Goal: Communication & Community: Answer question/provide support

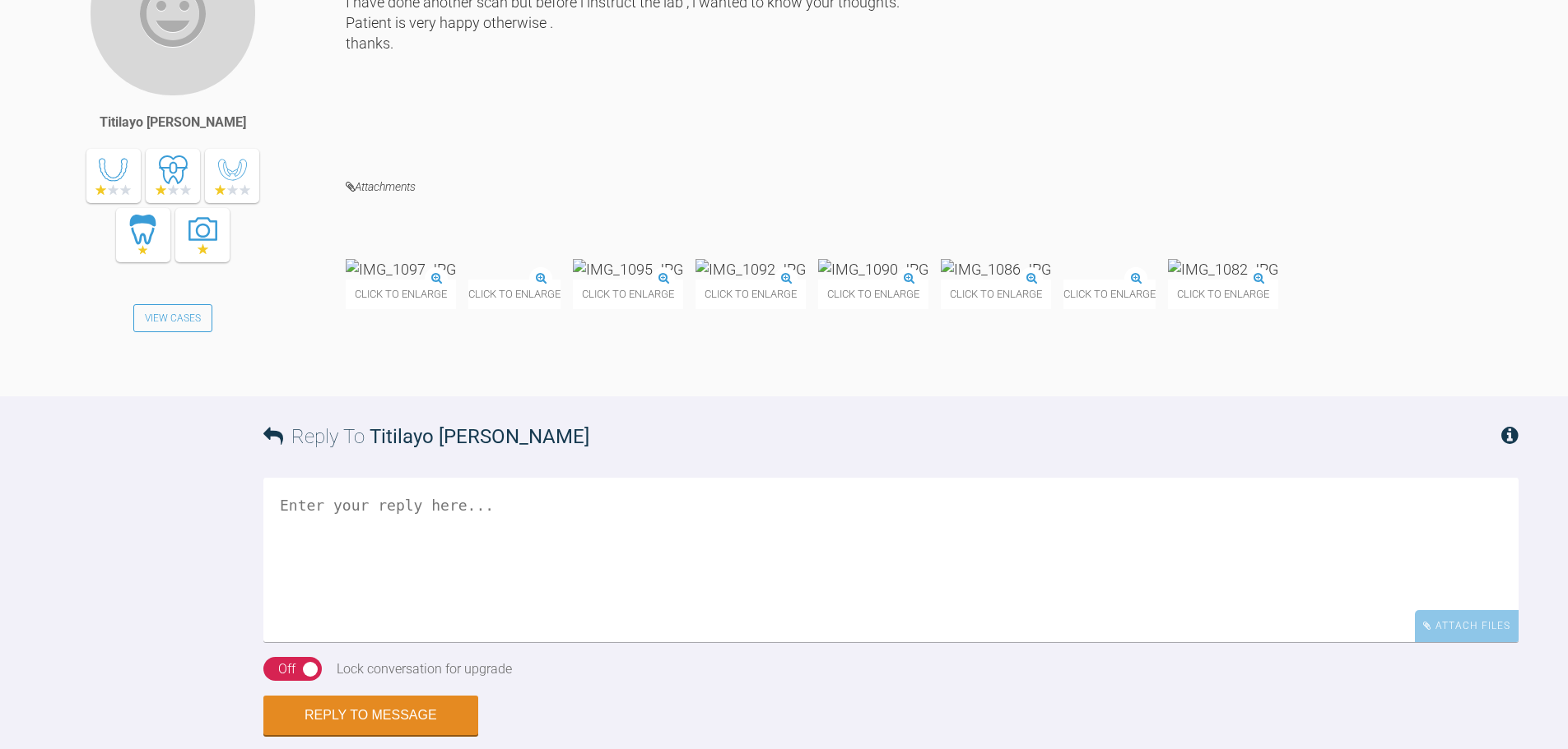
scroll to position [16107, 0]
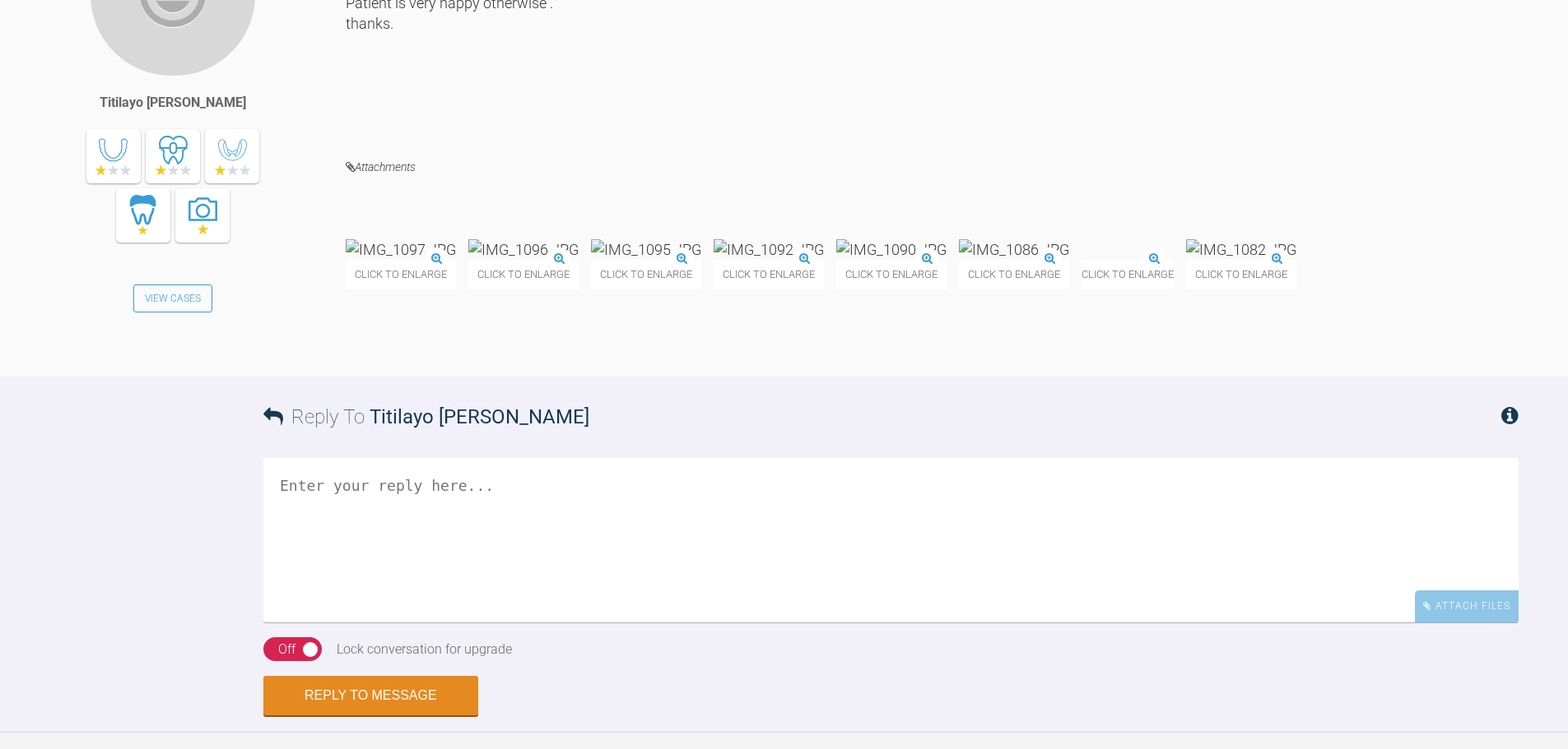
click at [436, 260] on img at bounding box center [401, 250] width 111 height 21
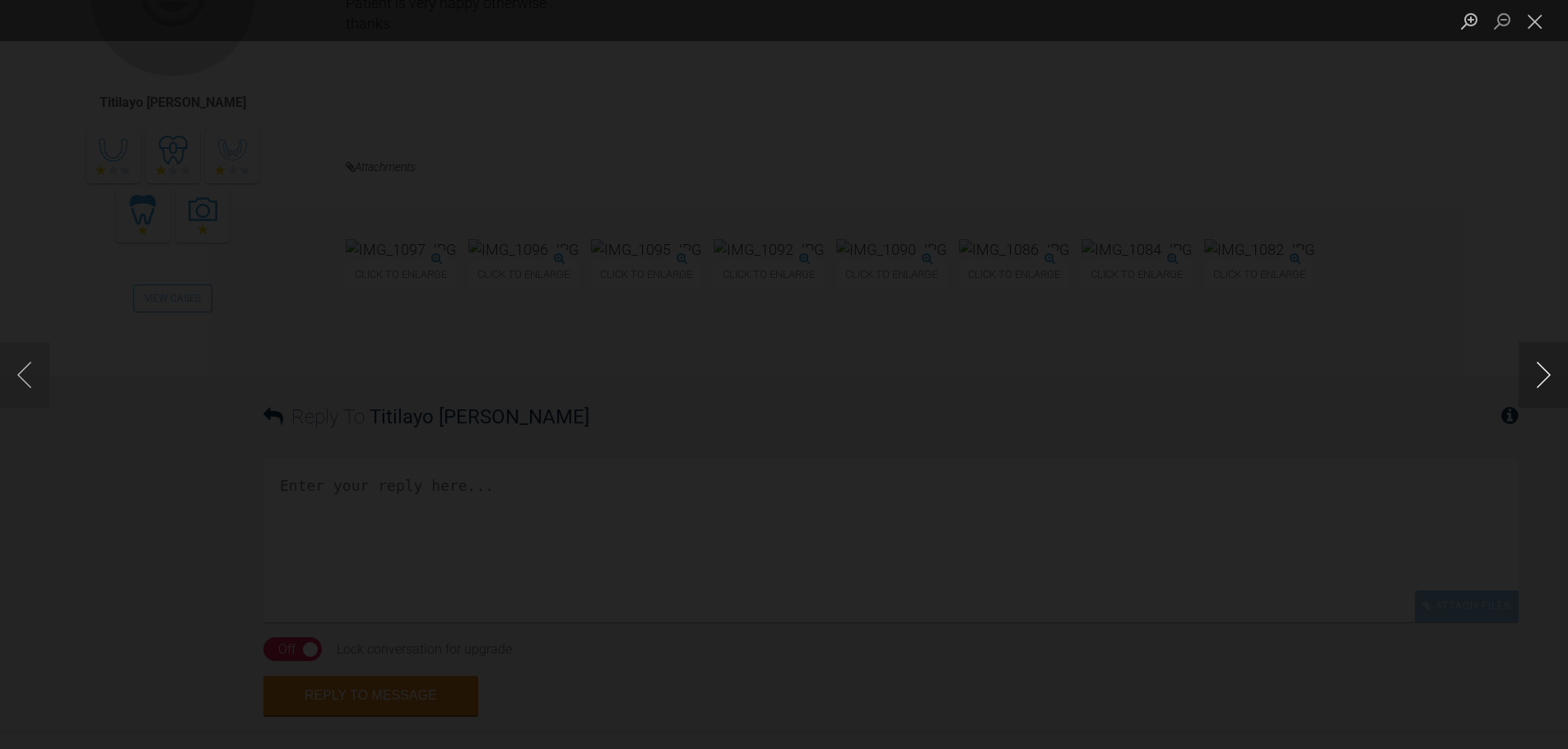
click at [1544, 378] on button "Next image" at bounding box center [1543, 374] width 50 height 66
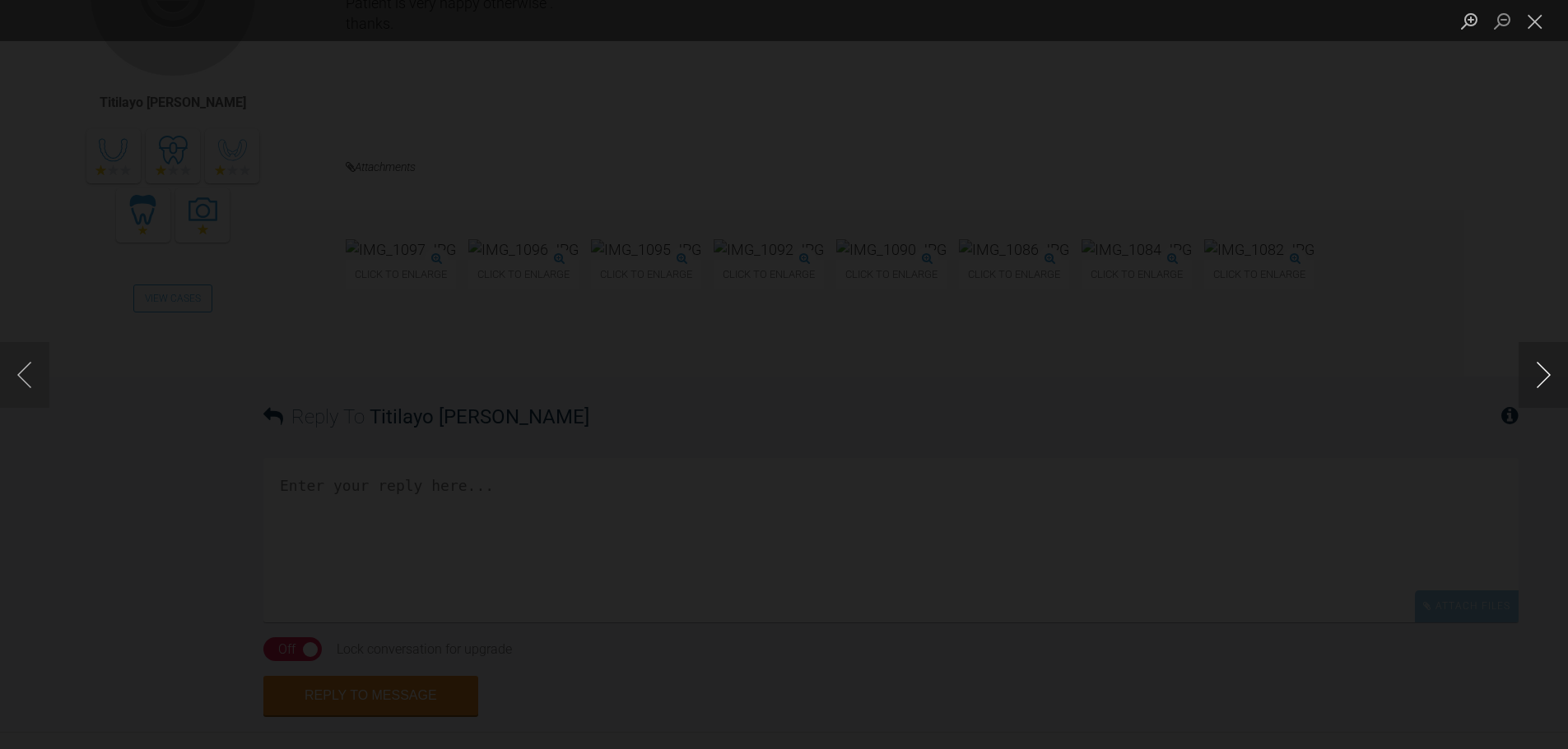
click at [1544, 378] on button "Next image" at bounding box center [1543, 374] width 50 height 66
click at [1534, 383] on button "Next image" at bounding box center [1543, 374] width 50 height 66
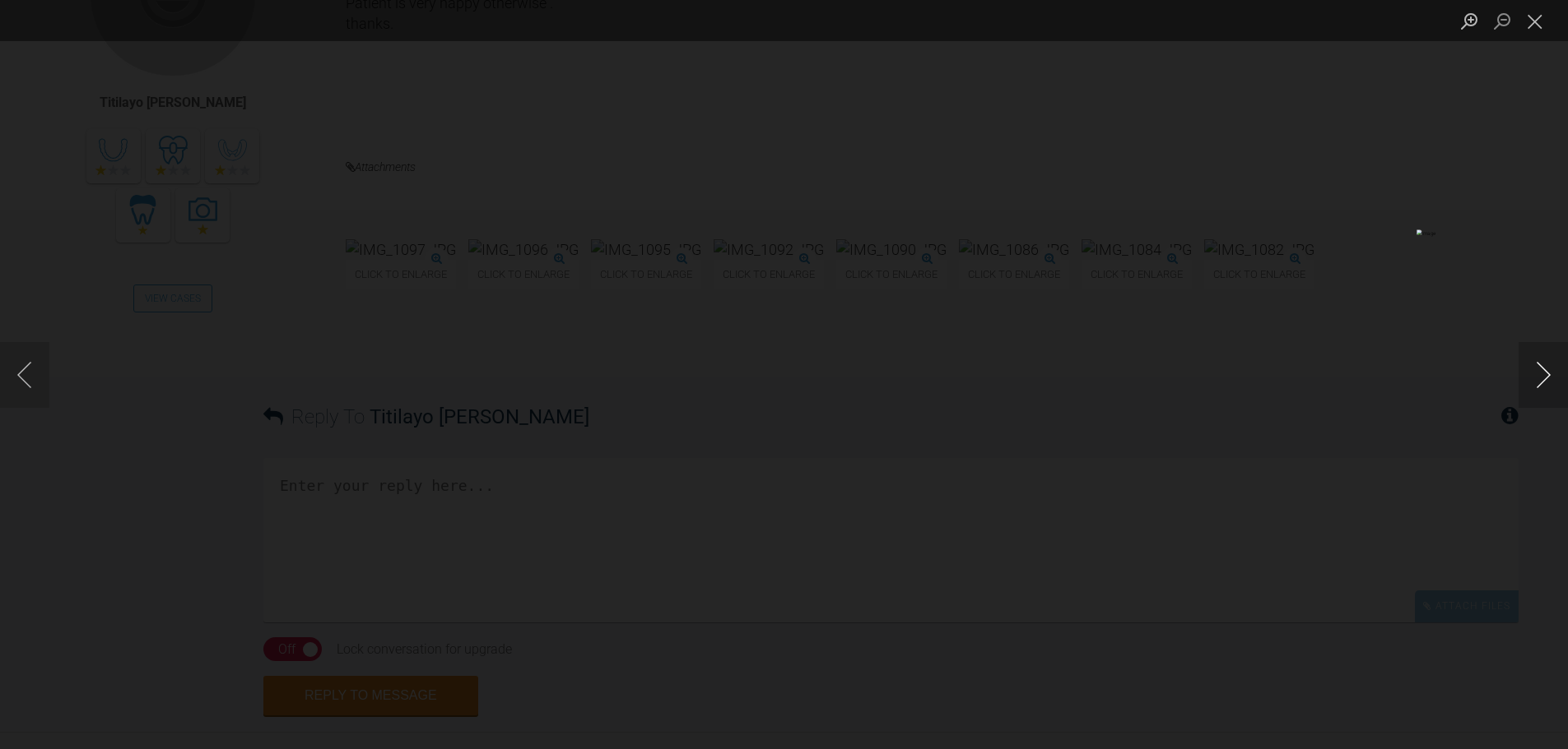
click at [1535, 382] on button "Next image" at bounding box center [1543, 374] width 50 height 66
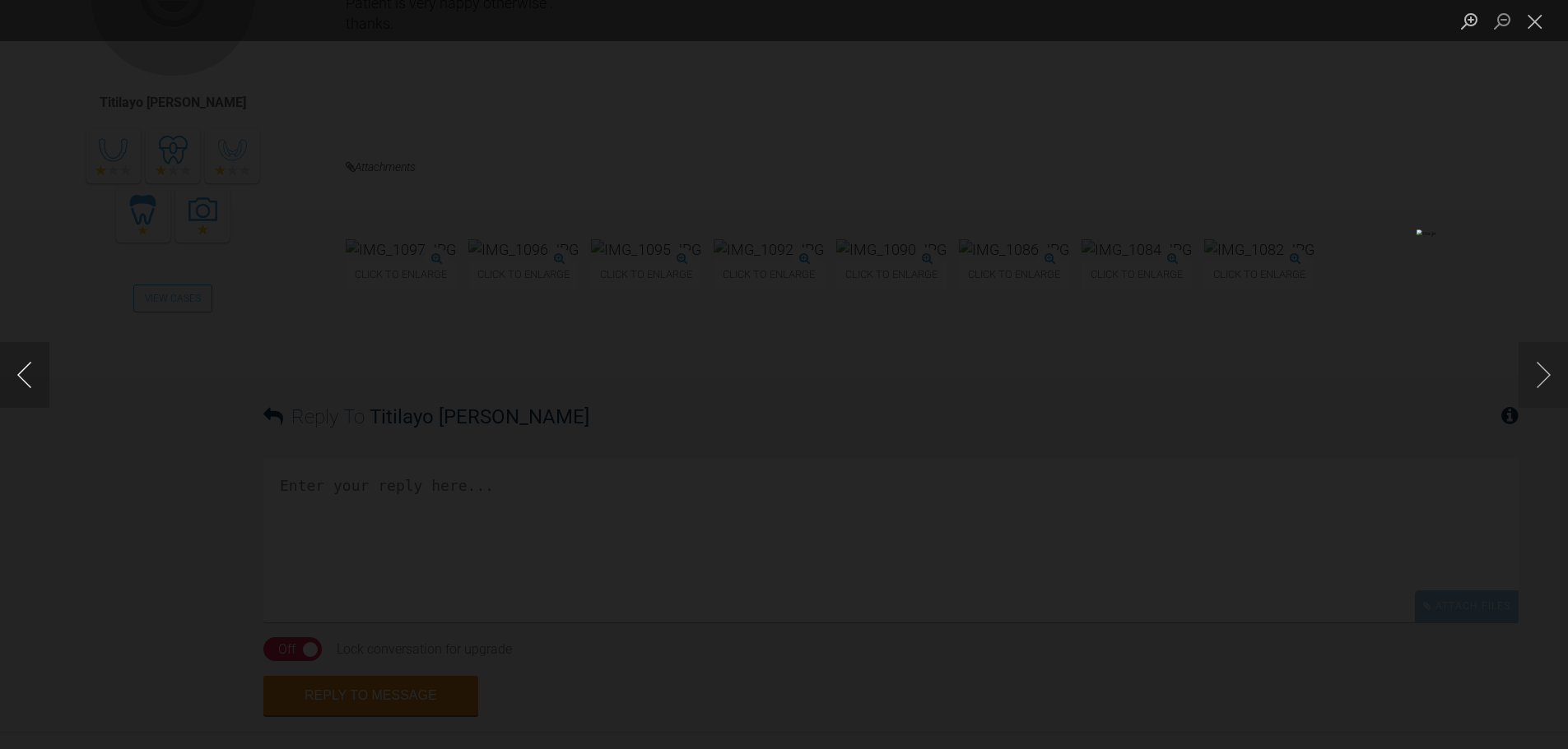
click at [17, 360] on button "Previous image" at bounding box center [24, 374] width 50 height 66
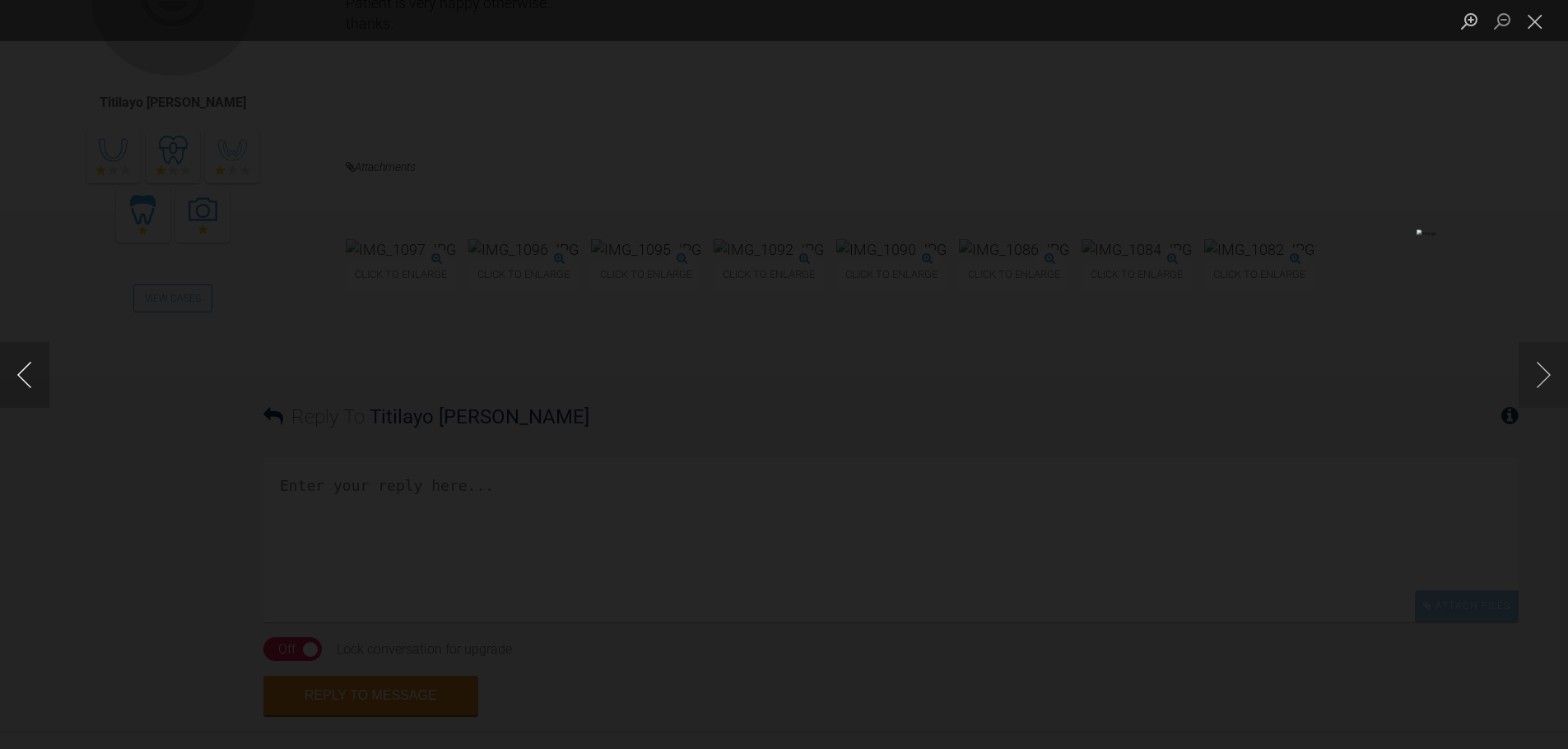
click at [17, 360] on button "Previous image" at bounding box center [24, 374] width 50 height 66
click at [109, 488] on div "Lightbox" at bounding box center [784, 374] width 1568 height 749
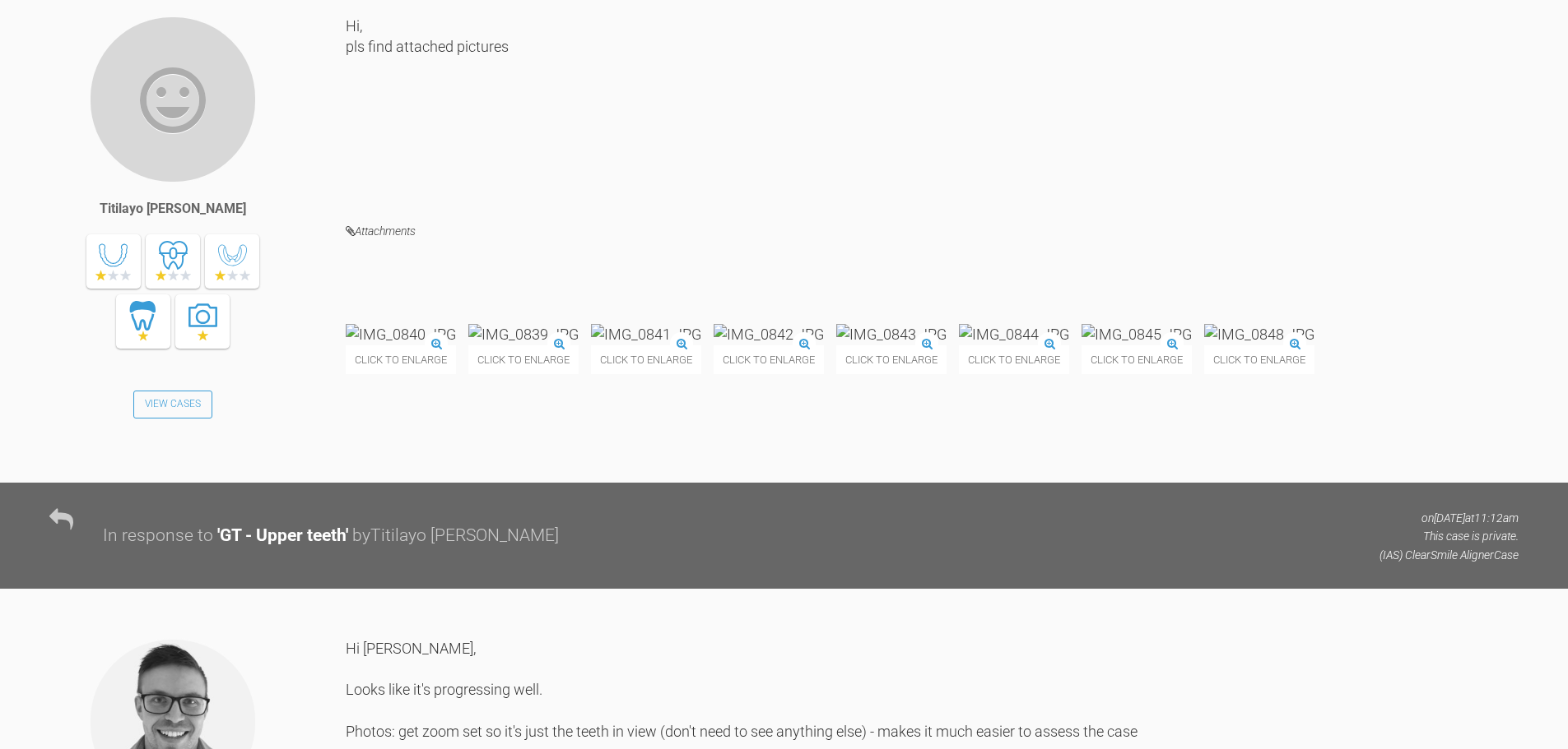
scroll to position [14133, 0]
click at [1081, 344] on img at bounding box center [1136, 333] width 111 height 21
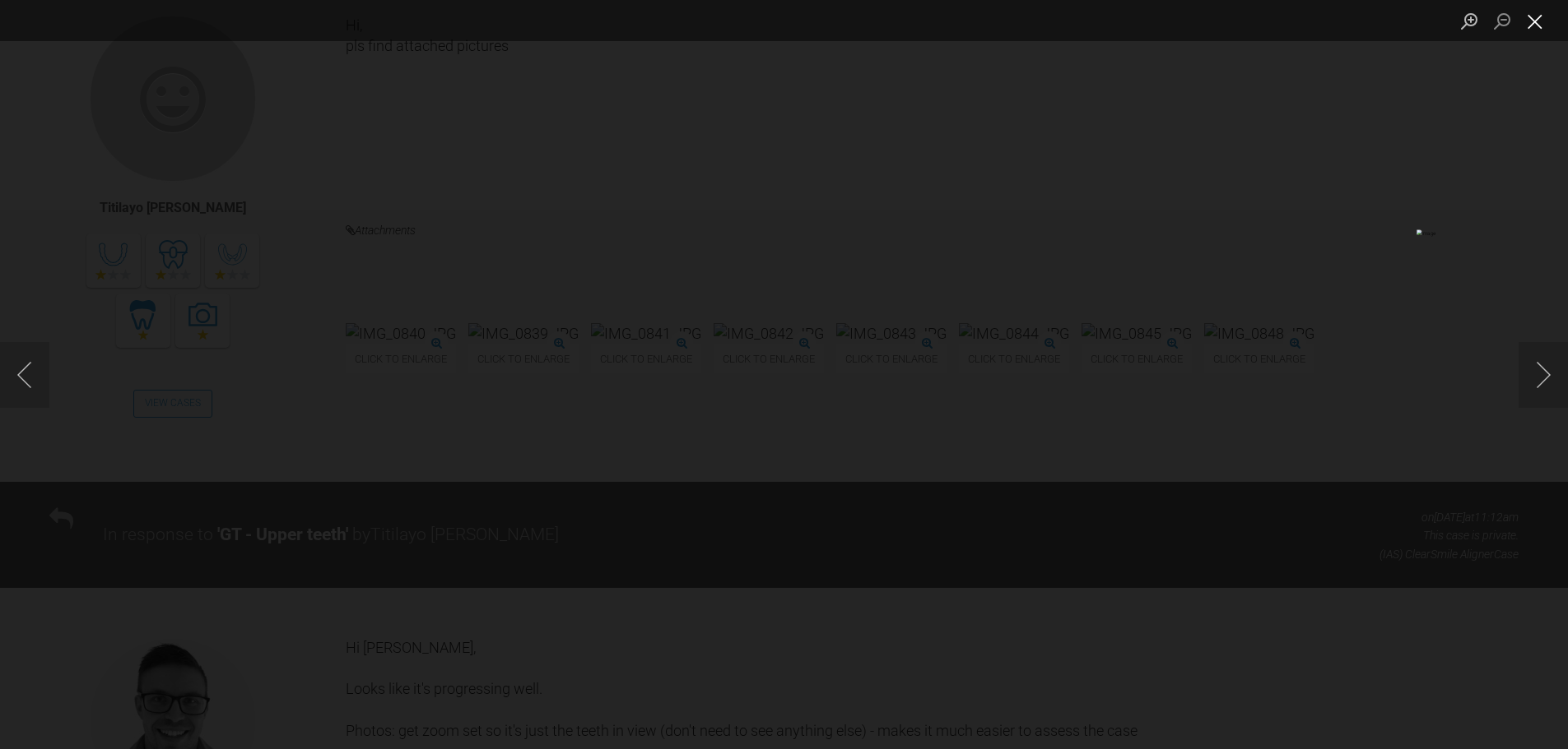
click at [1532, 23] on button "Close lightbox" at bounding box center [1534, 21] width 33 height 29
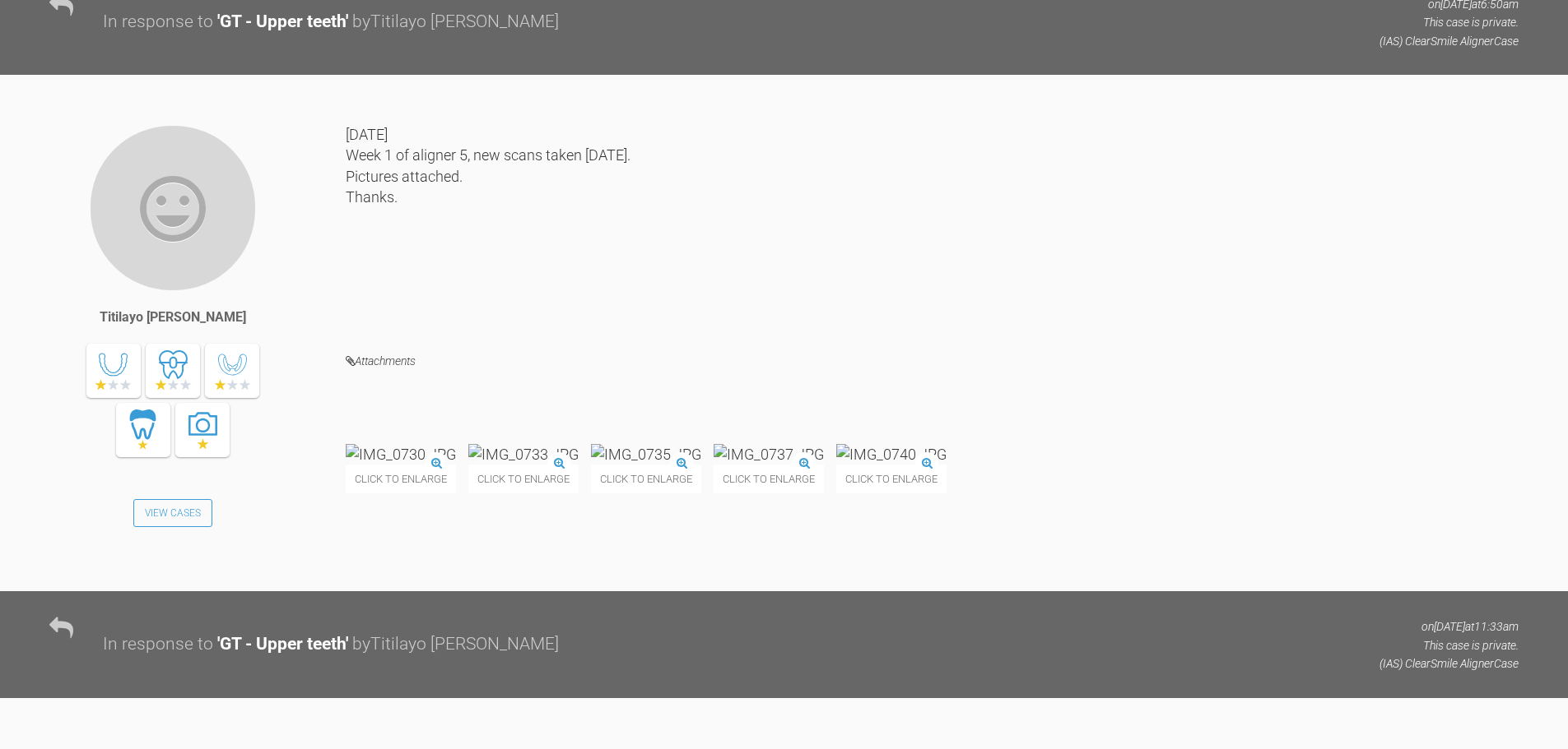
scroll to position [11602, 0]
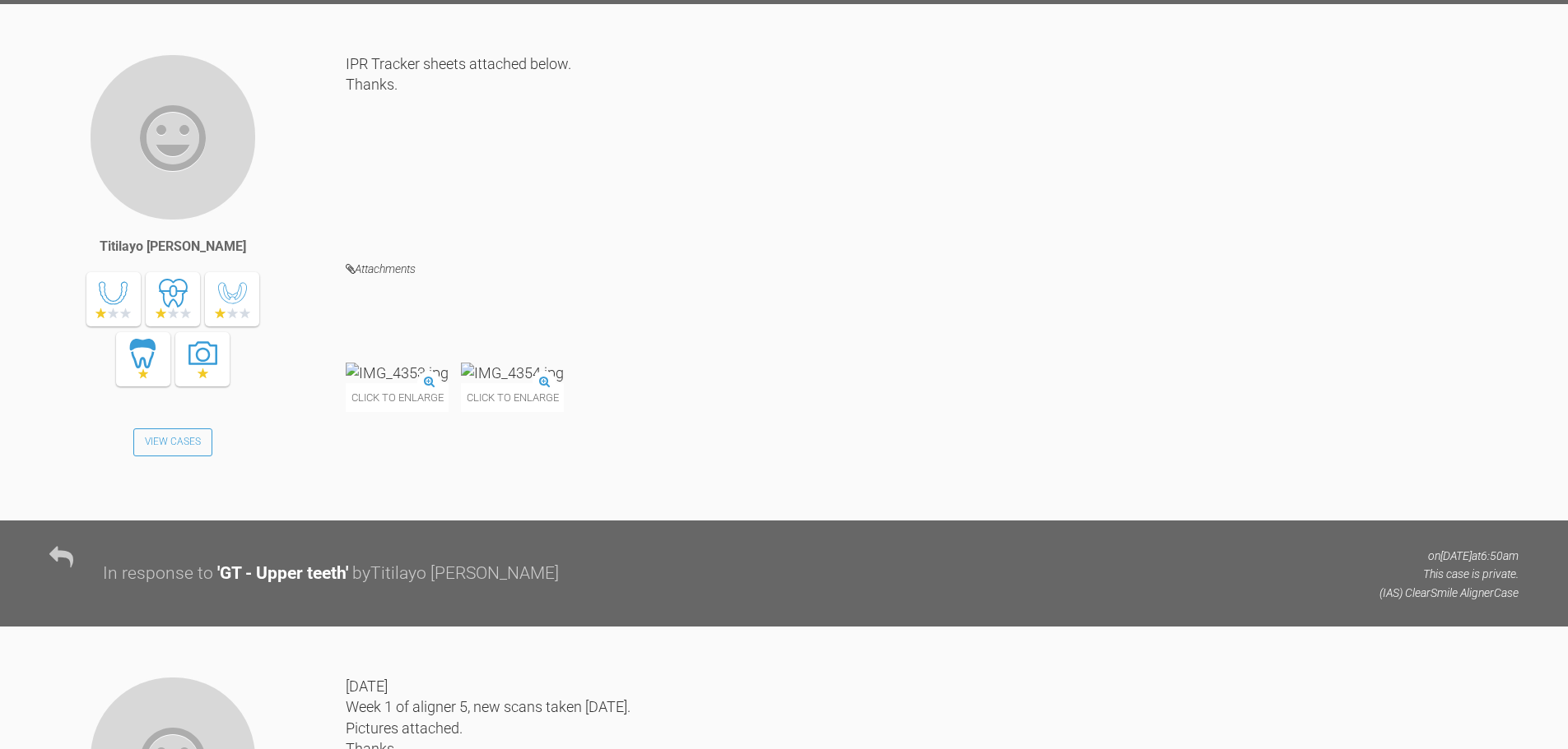
click at [417, 383] on img at bounding box center [397, 373] width 103 height 21
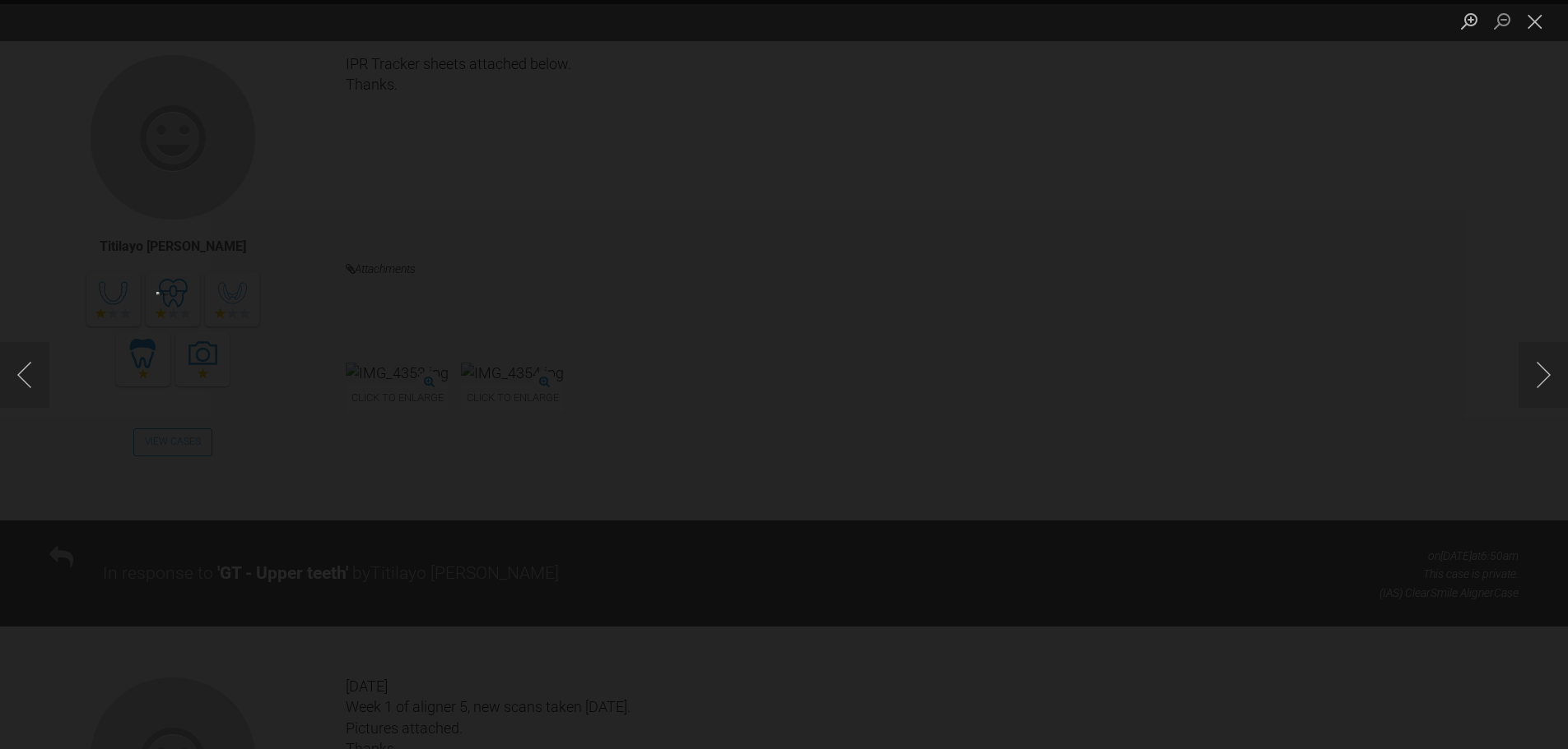
click at [1244, 469] on div "Lightbox" at bounding box center [784, 374] width 1568 height 749
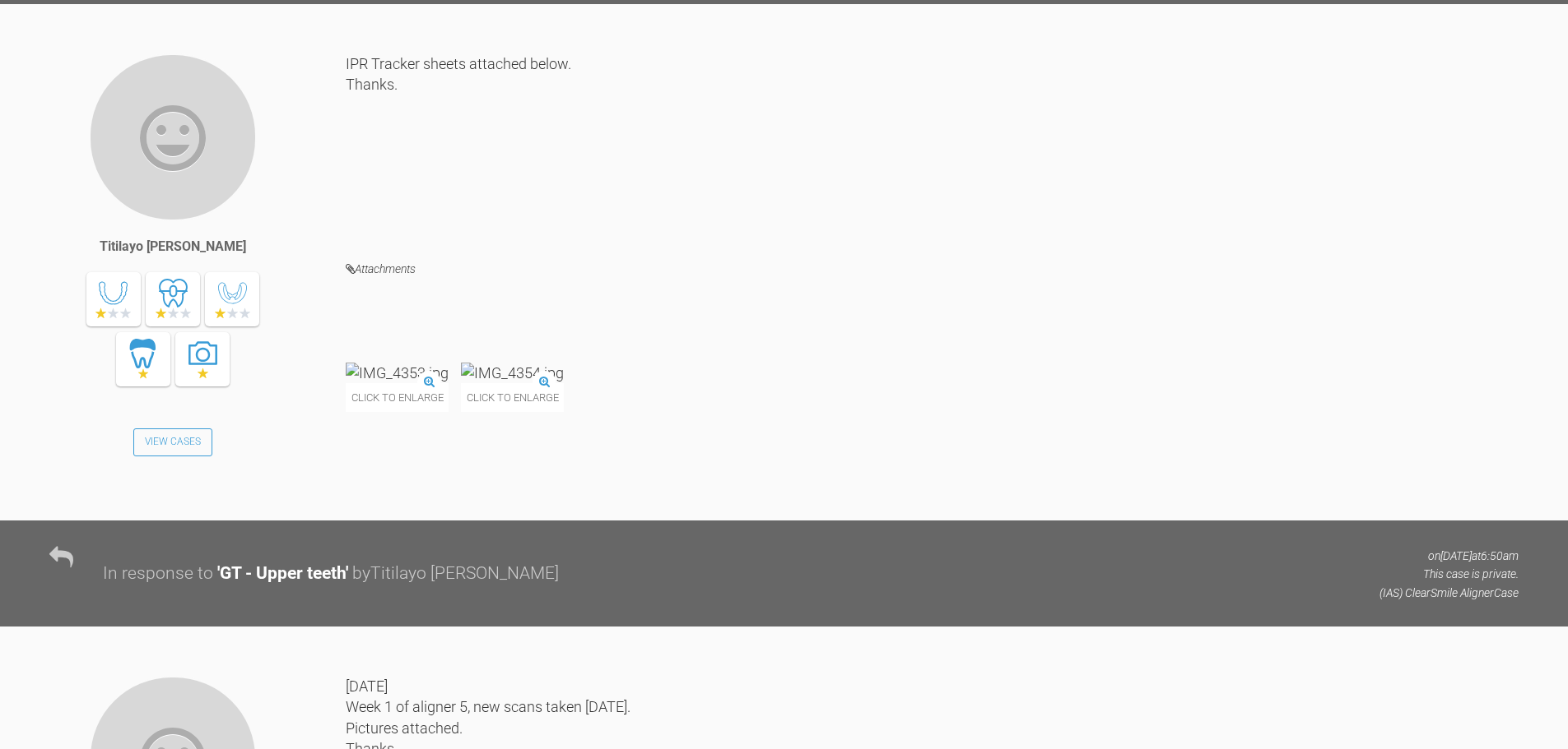
click at [564, 383] on img at bounding box center [512, 373] width 103 height 21
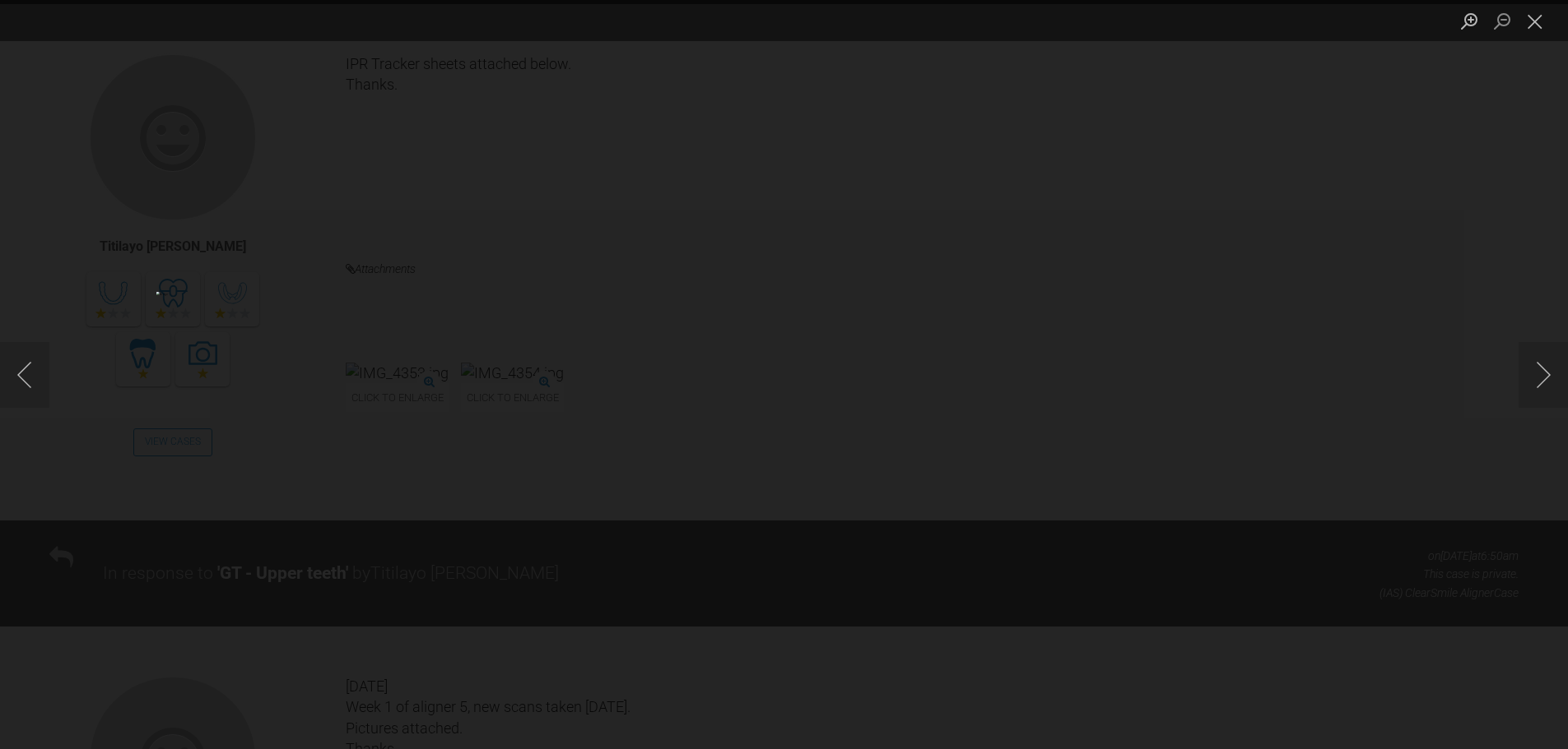
click at [1252, 492] on div "Lightbox" at bounding box center [784, 374] width 1568 height 749
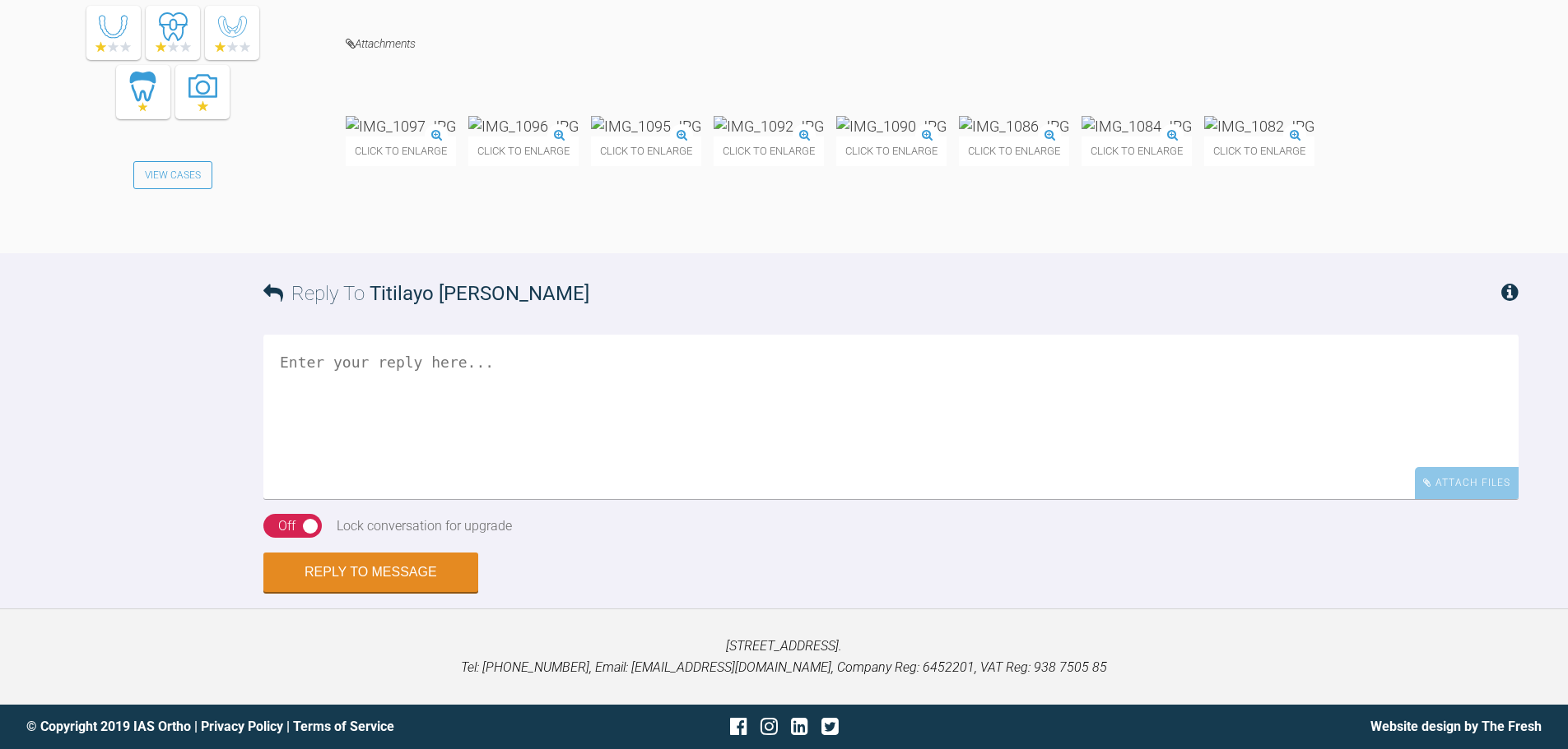
scroll to position [16500, 0]
click at [744, 437] on textarea at bounding box center [891, 418] width 1255 height 165
click at [1204, 137] on img at bounding box center [1259, 126] width 111 height 21
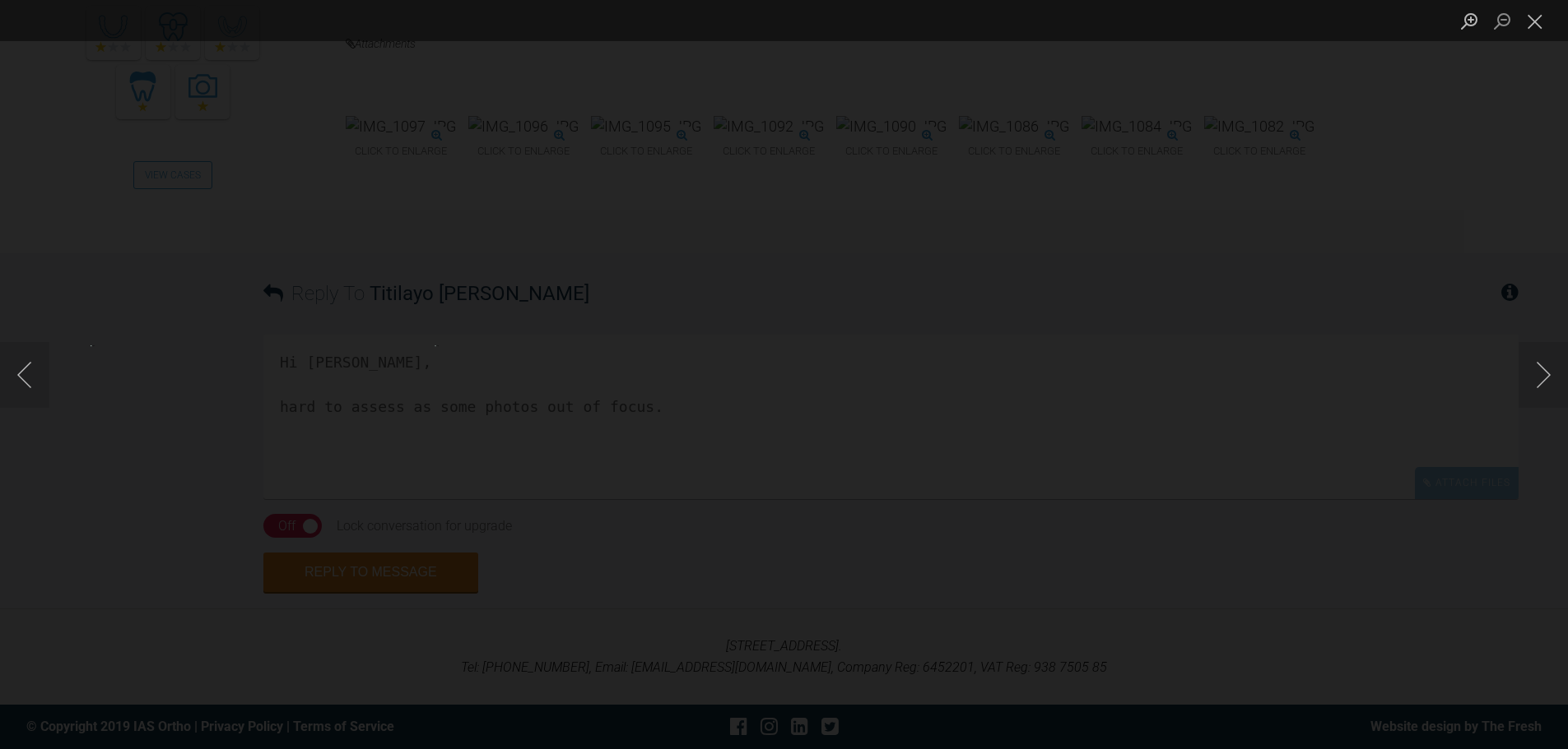
click at [676, 519] on div "Lightbox" at bounding box center [784, 374] width 1568 height 749
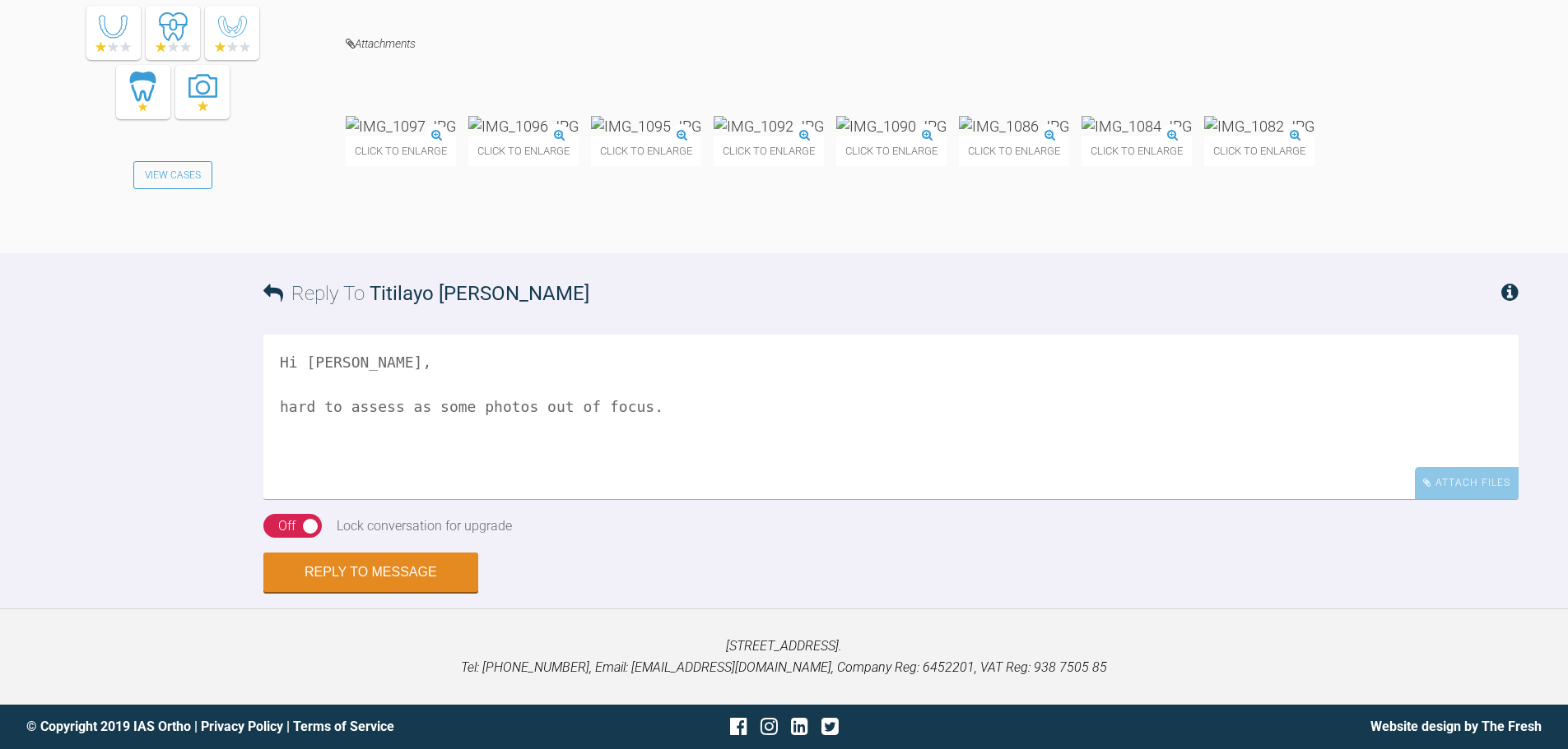
click at [712, 182] on div "Click to enlarge Click to enlarge Click to enlarge Click to enlarge Click to en…" at bounding box center [932, 149] width 1173 height 66
click at [1204, 137] on img at bounding box center [1259, 126] width 111 height 21
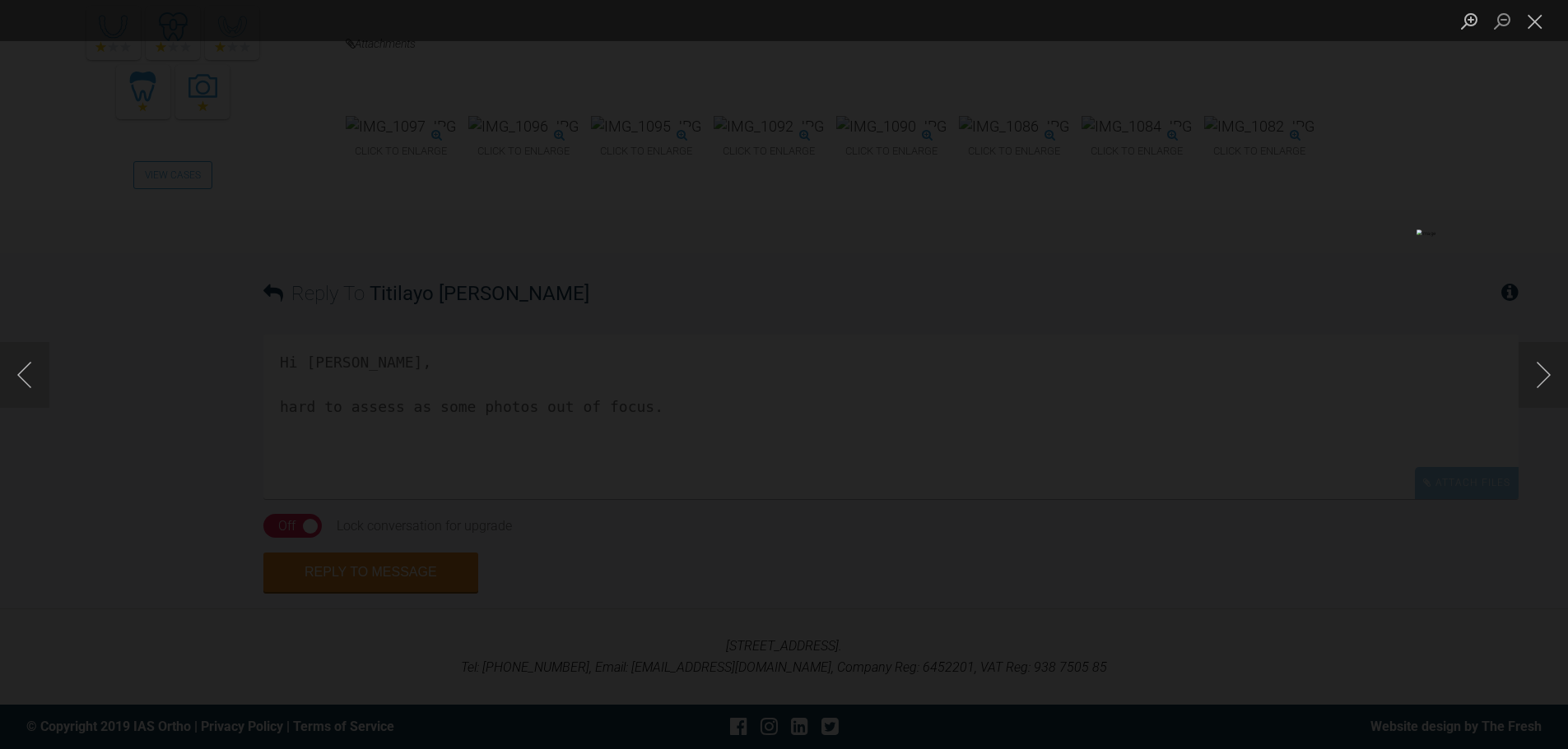
click at [131, 551] on div "Lightbox" at bounding box center [784, 374] width 1568 height 749
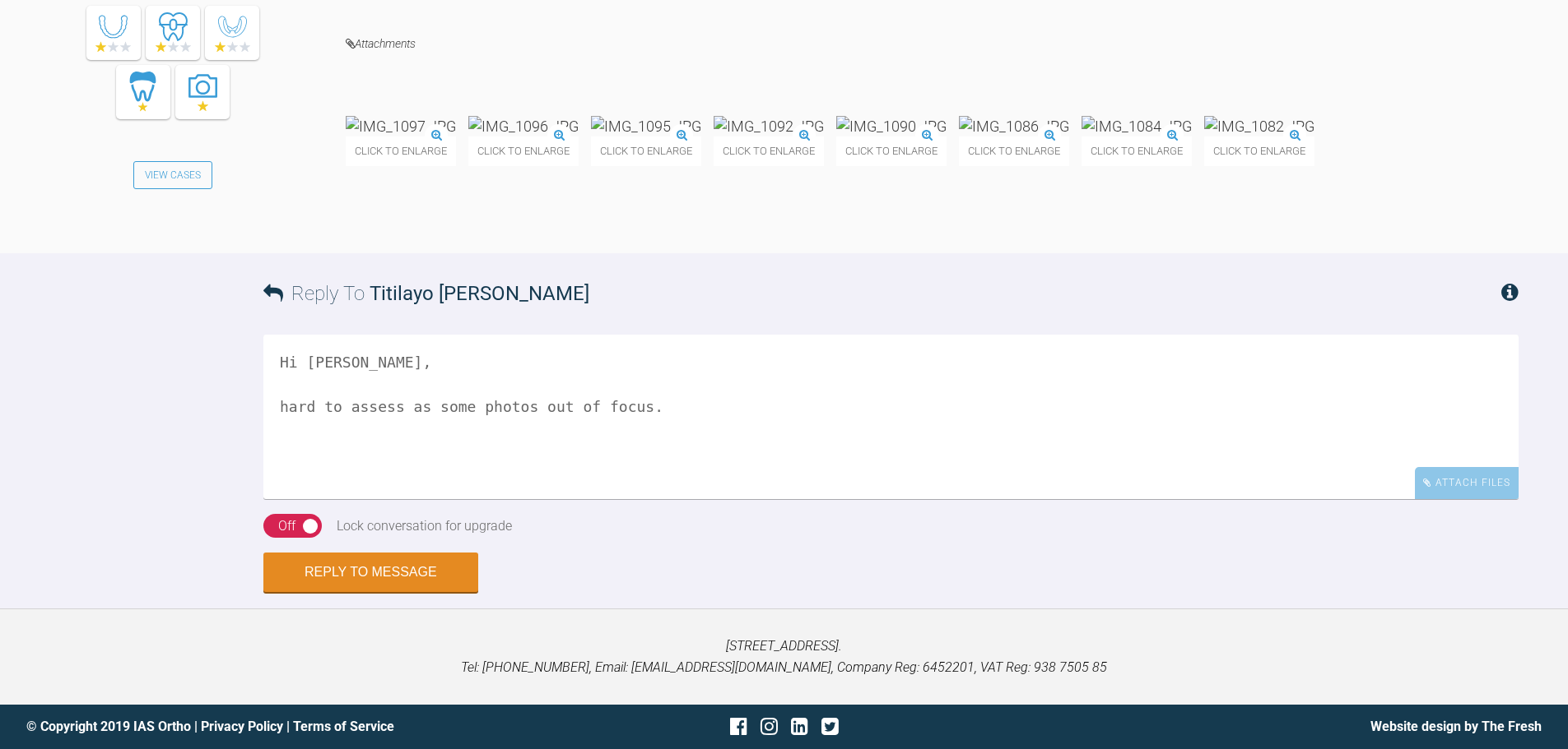
click at [696, 499] on textarea "Hi Titilayo, hard to assess as some photos out of focus." at bounding box center [891, 418] width 1255 height 165
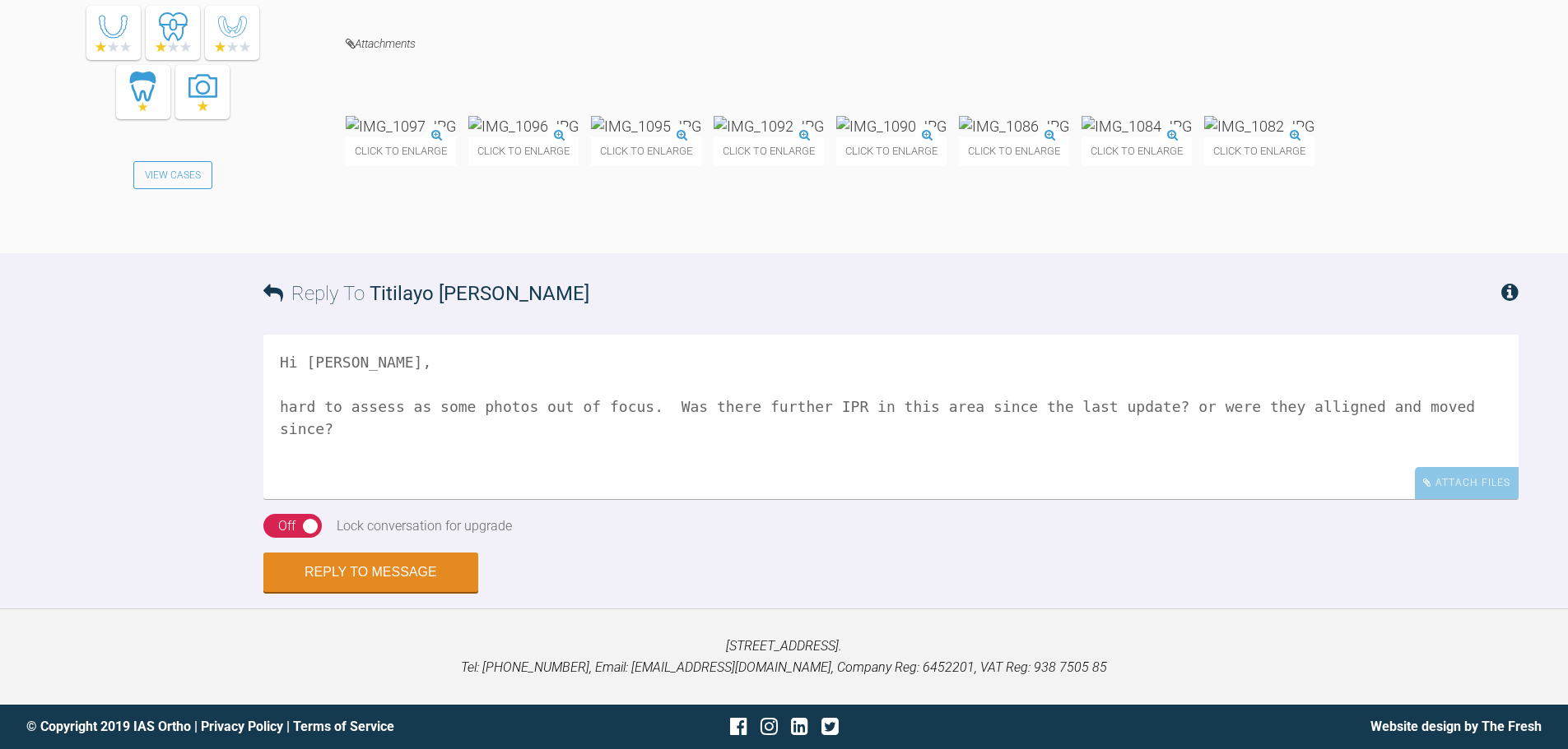
click at [1239, 499] on textarea "Hi Titilayo, hard to assess as some photos out of focus. Was there further IPR …" at bounding box center [891, 418] width 1255 height 165
click at [1442, 499] on textarea "Hi Titilayo, hard to assess as some photos out of focus. Was there further IPR …" at bounding box center [891, 418] width 1255 height 165
click at [1204, 137] on img at bounding box center [1259, 126] width 111 height 21
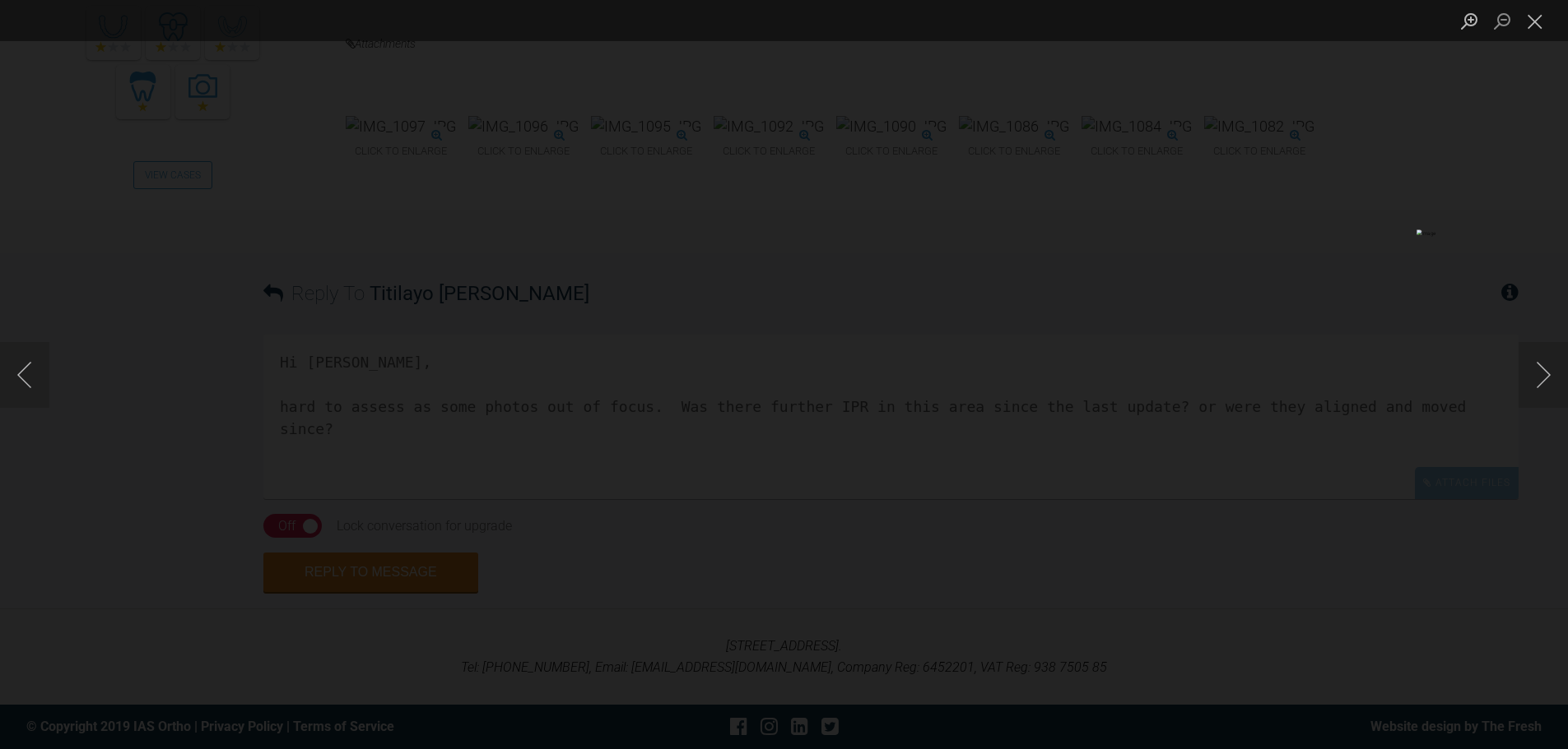
click at [116, 552] on div "Lightbox" at bounding box center [784, 374] width 1568 height 749
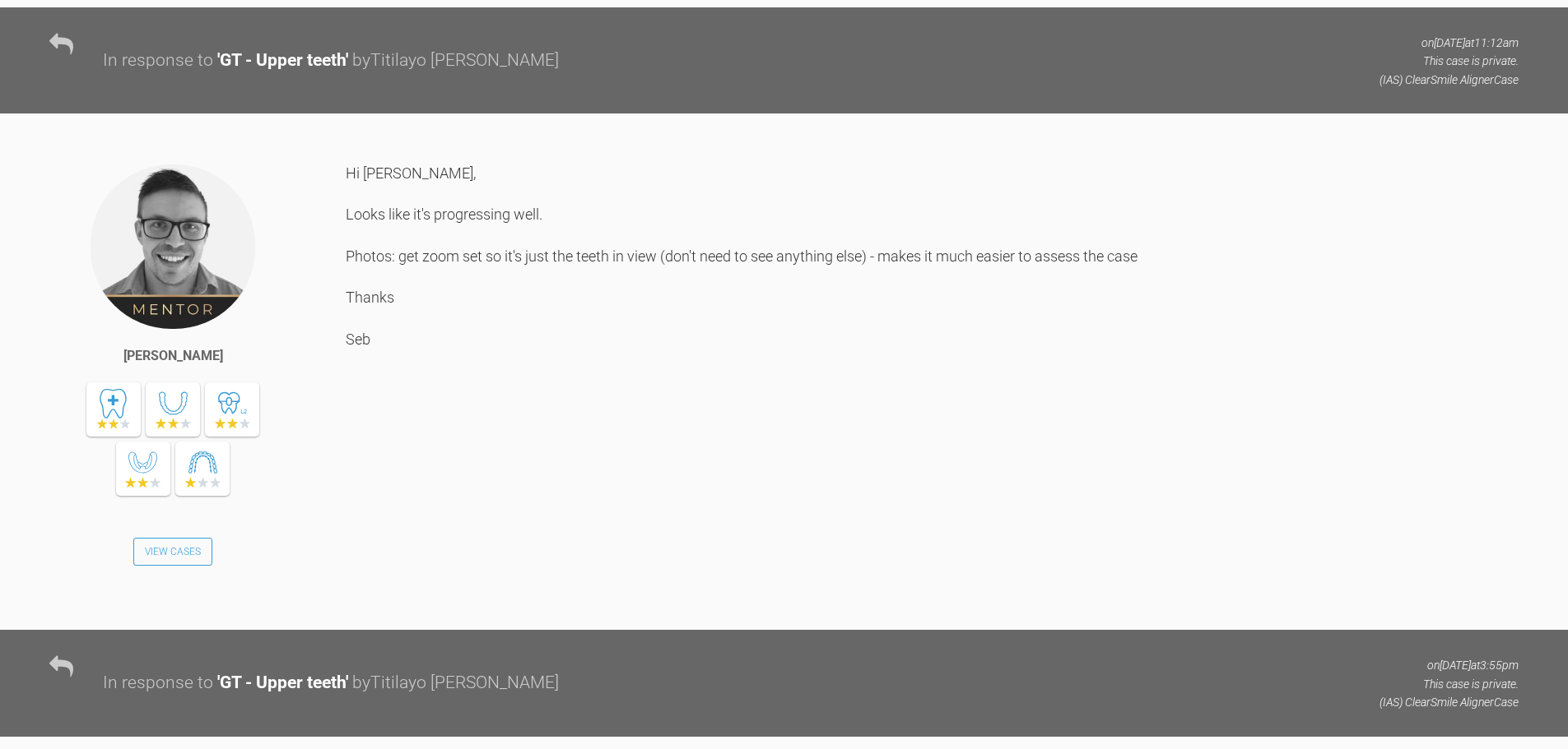
scroll to position [14279, 0]
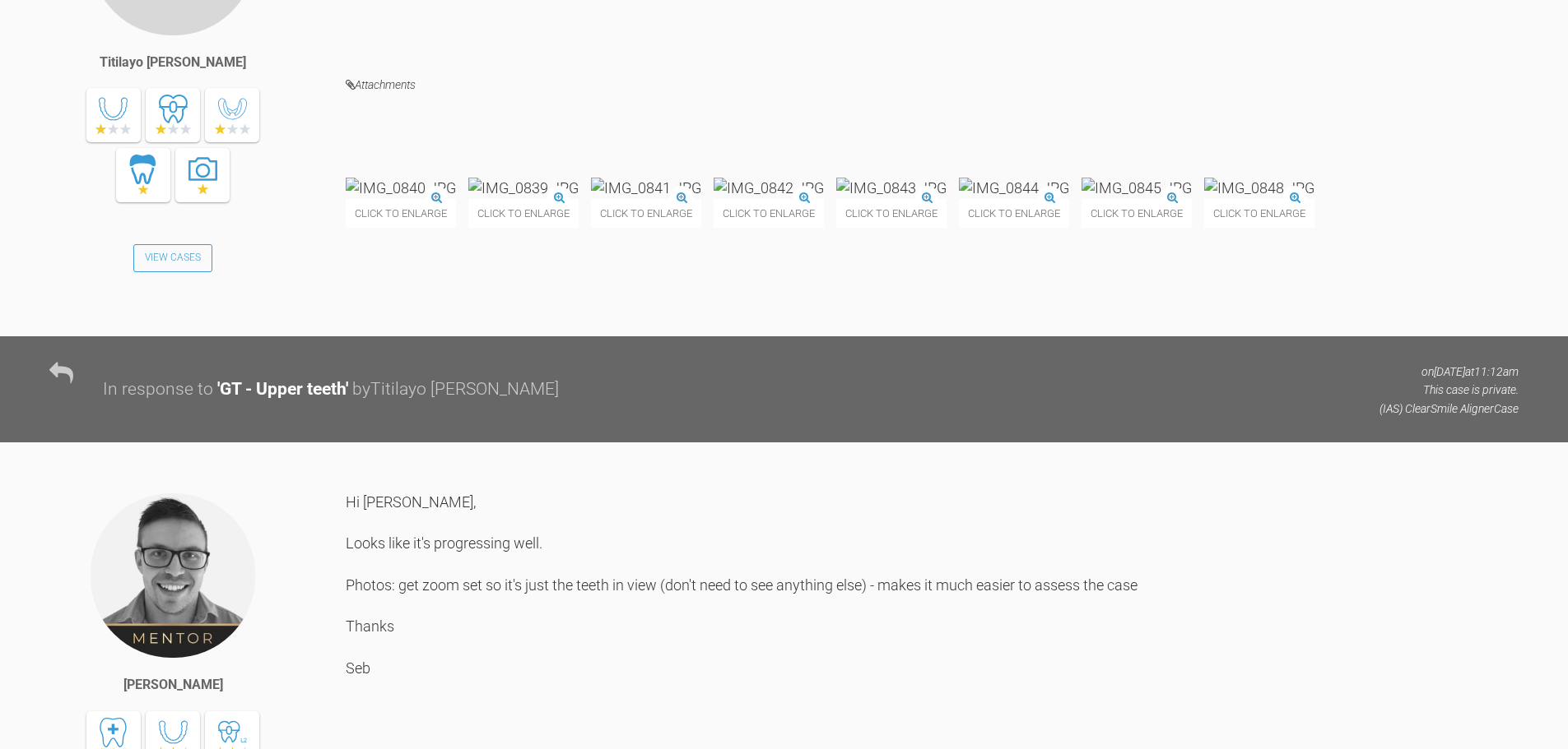
click at [1081, 198] on img at bounding box center [1136, 188] width 111 height 21
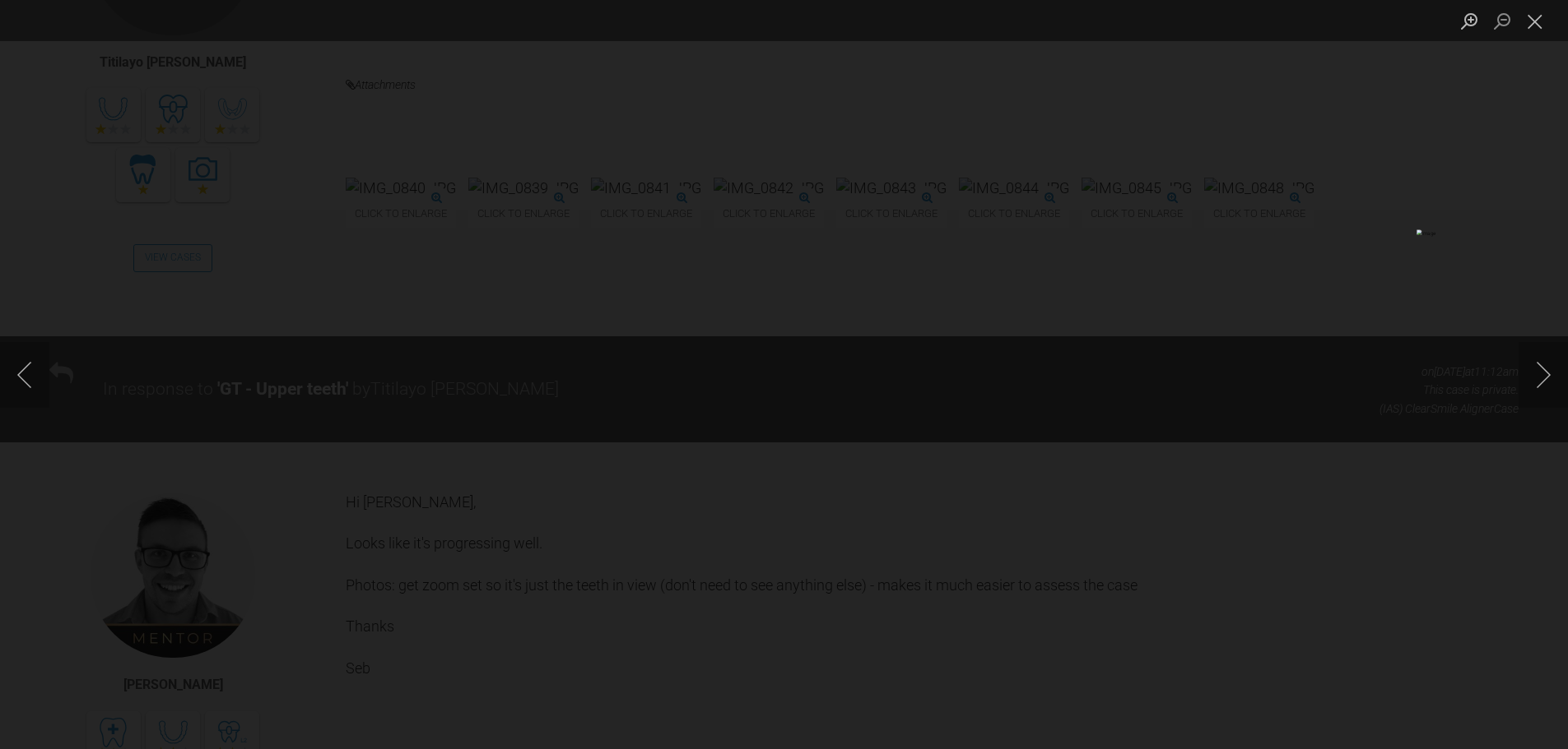
click at [123, 498] on div "Lightbox" at bounding box center [784, 374] width 1568 height 749
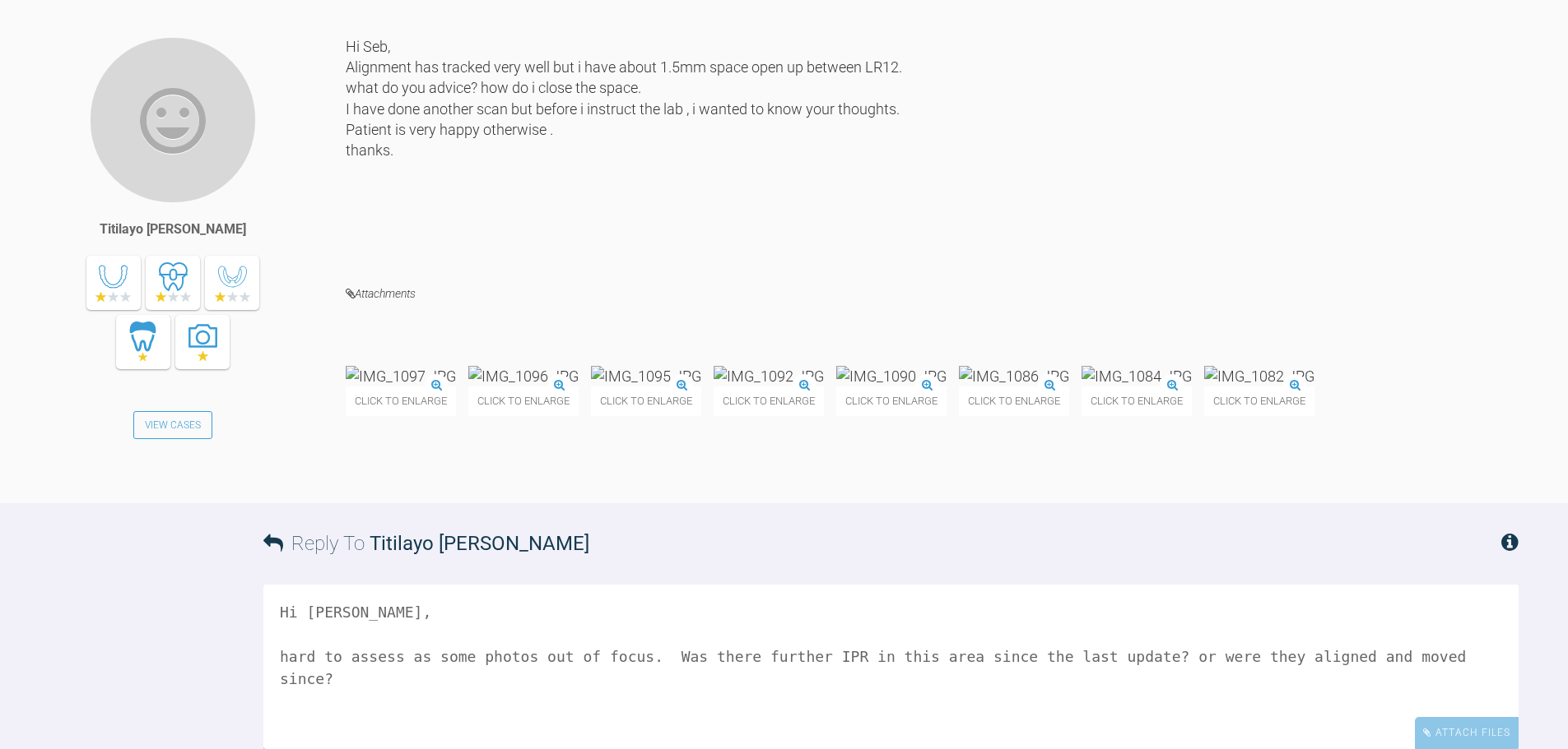
scroll to position [16089, 0]
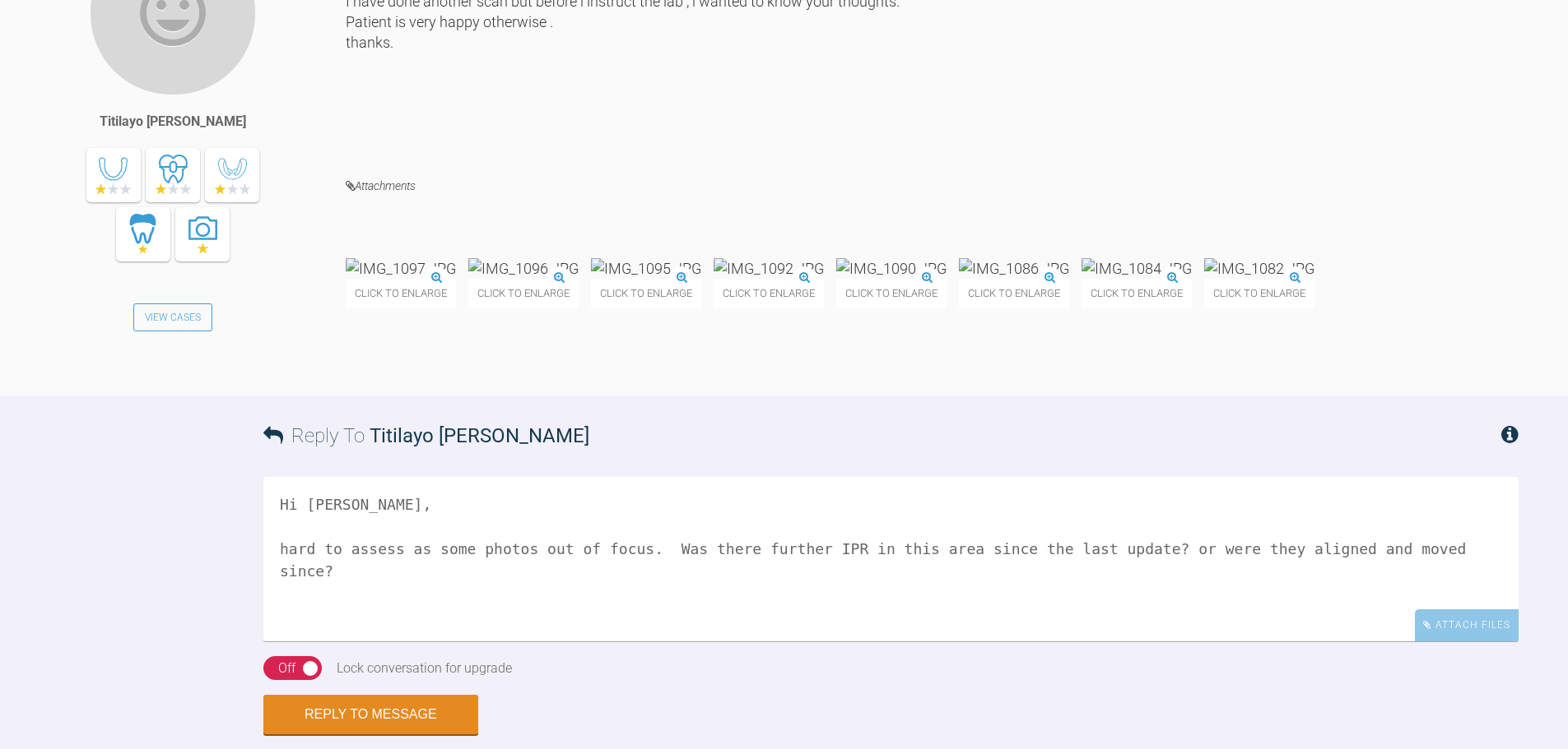
click at [823, 279] on img at bounding box center [769, 269] width 111 height 21
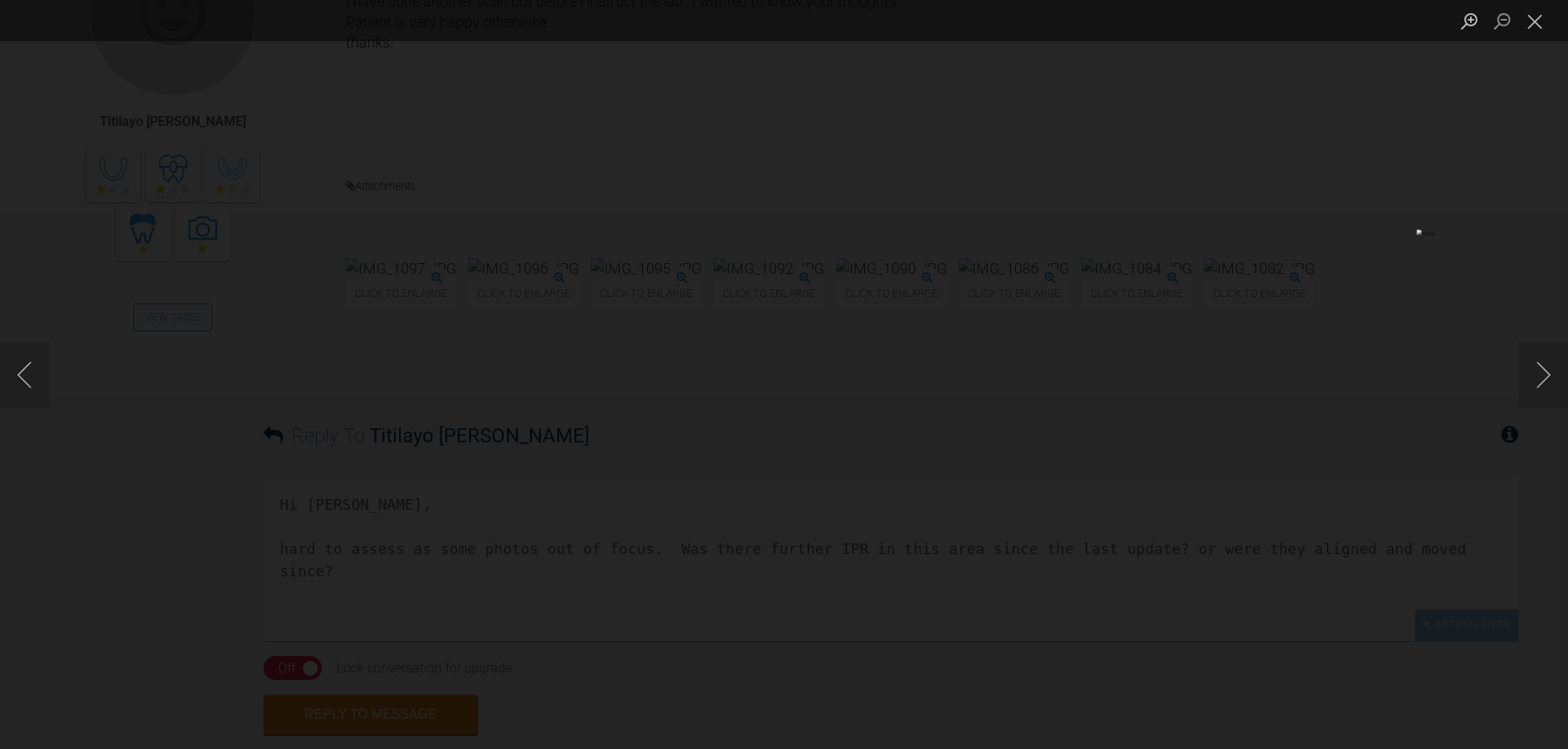
click at [1462, 588] on div "Lightbox" at bounding box center [784, 374] width 1568 height 749
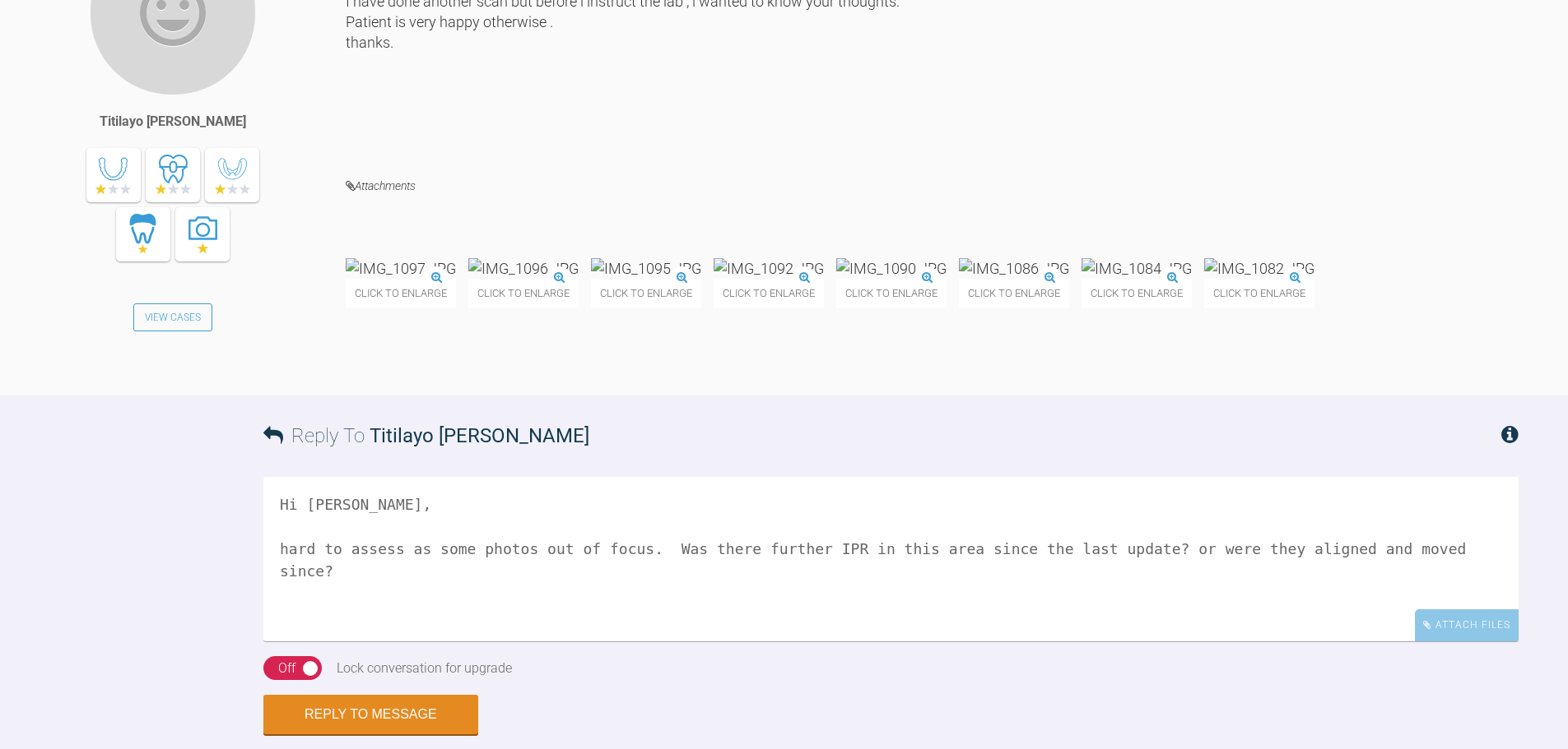
click at [1204, 279] on img at bounding box center [1259, 269] width 111 height 21
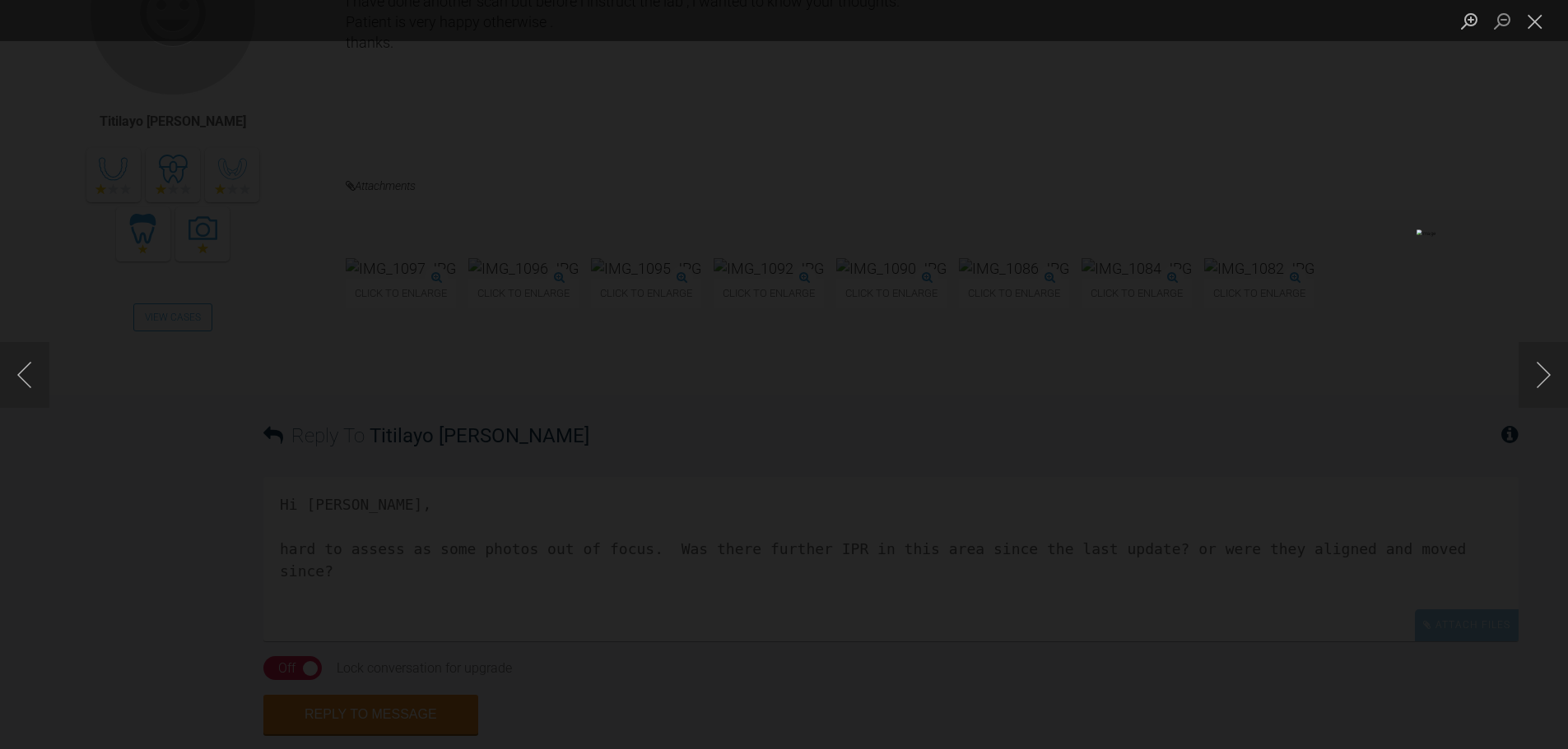
click at [173, 505] on div "Lightbox" at bounding box center [784, 374] width 1568 height 749
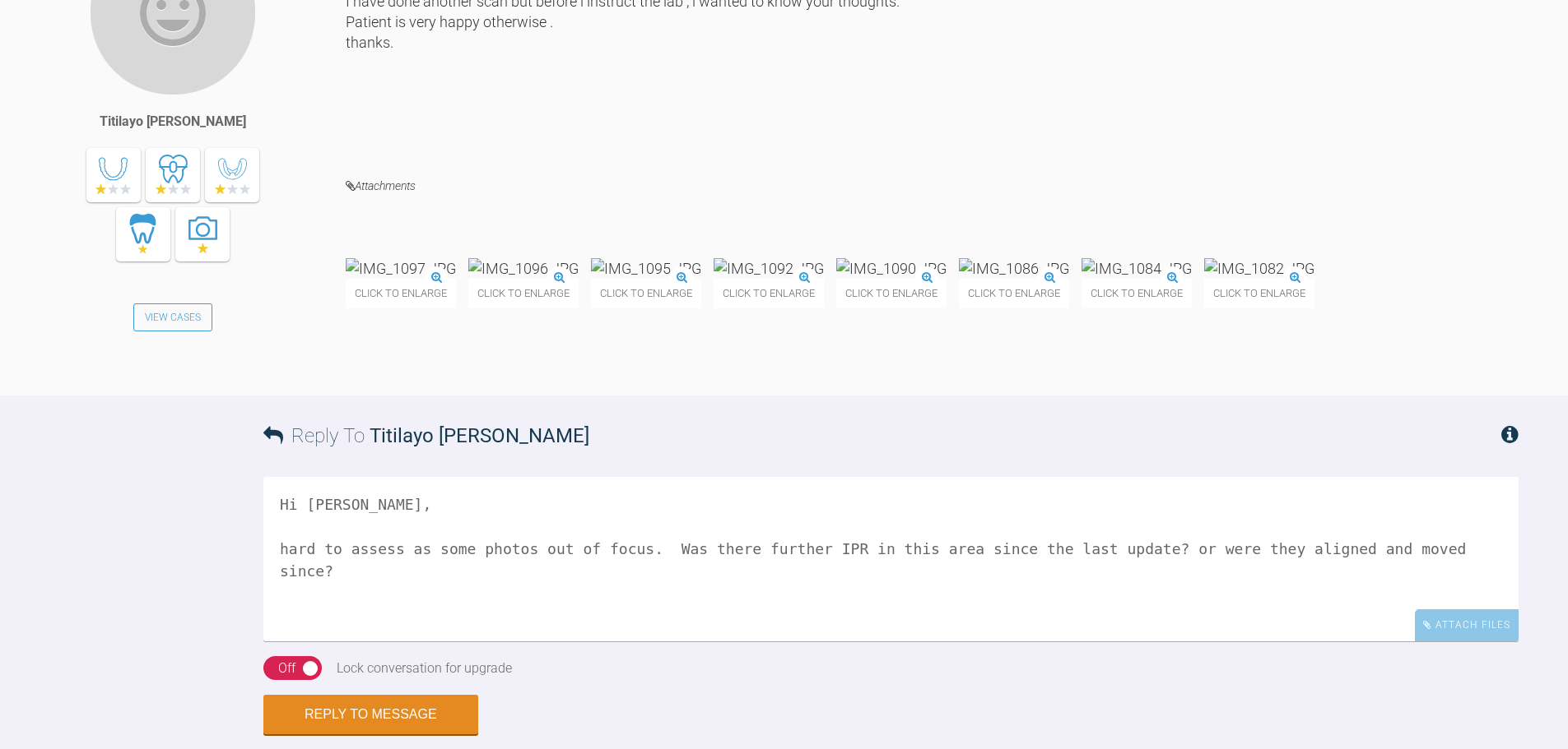
click at [437, 279] on img at bounding box center [401, 269] width 111 height 21
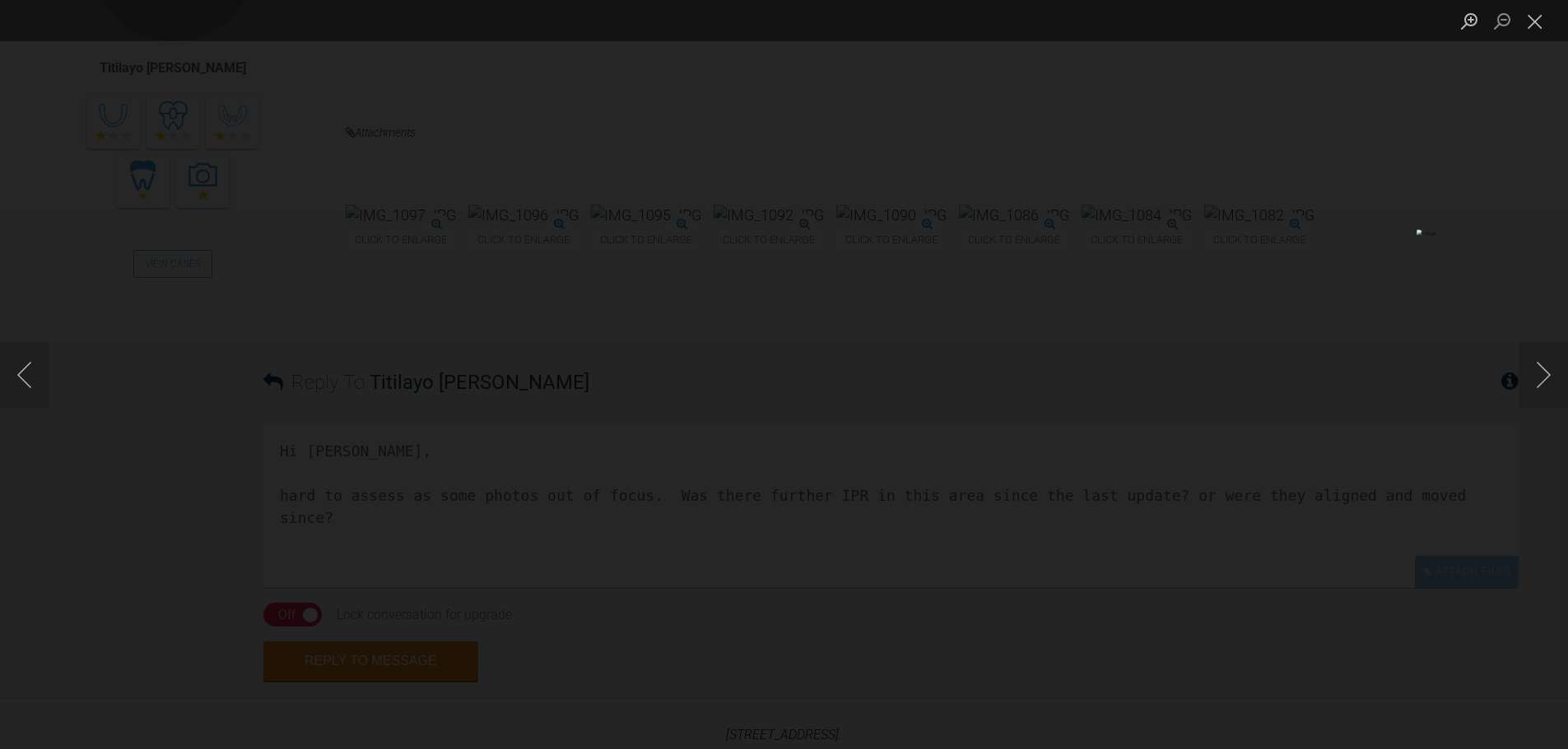
scroll to position [16170, 0]
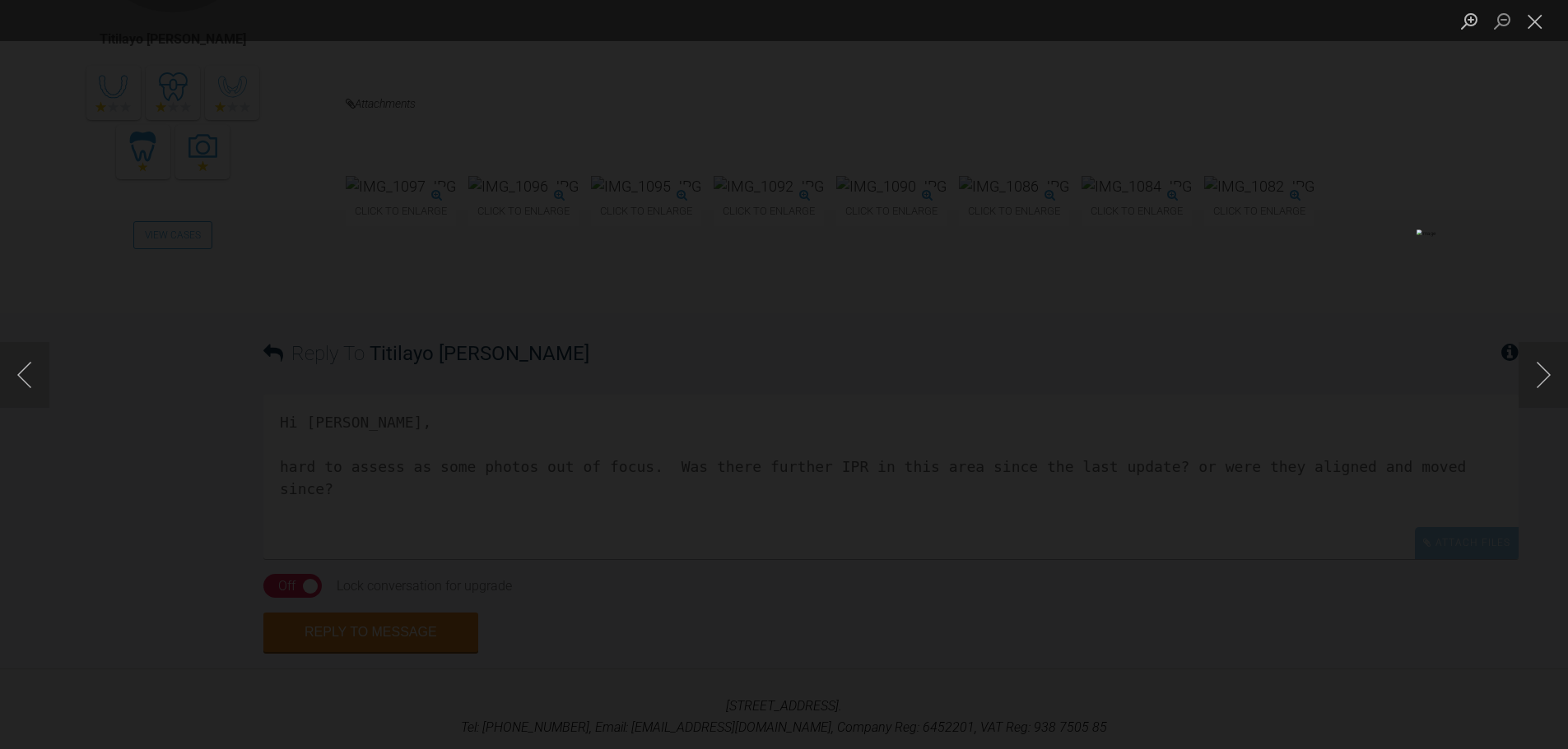
click at [82, 498] on div "Lightbox" at bounding box center [784, 374] width 1568 height 749
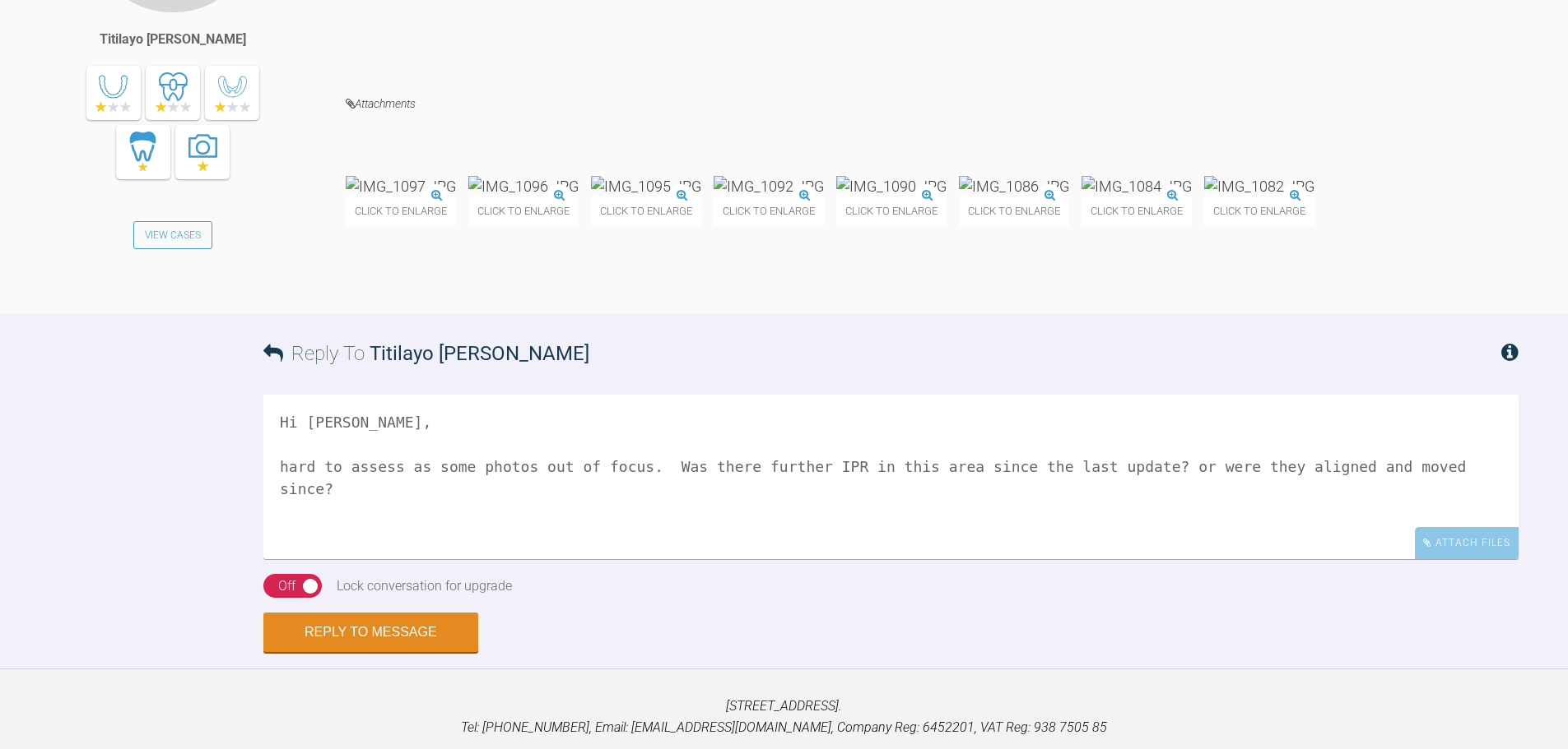
click at [946, 197] on img at bounding box center [892, 186] width 111 height 21
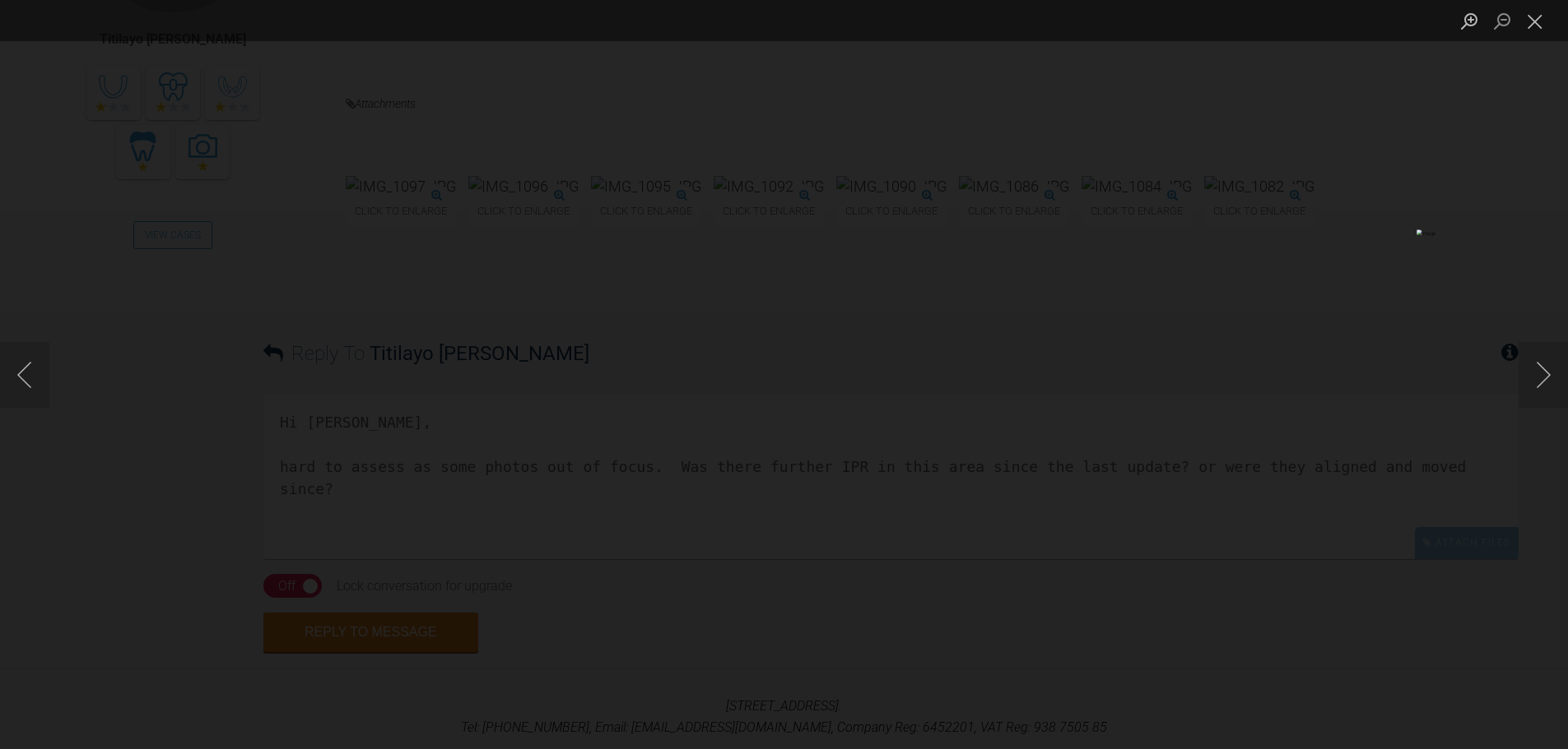
click at [1435, 410] on div "Lightbox" at bounding box center [784, 374] width 1568 height 749
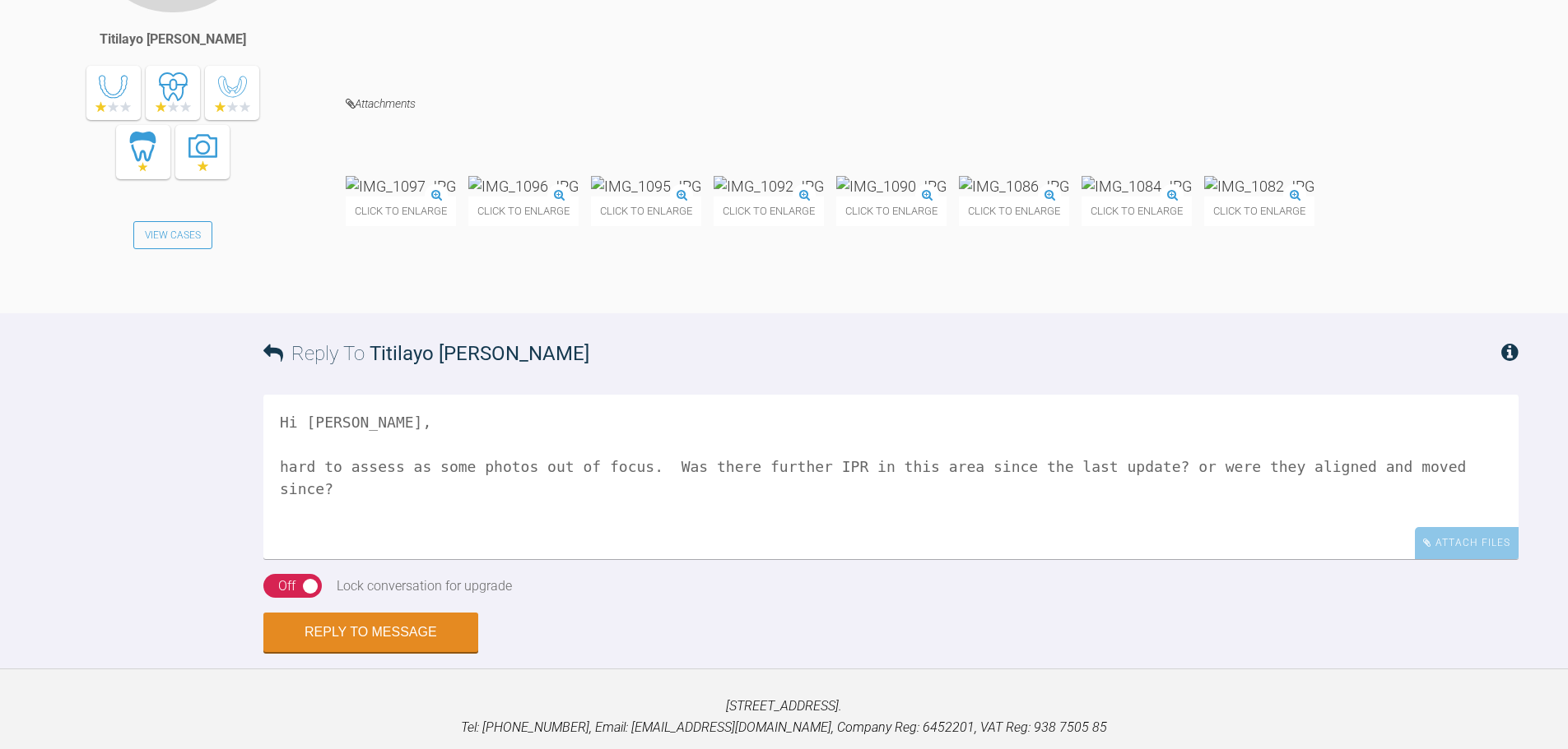
click at [1069, 197] on img at bounding box center [1014, 186] width 111 height 21
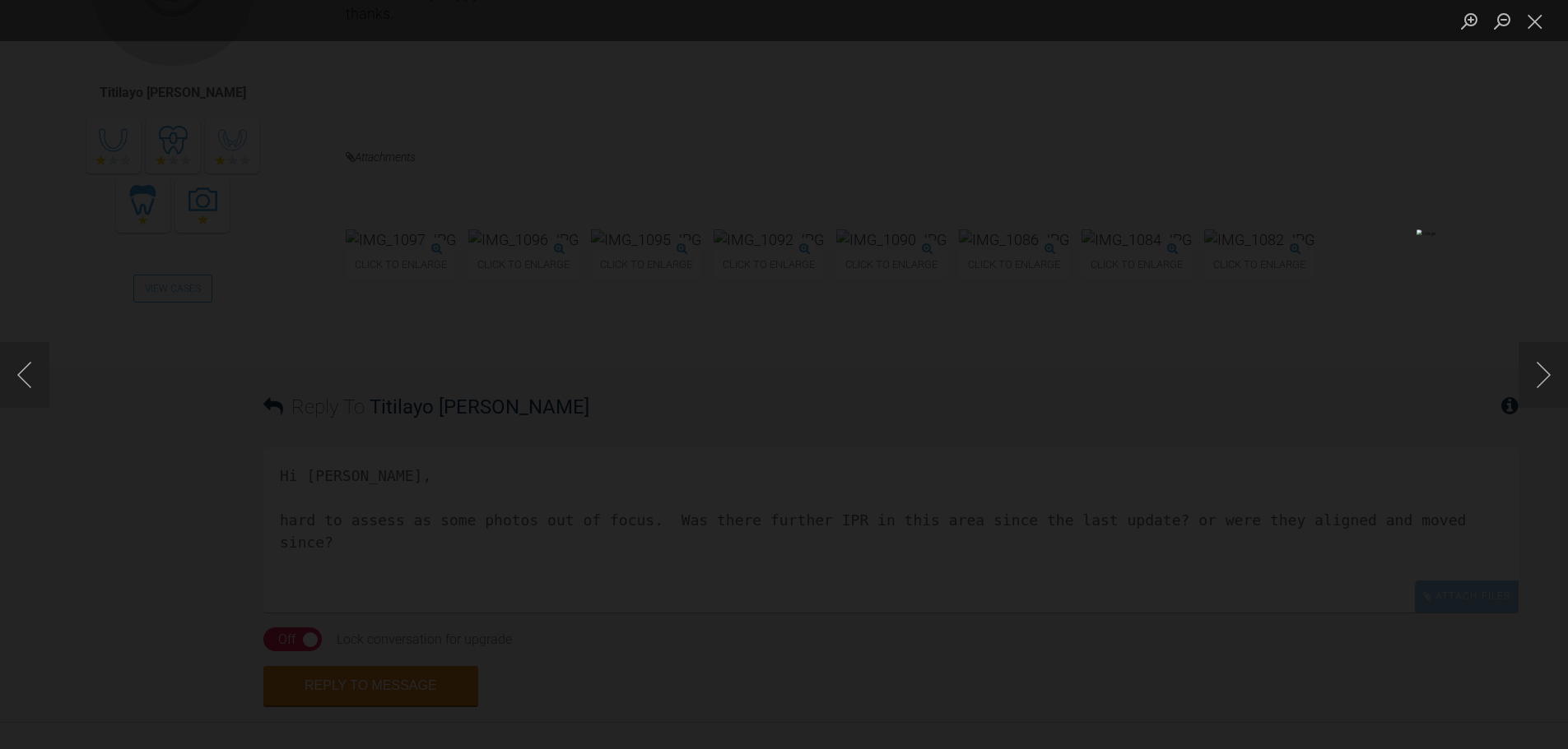
scroll to position [16089, 0]
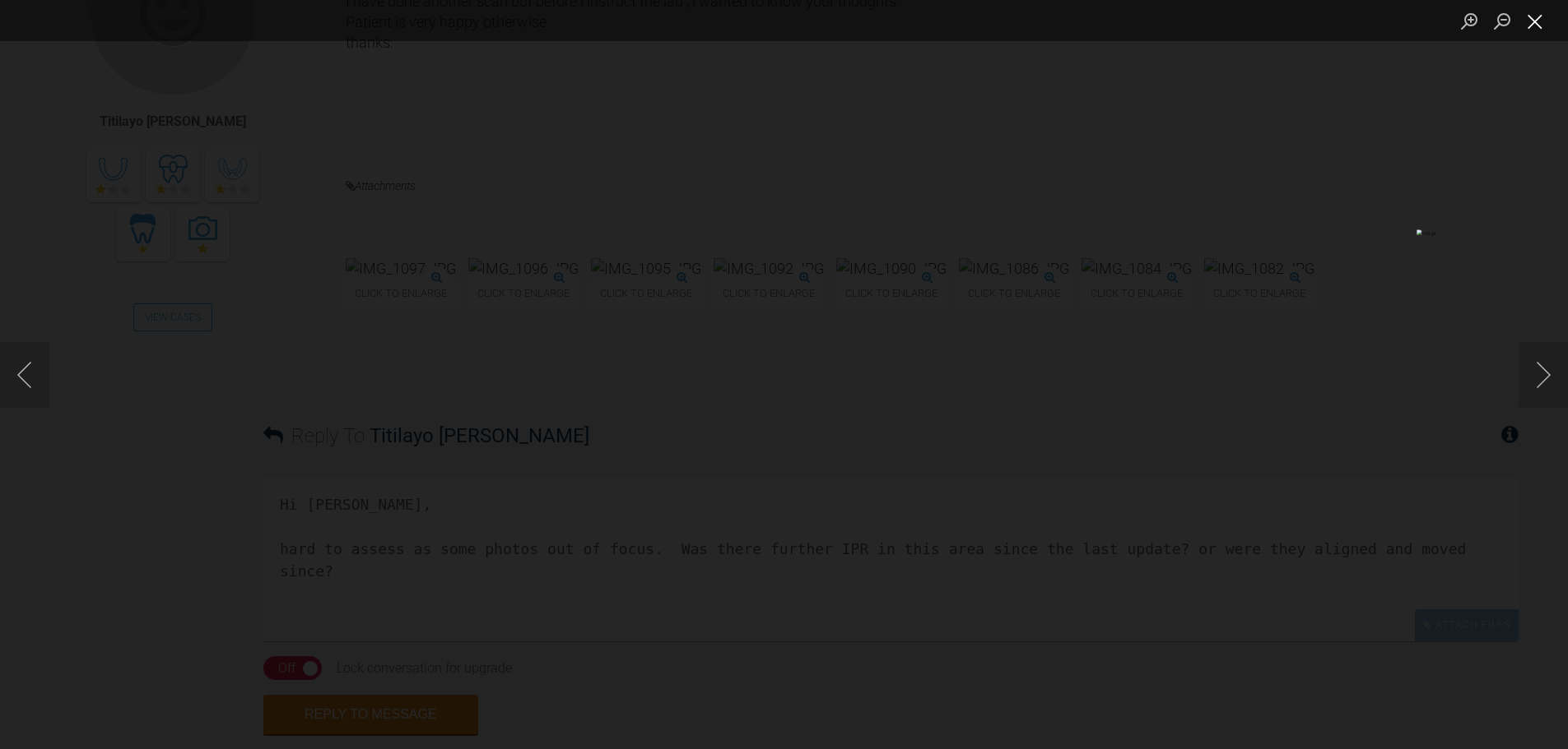
click at [1533, 25] on button "Close lightbox" at bounding box center [1534, 21] width 33 height 29
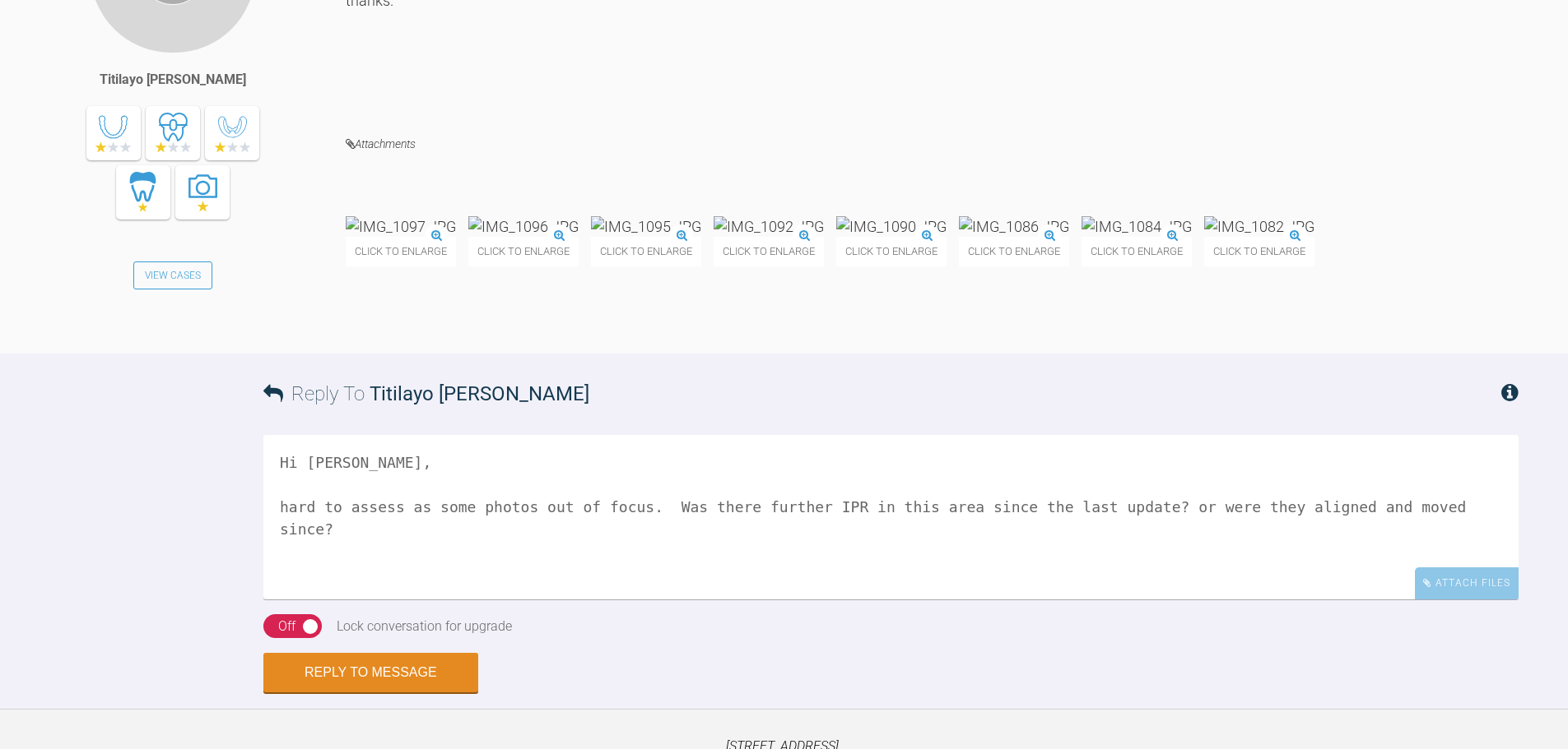
scroll to position [16170, 0]
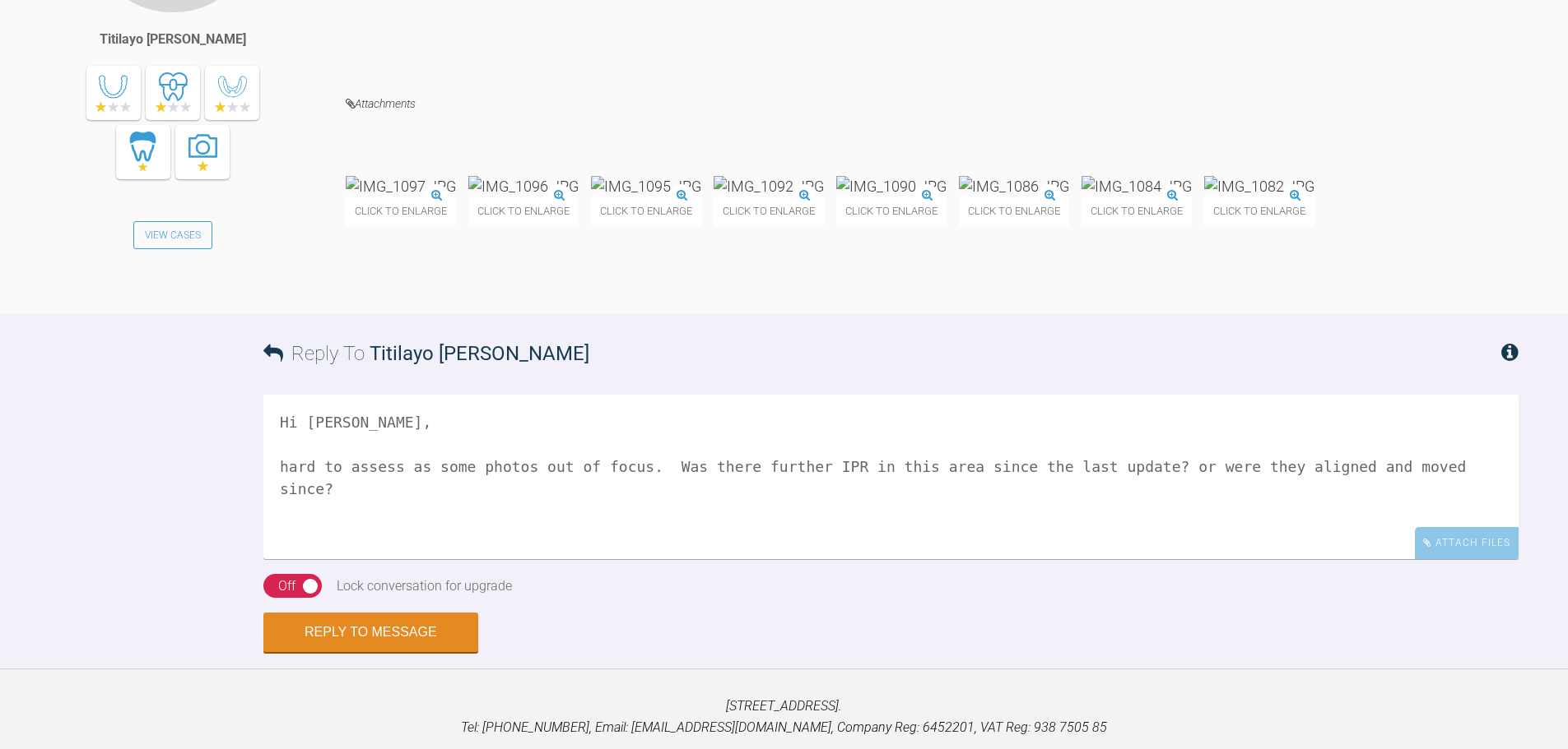
click at [1204, 197] on img at bounding box center [1259, 186] width 111 height 21
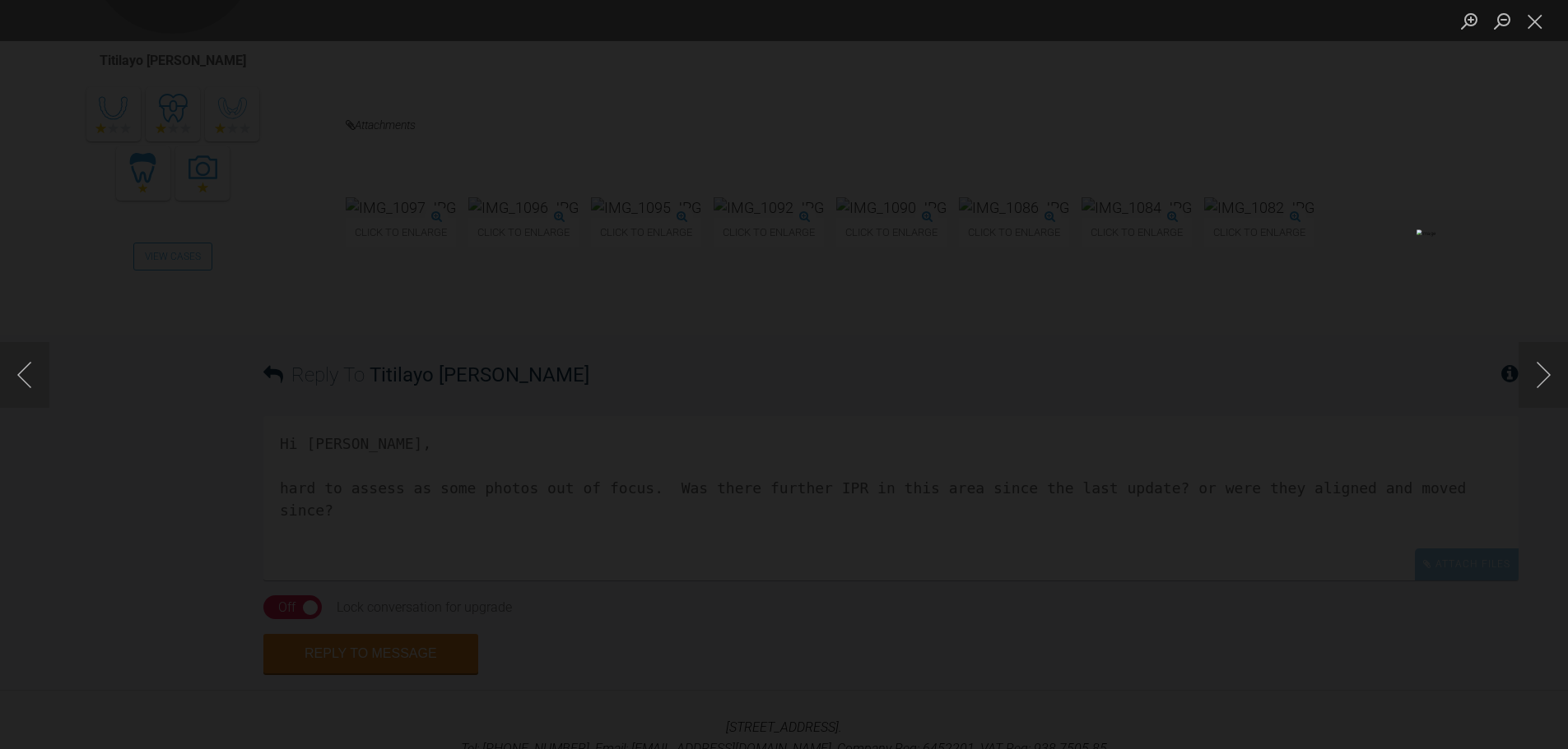
scroll to position [16089, 0]
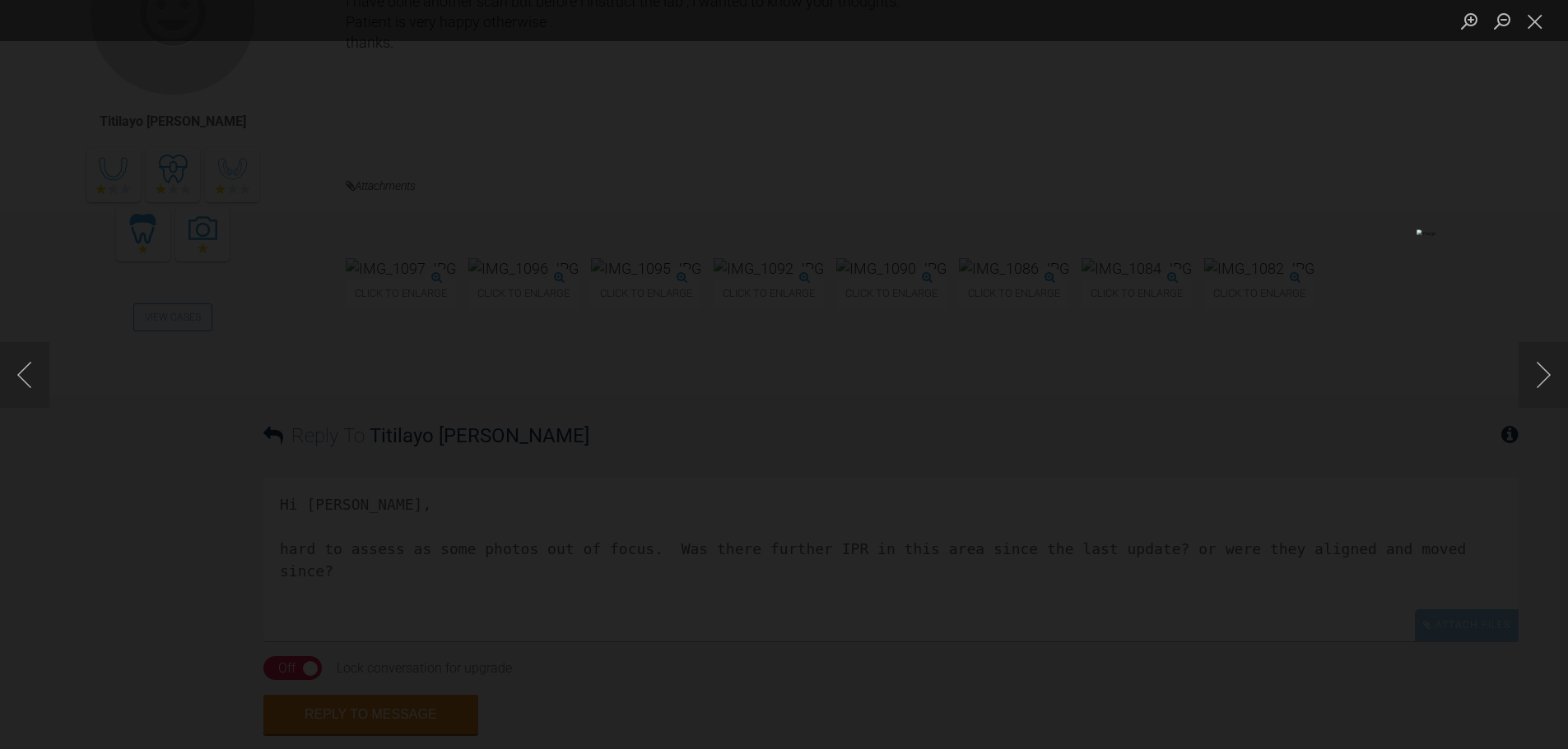
click at [11, 516] on img "Lightbox" at bounding box center [339, 390] width 1218 height 582
click at [1539, 26] on button "Close lightbox" at bounding box center [1534, 21] width 33 height 29
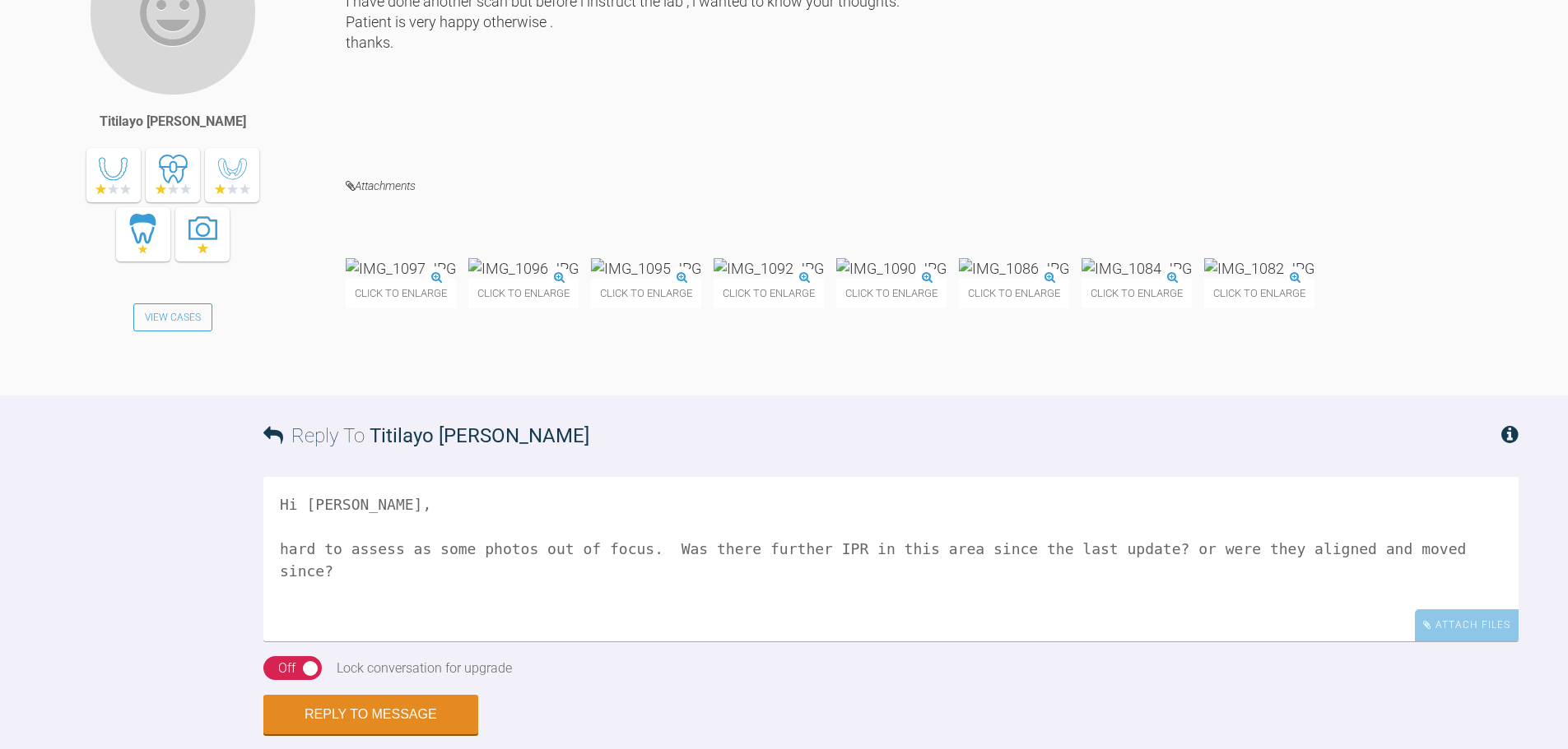
click at [1081, 279] on img at bounding box center [1136, 269] width 111 height 21
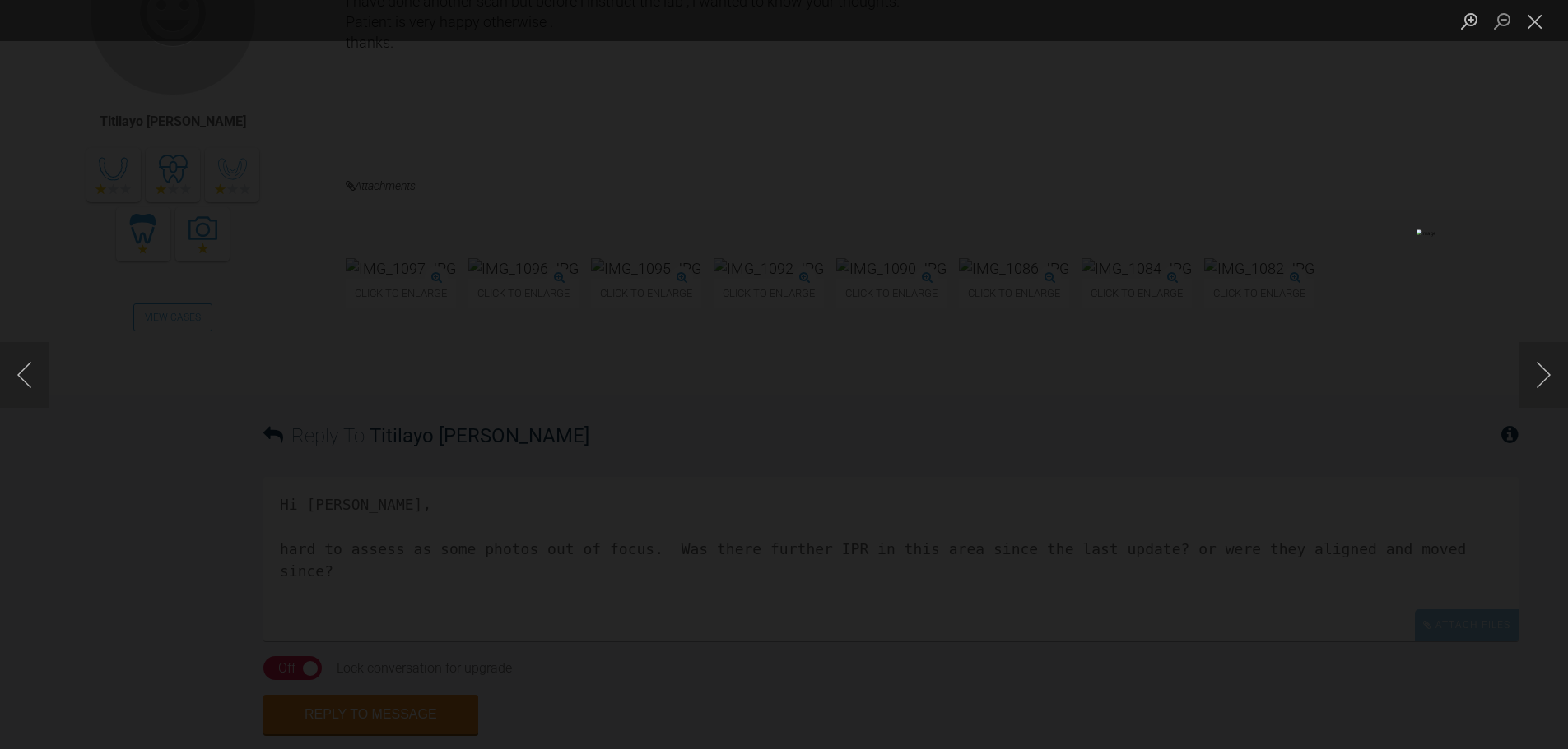
click at [109, 486] on div "Lightbox" at bounding box center [784, 374] width 1568 height 749
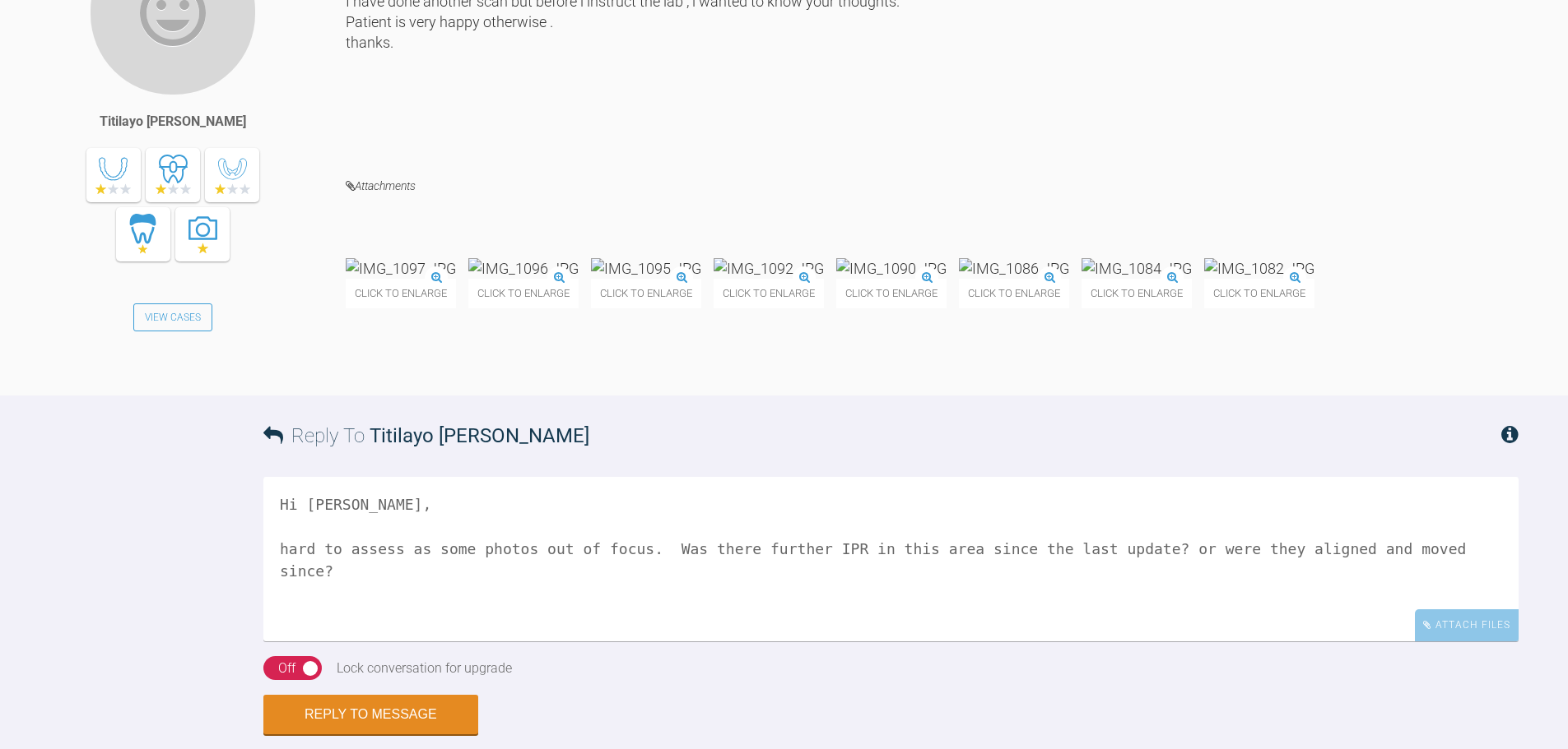
click at [1081, 279] on img at bounding box center [1136, 269] width 111 height 21
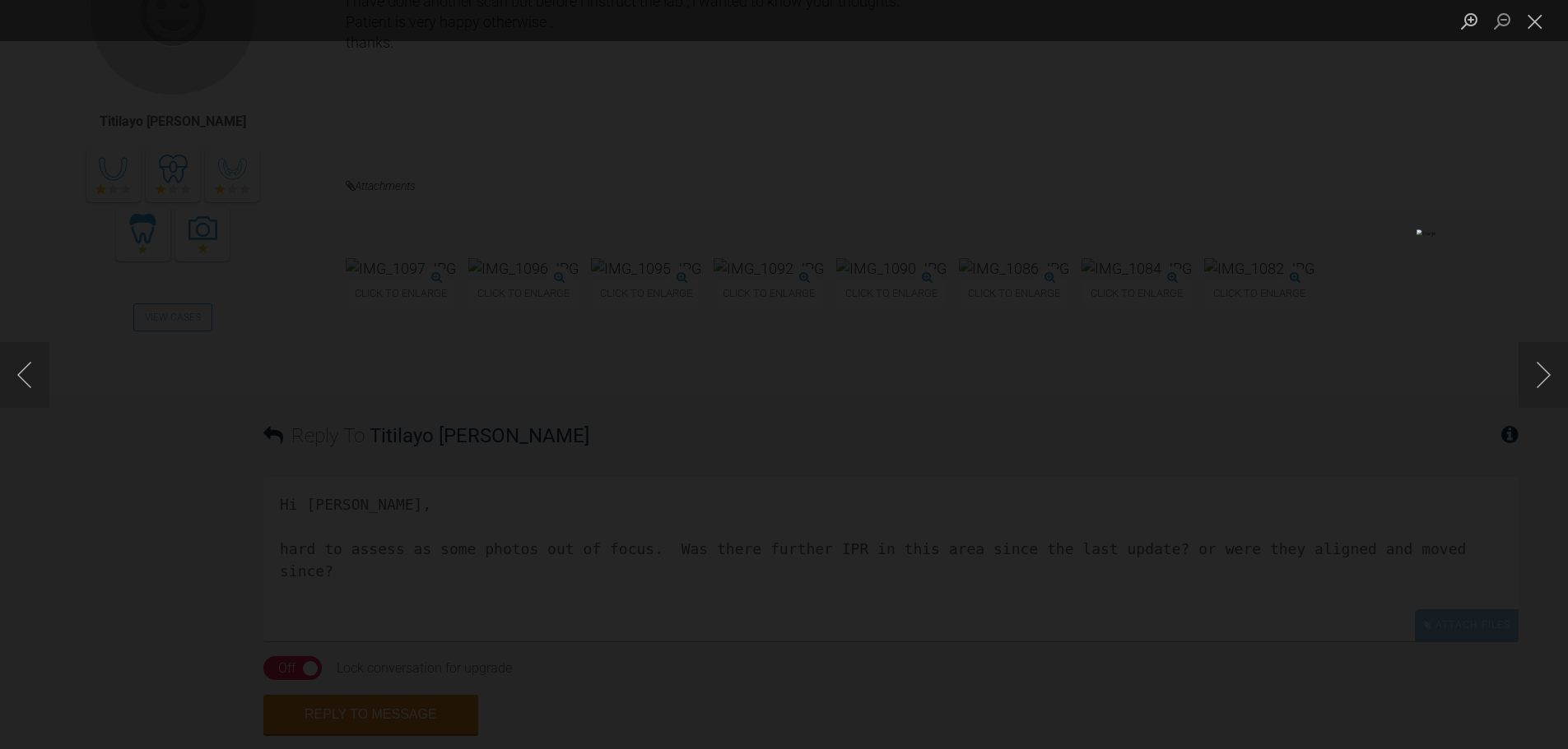
click at [156, 552] on div "Lightbox" at bounding box center [784, 374] width 1568 height 749
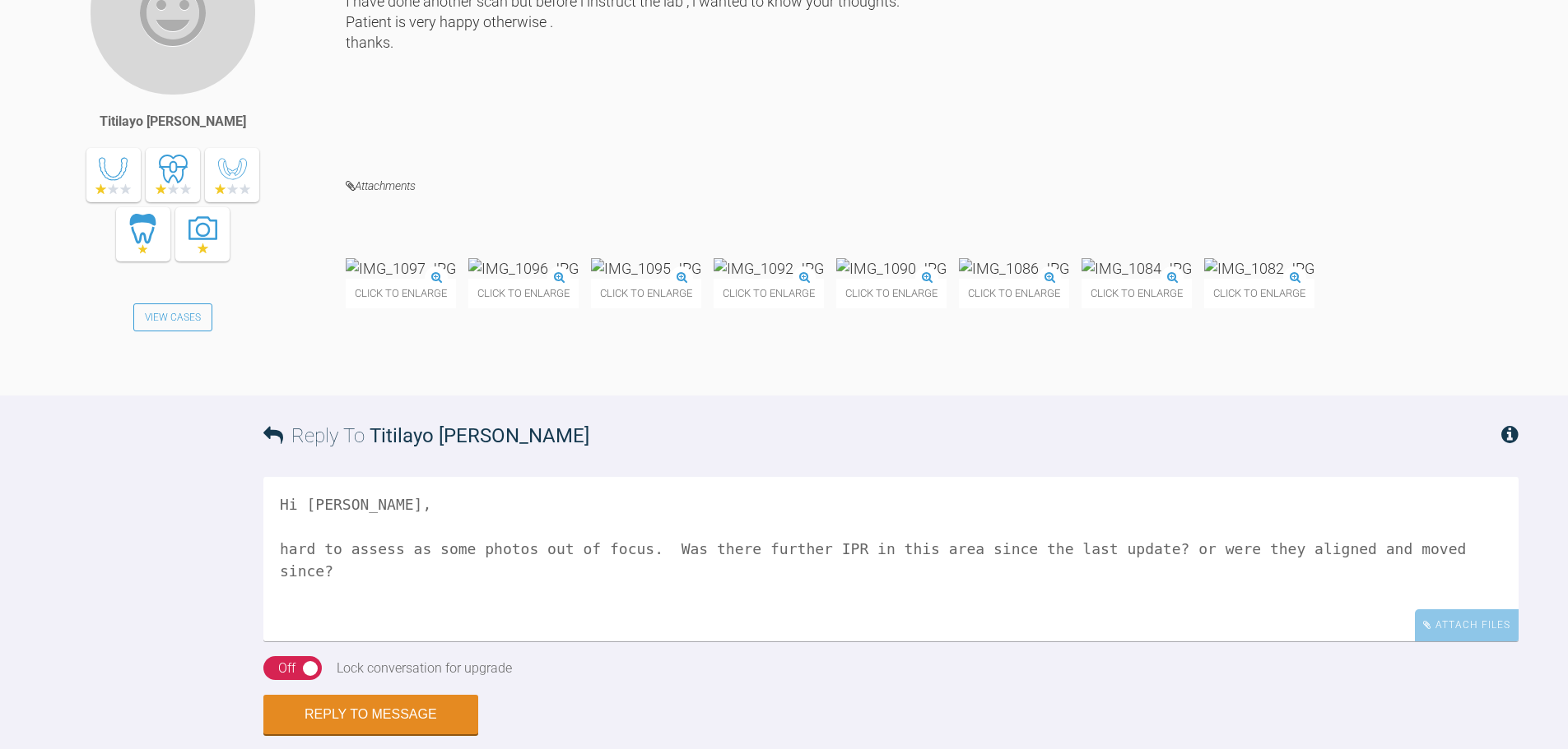
click at [1081, 279] on img at bounding box center [1136, 269] width 111 height 21
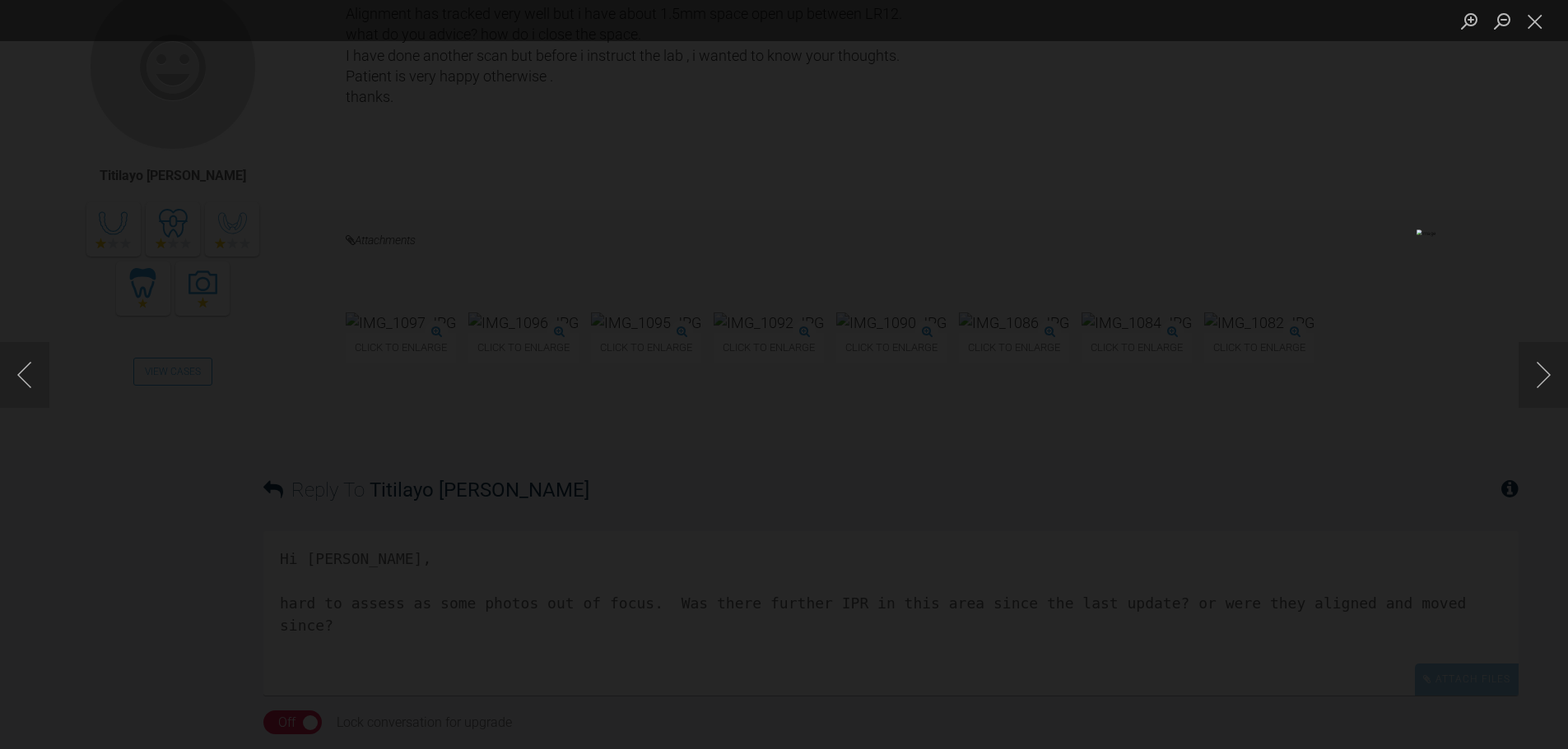
scroll to position [16006, 0]
click at [37, 586] on img "Lightbox" at bounding box center [389, 582] width 1218 height 582
click at [1534, 27] on button "Close lightbox" at bounding box center [1534, 21] width 33 height 29
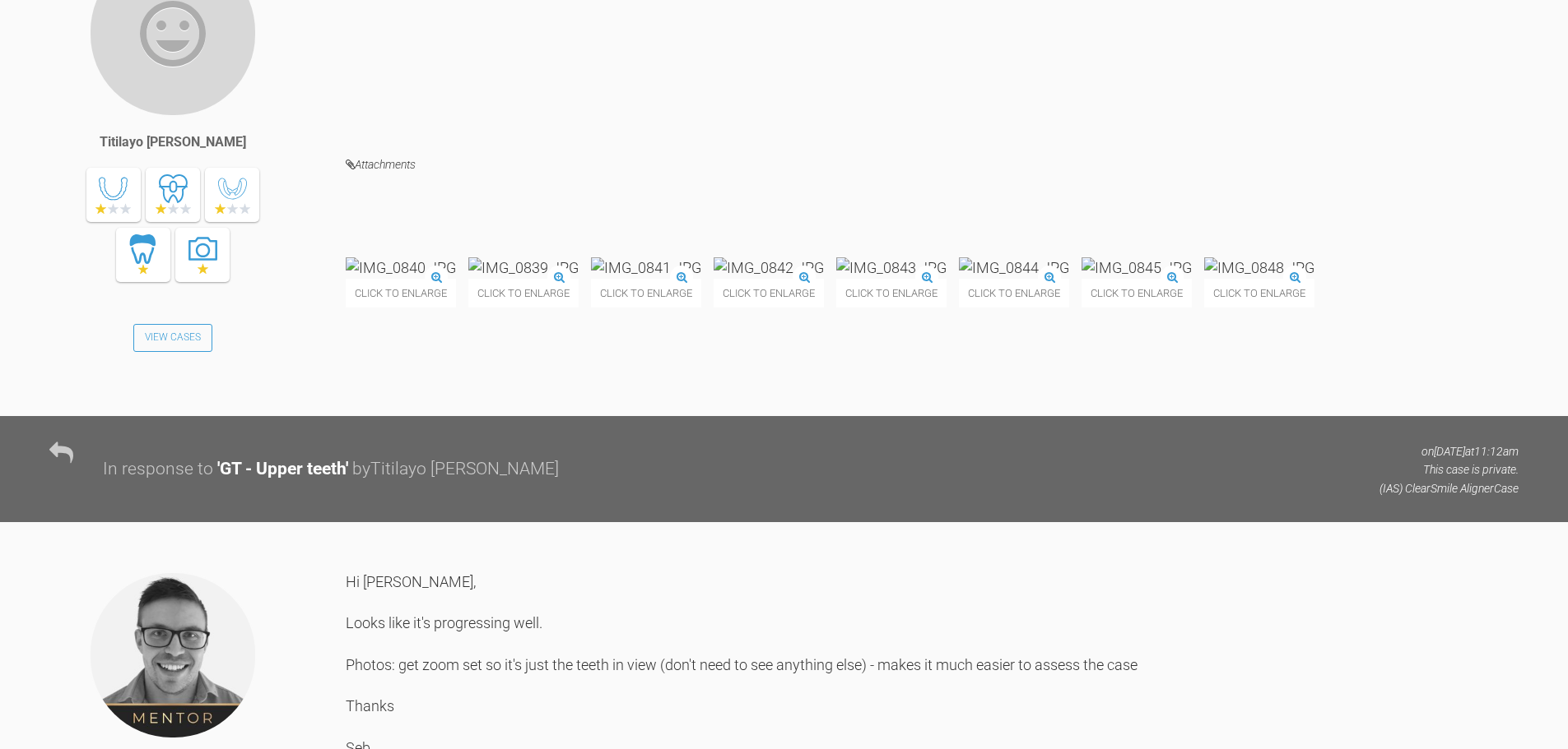
scroll to position [14196, 0]
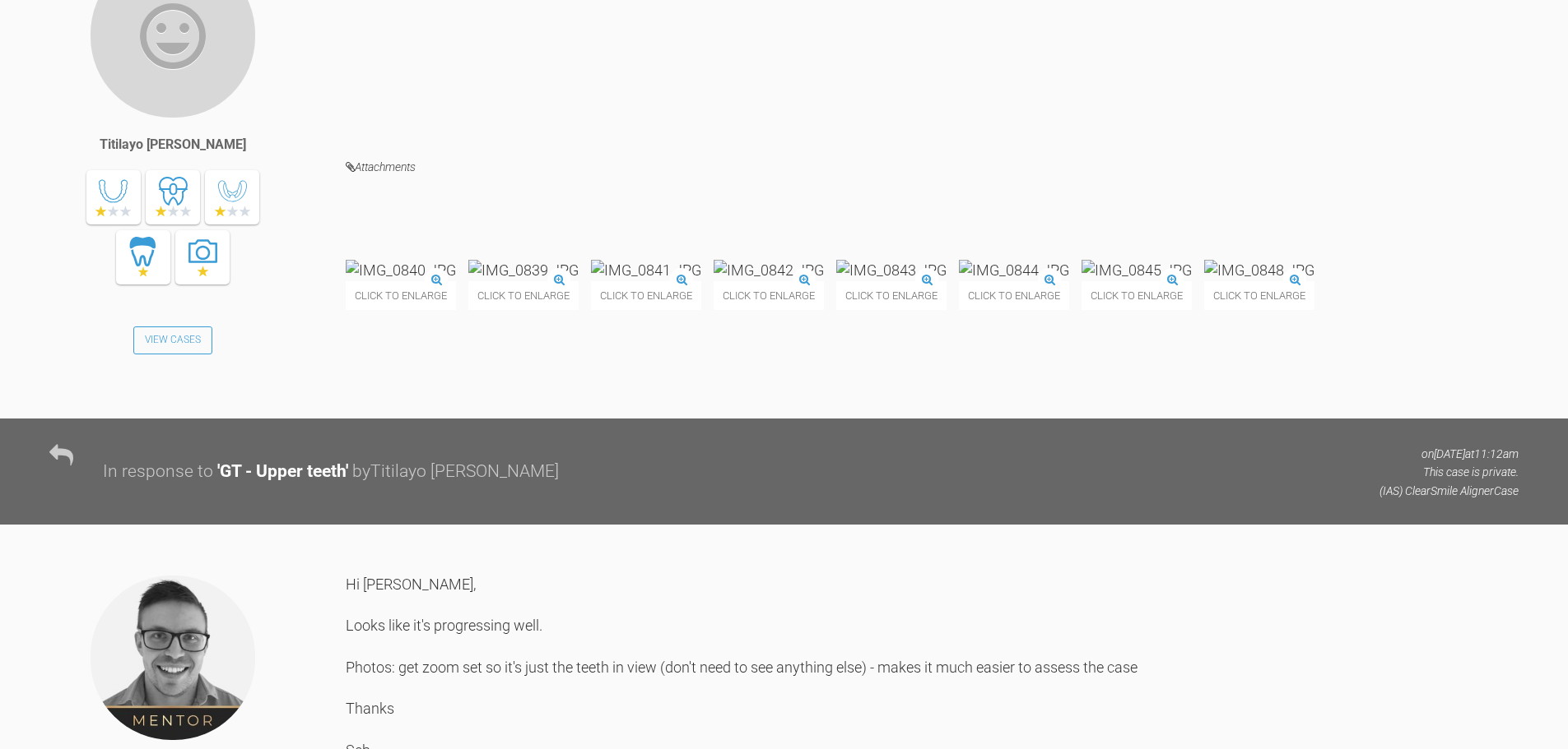
click at [579, 281] on img at bounding box center [524, 271] width 111 height 21
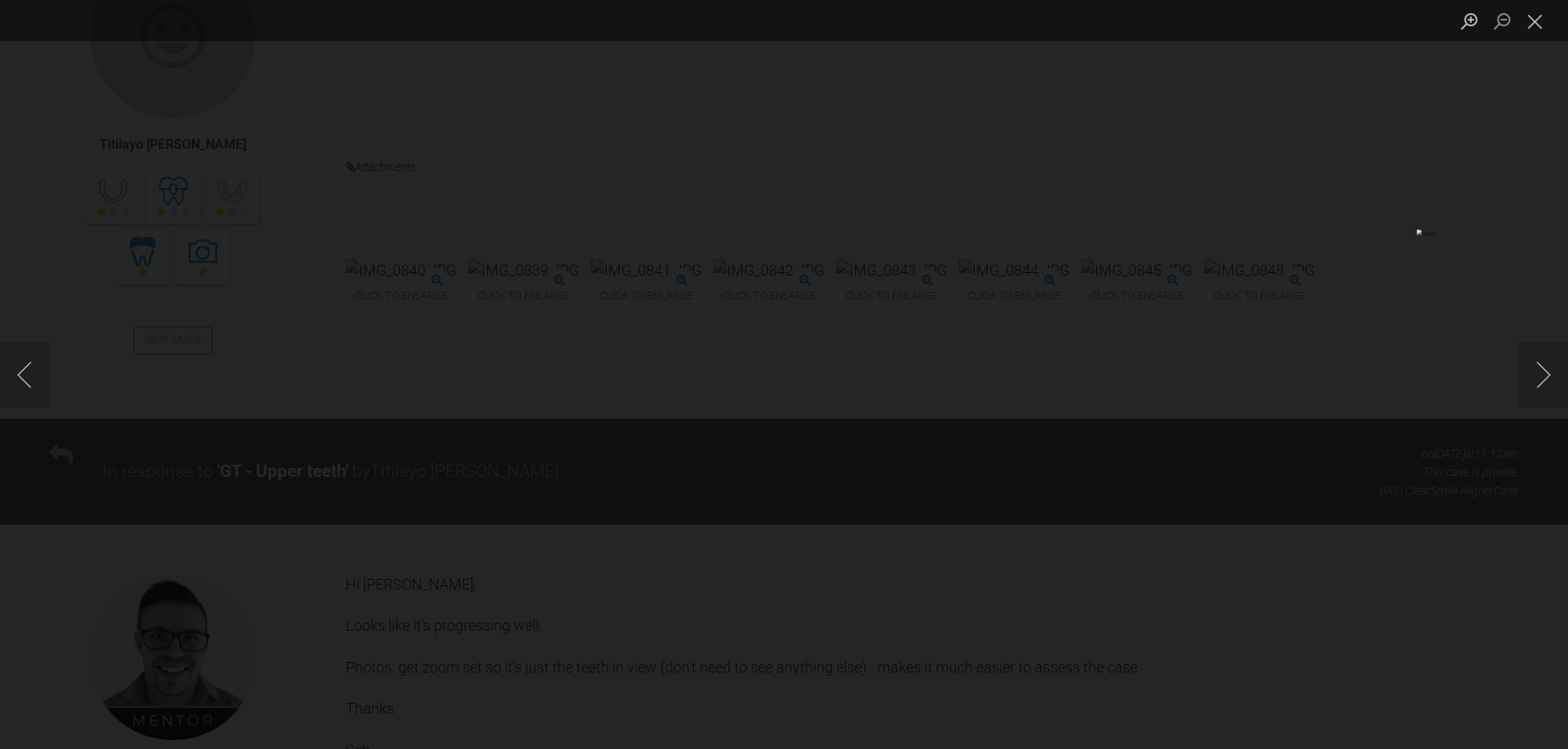
click at [118, 502] on div "Lightbox" at bounding box center [784, 374] width 1568 height 749
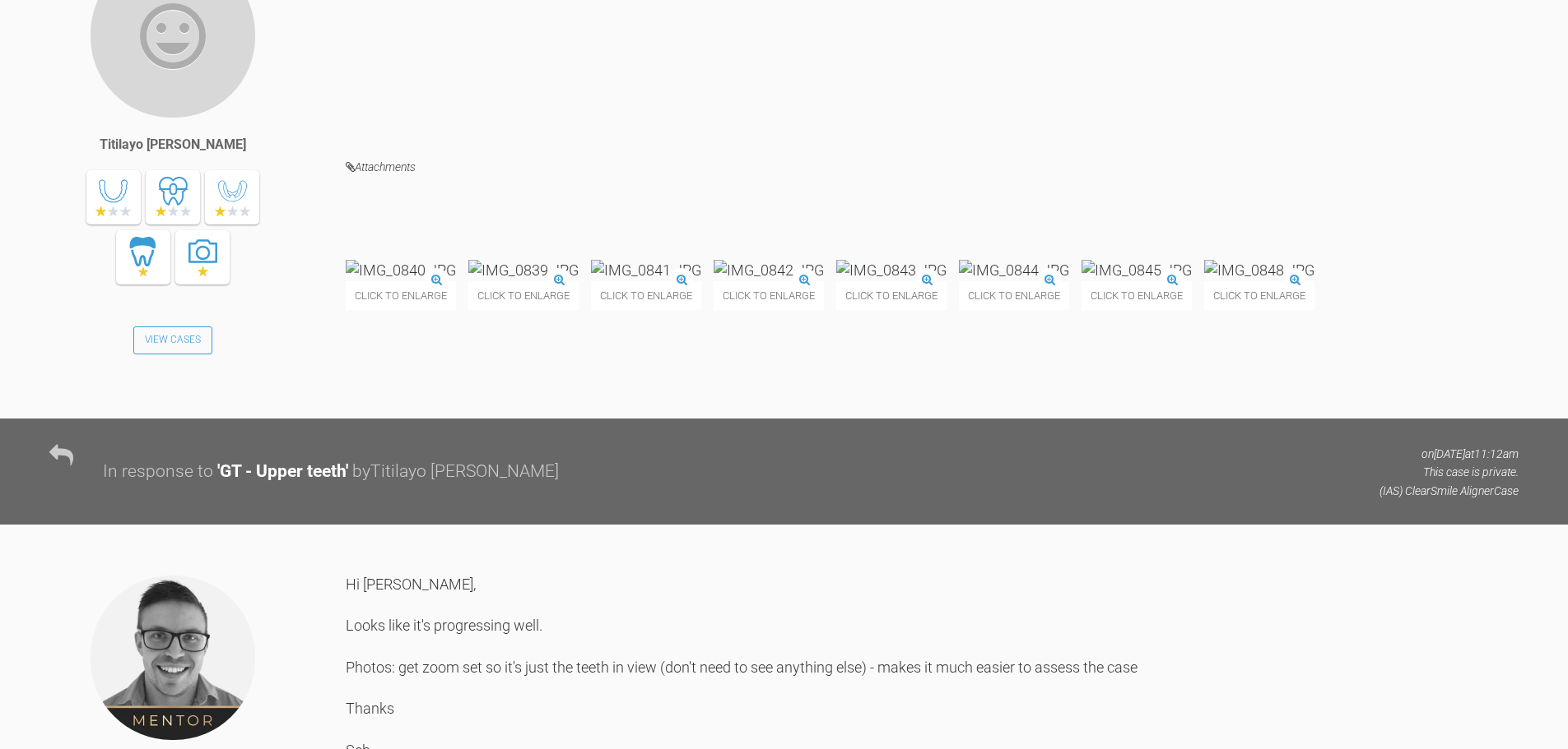
click at [579, 281] on img at bounding box center [524, 271] width 111 height 21
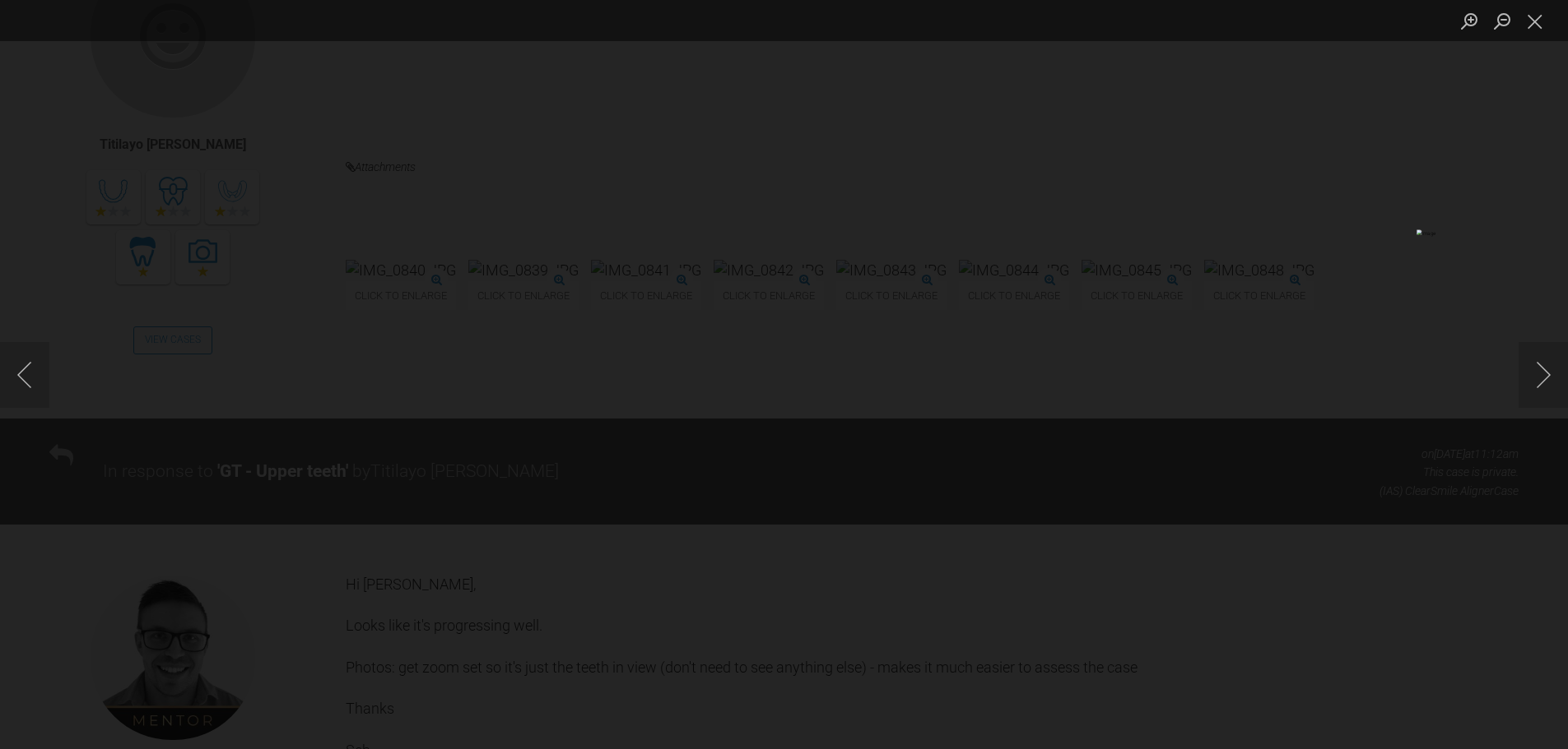
scroll to position [14032, 0]
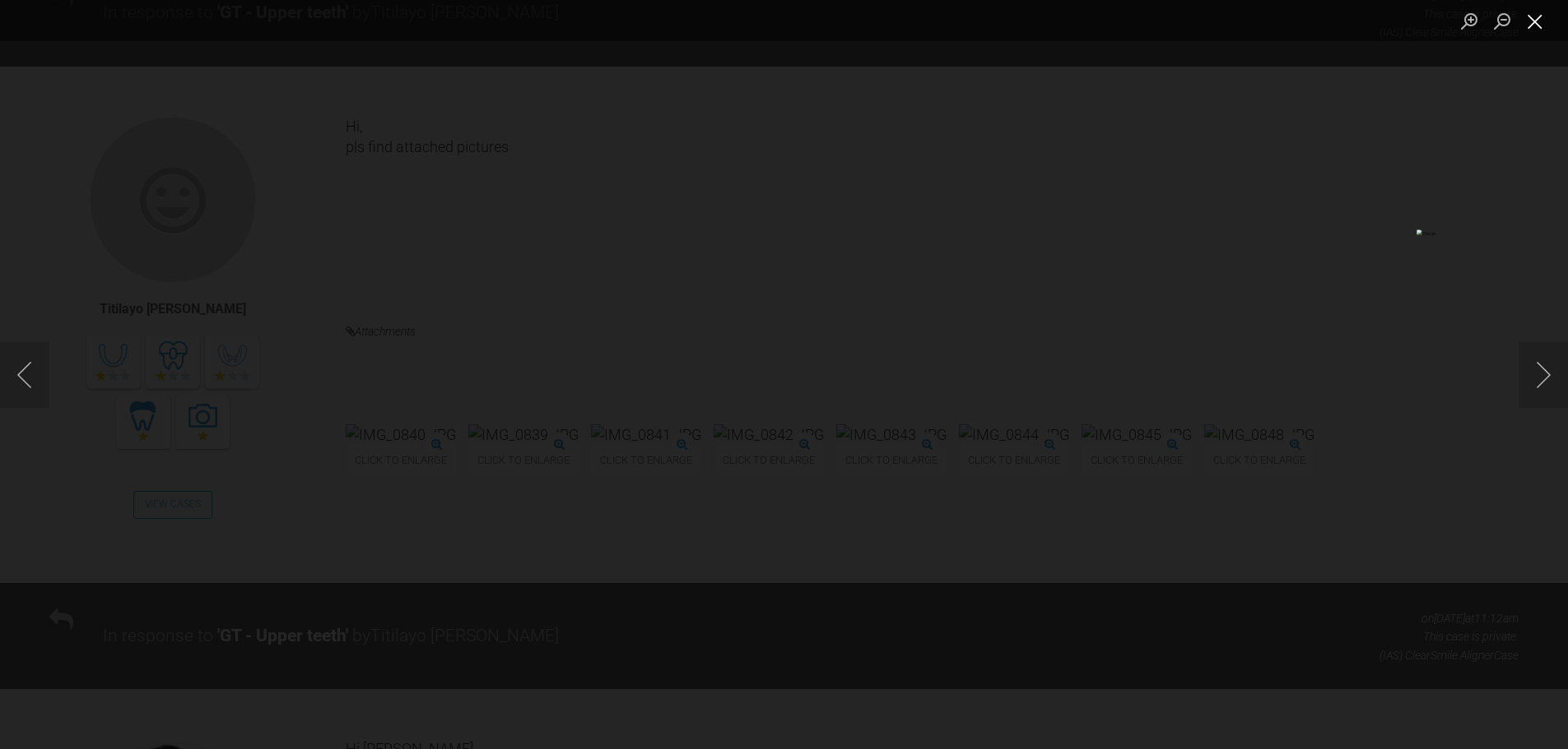
click at [1529, 25] on button "Close lightbox" at bounding box center [1534, 21] width 33 height 29
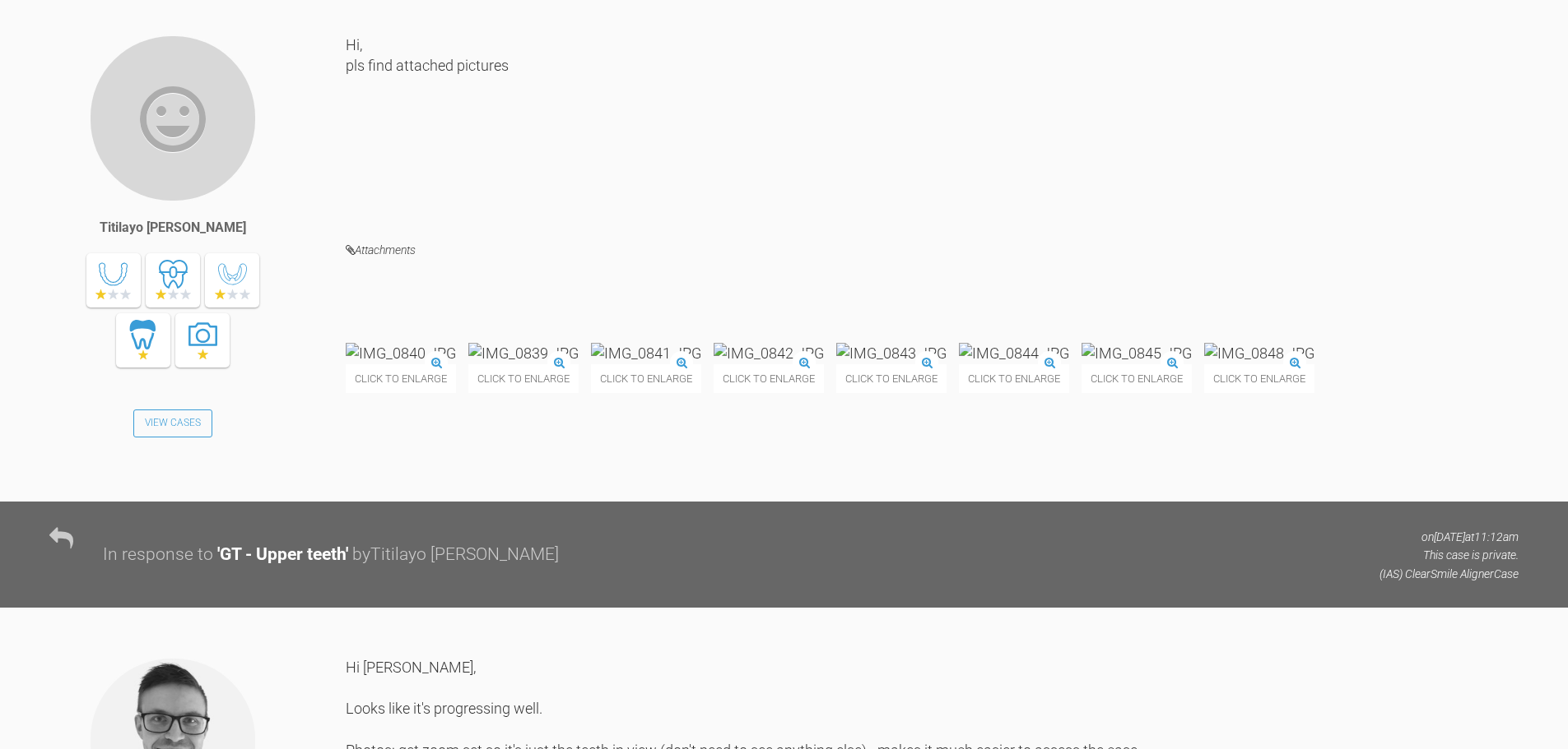
scroll to position [14114, 0]
click at [1081, 362] on img at bounding box center [1136, 352] width 111 height 21
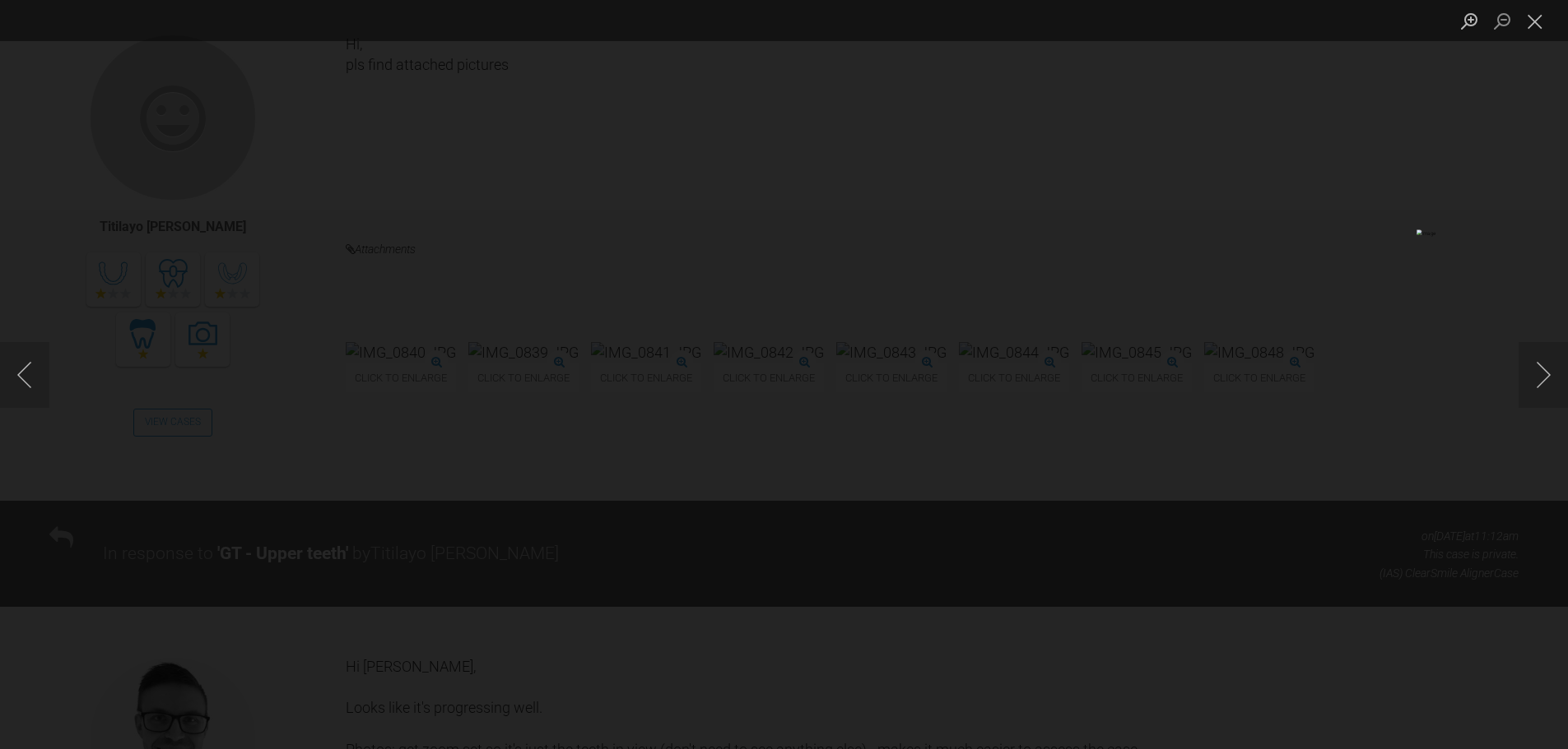
click at [146, 561] on div "Lightbox" at bounding box center [784, 374] width 1568 height 749
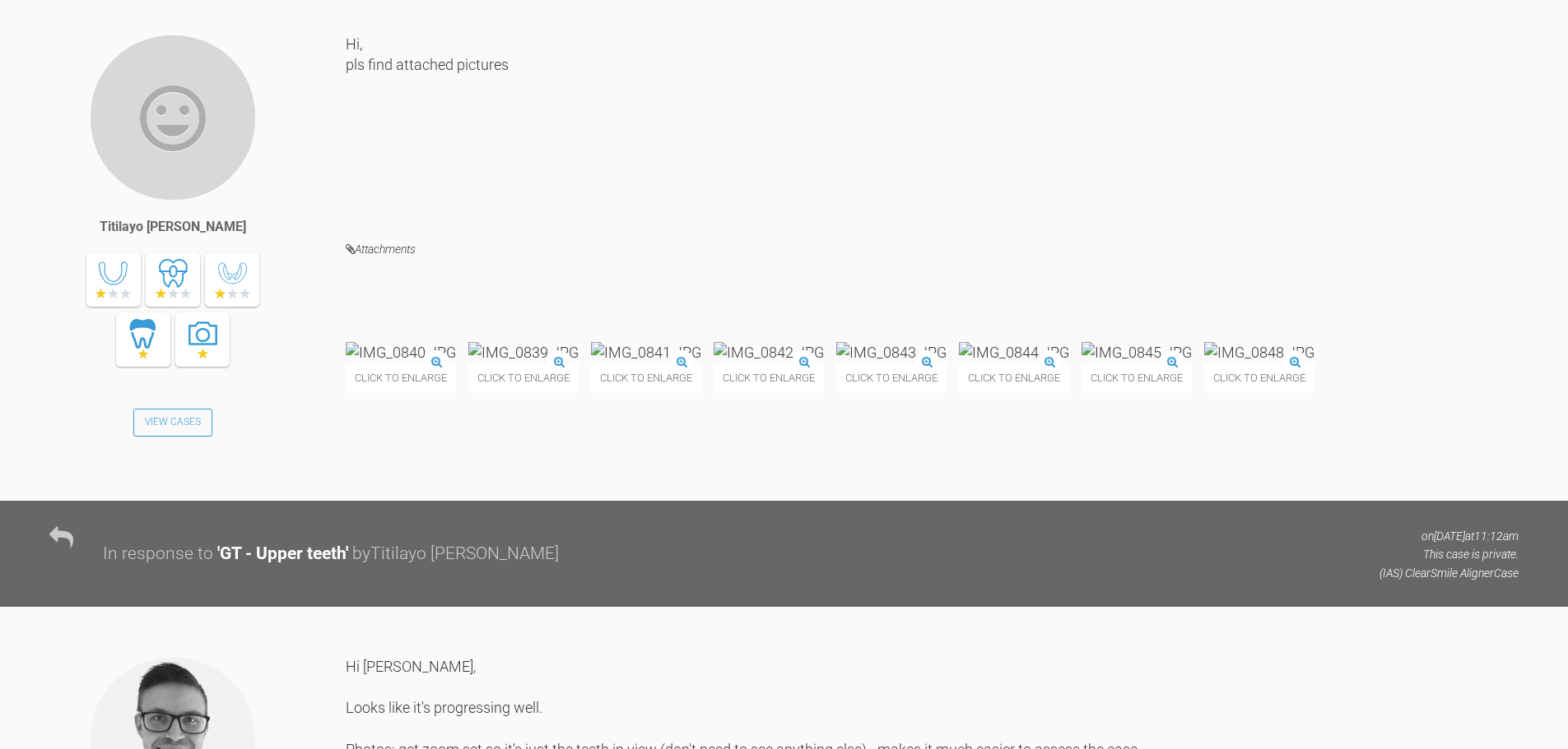
click at [456, 362] on img at bounding box center [401, 352] width 111 height 21
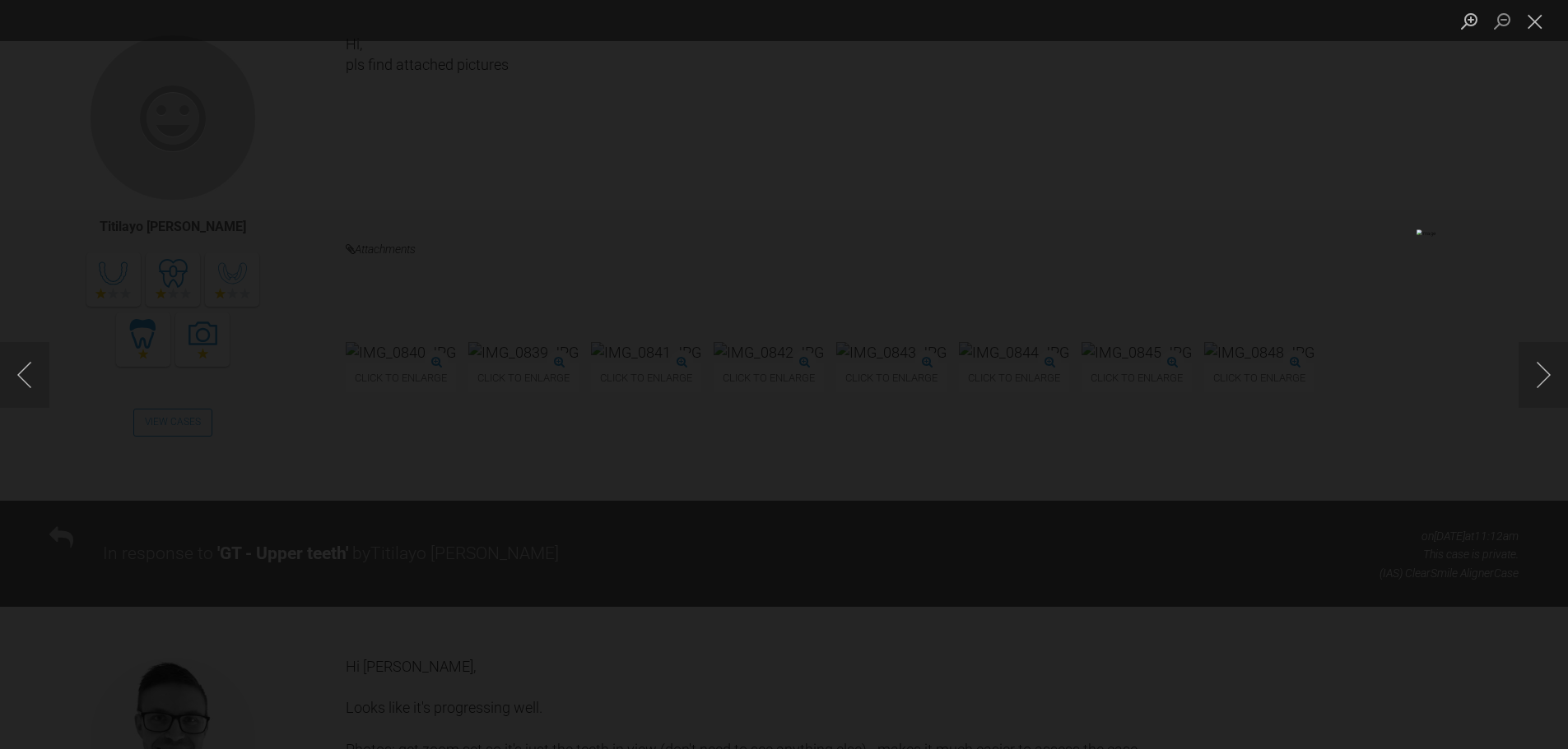
click at [98, 555] on div "Lightbox" at bounding box center [784, 374] width 1568 height 749
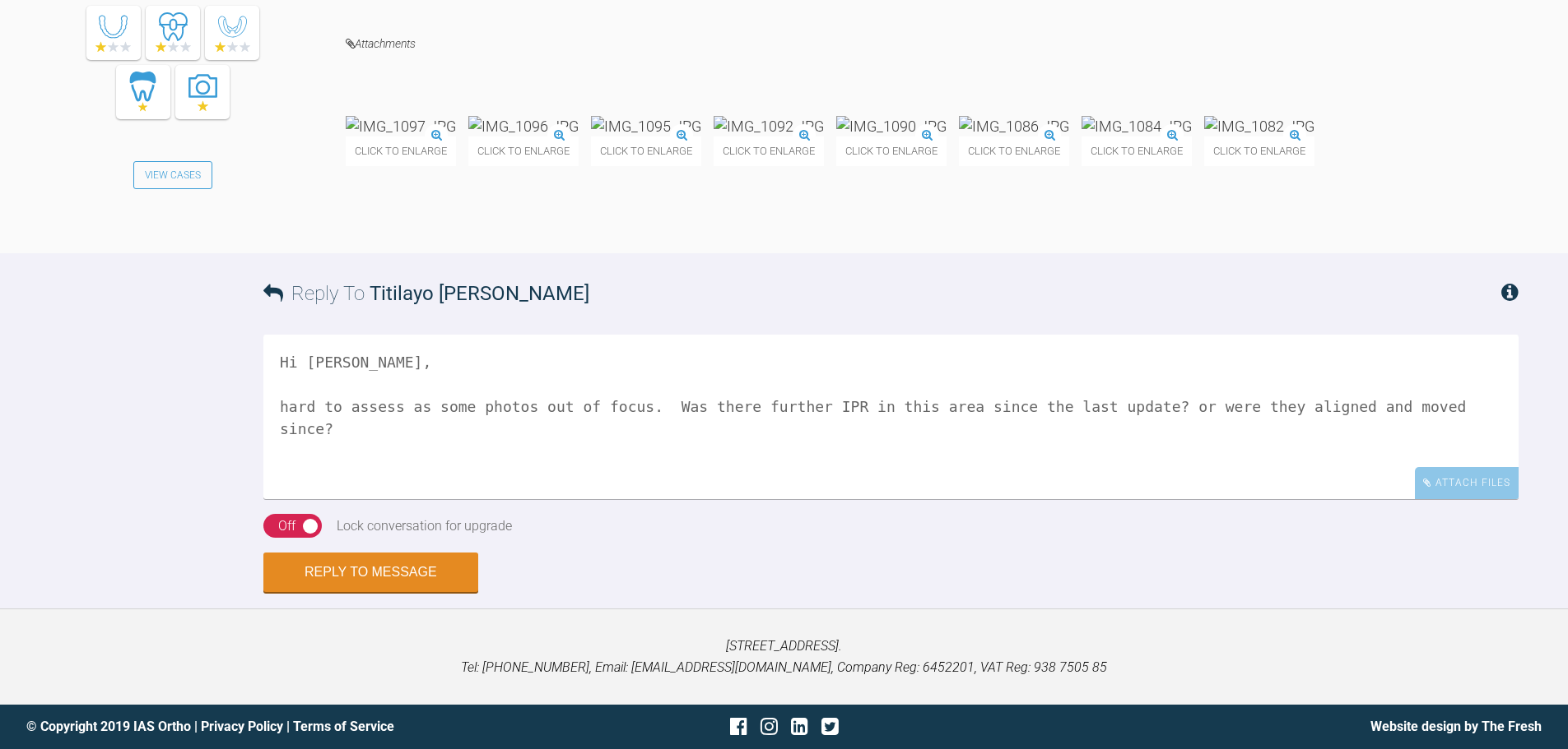
scroll to position [16500, 0]
drag, startPoint x: 1437, startPoint y: 400, endPoint x: 650, endPoint y: 404, distance: 787.0
click at [650, 404] on textarea "Hi Titilayo, hard to assess as some photos out of focus. Was there further IPR …" at bounding box center [891, 418] width 1255 height 165
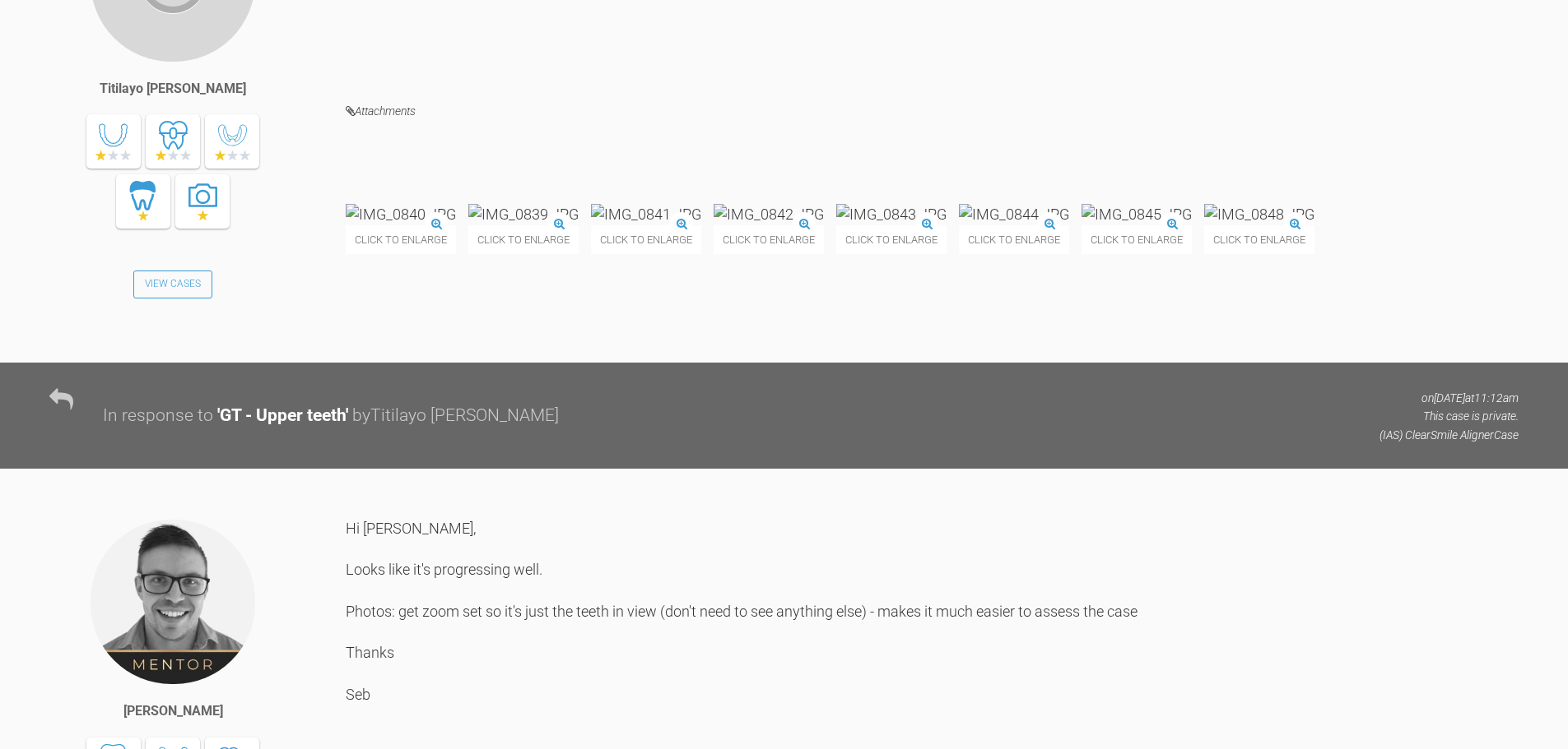
scroll to position [14232, 0]
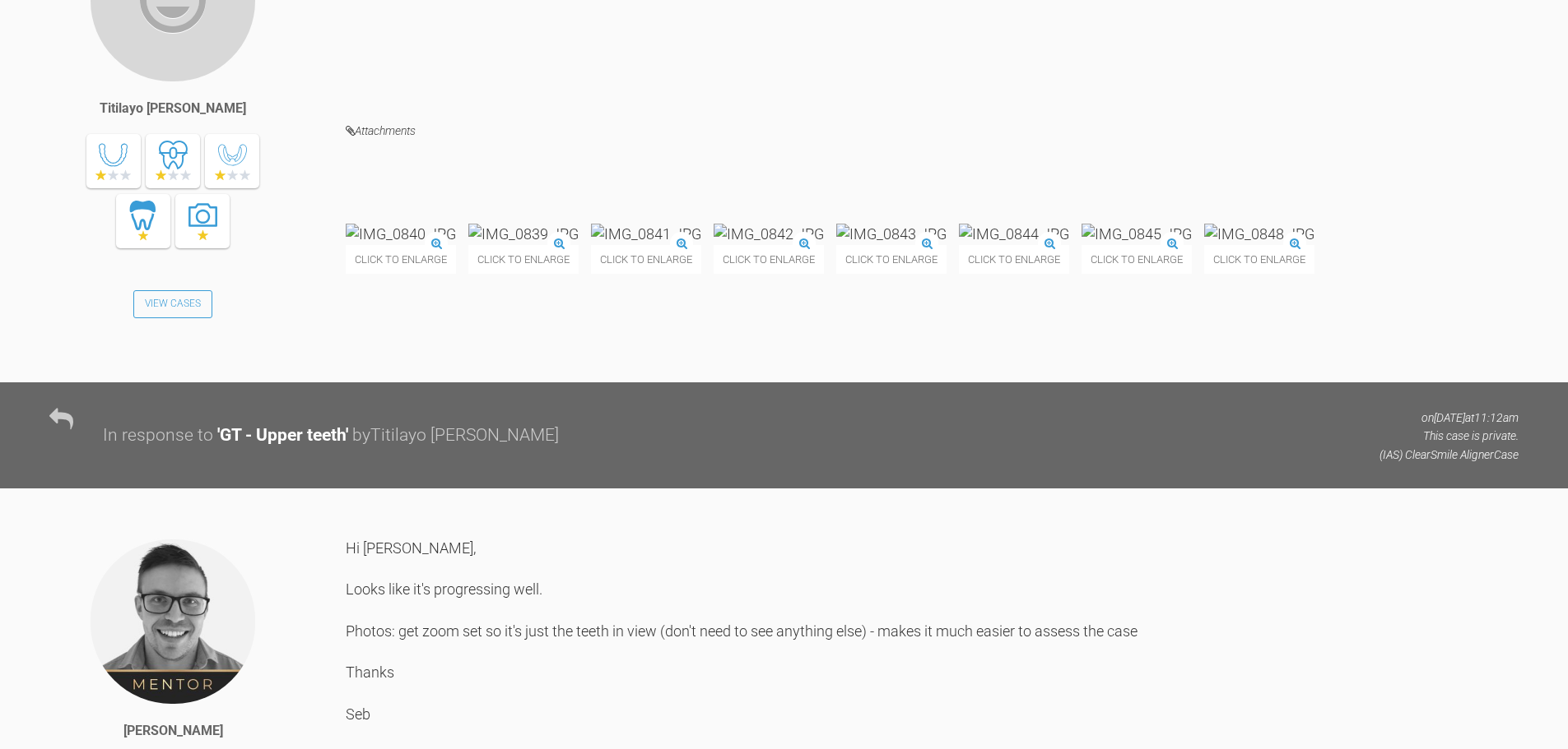
click at [456, 244] on img at bounding box center [401, 234] width 111 height 21
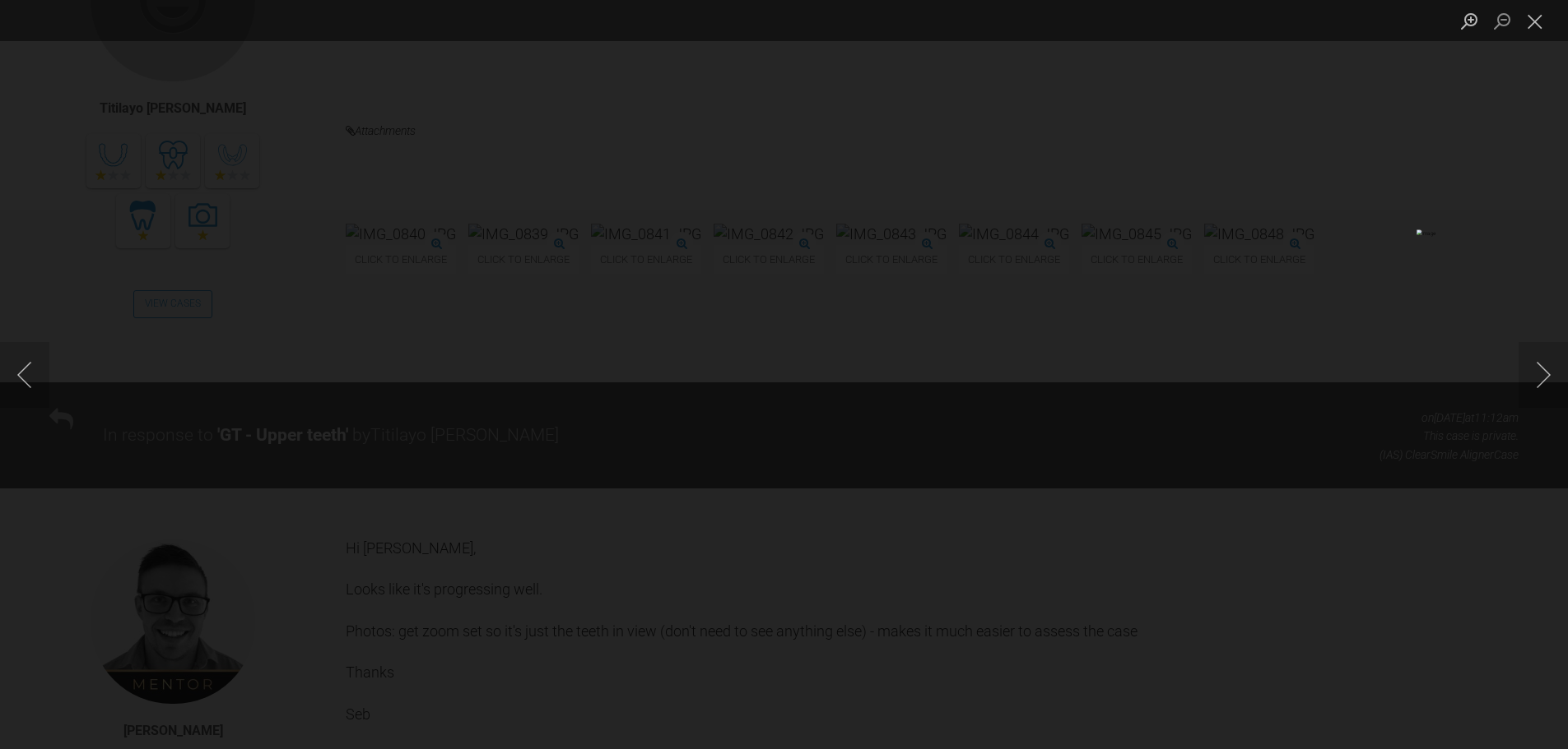
click at [214, 551] on div "Lightbox" at bounding box center [784, 374] width 1568 height 749
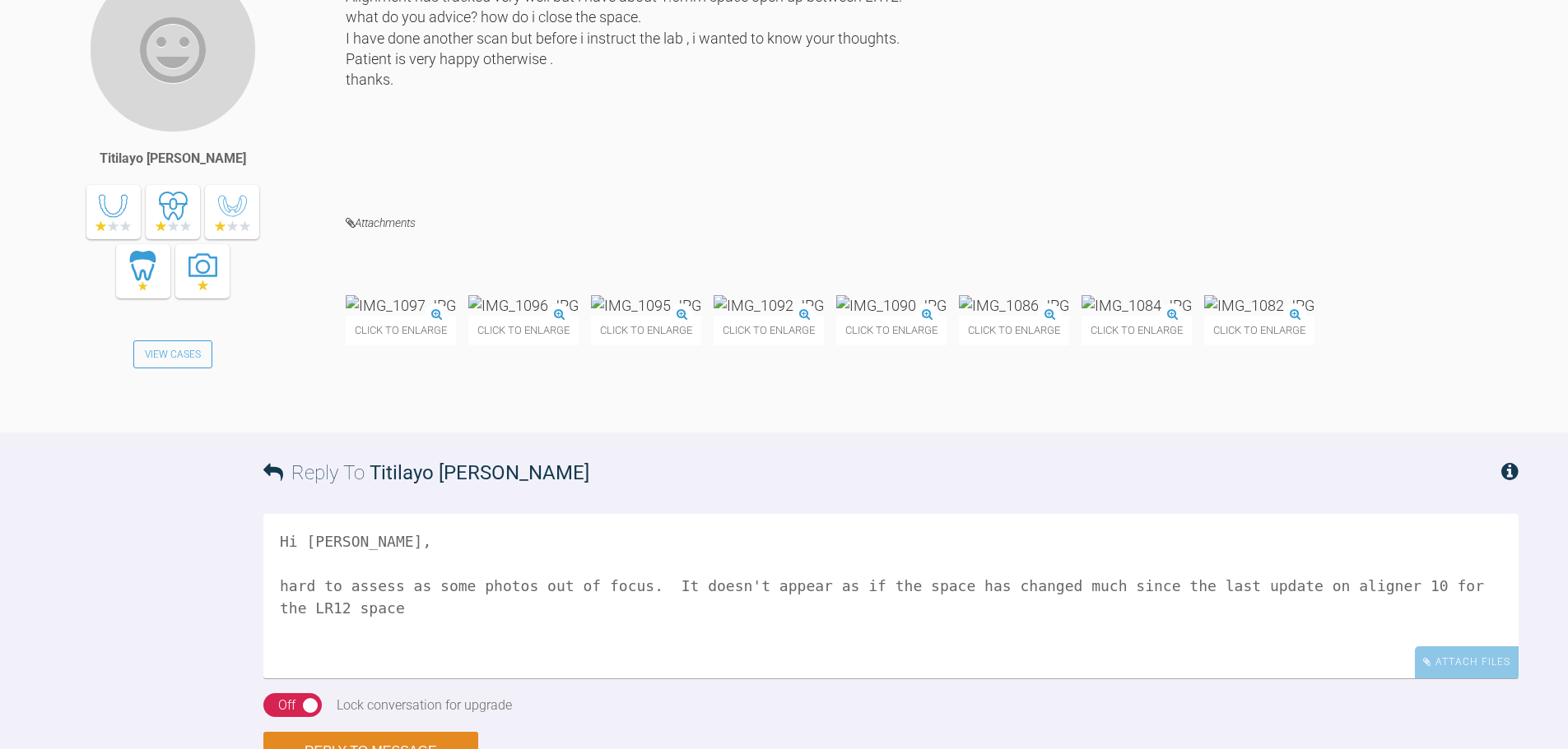
scroll to position [16500, 0]
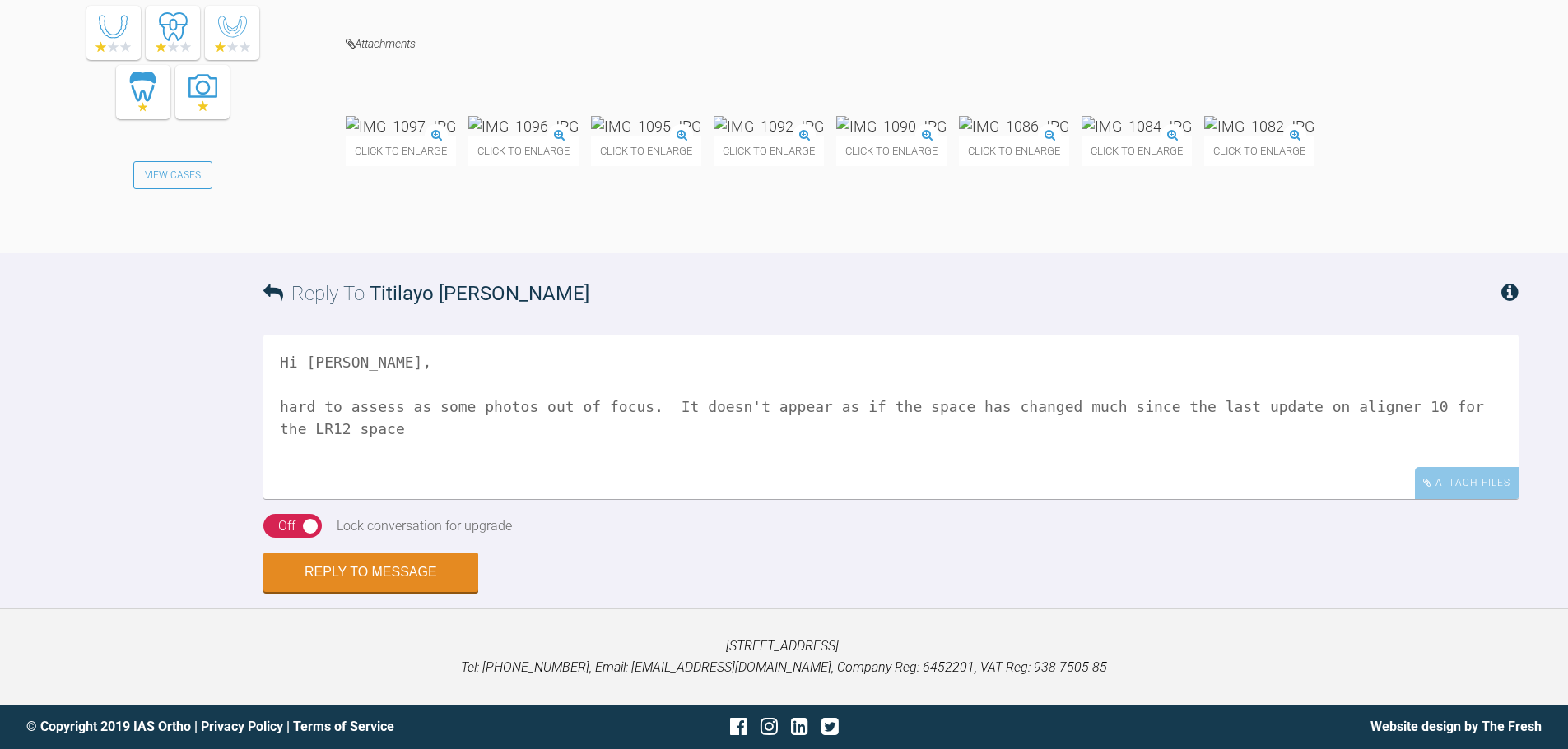
click at [640, 465] on textarea "Hi Titilayo, hard to assess as some photos out of focus. It doesn't appear as i…" at bounding box center [891, 418] width 1255 height 165
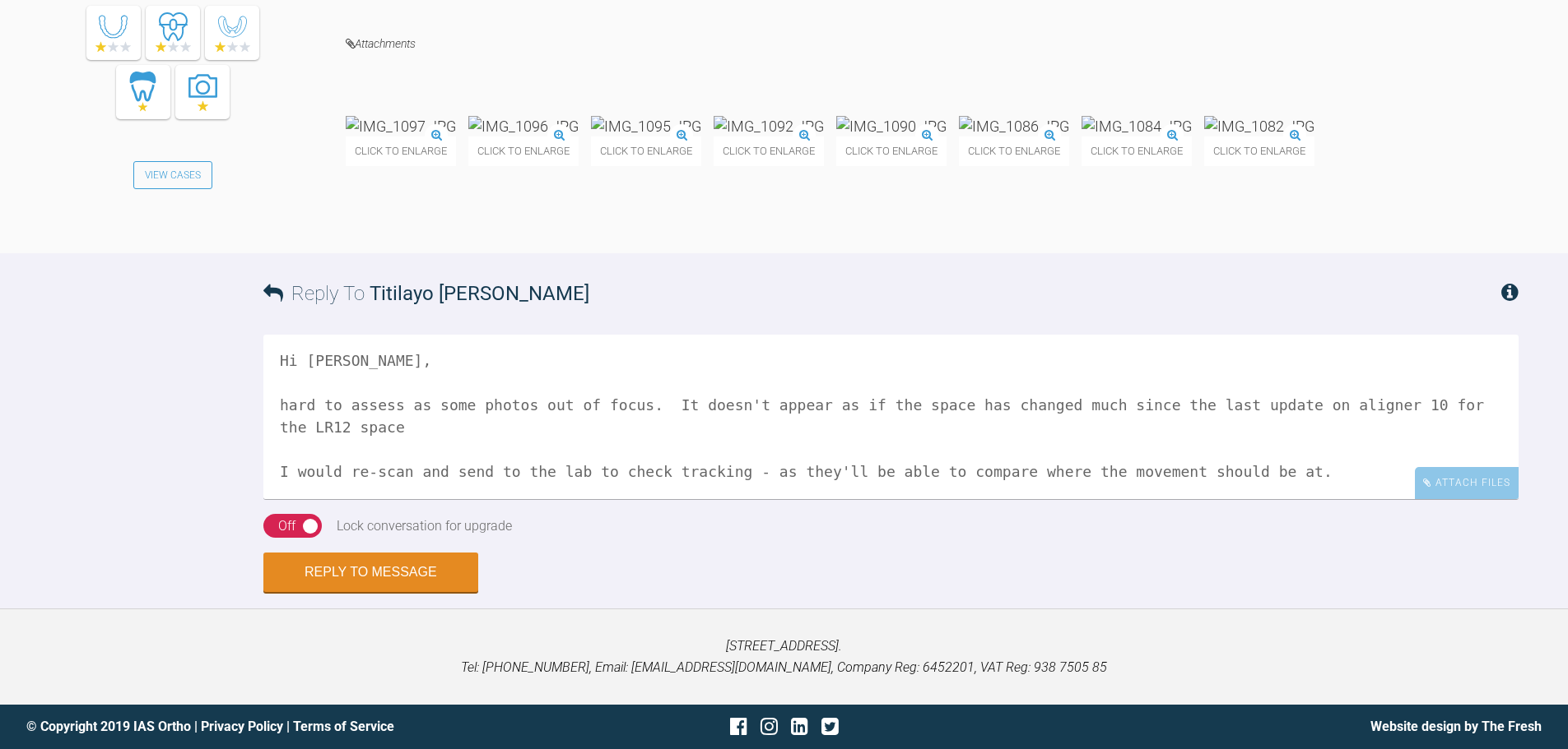
scroll to position [28, 0]
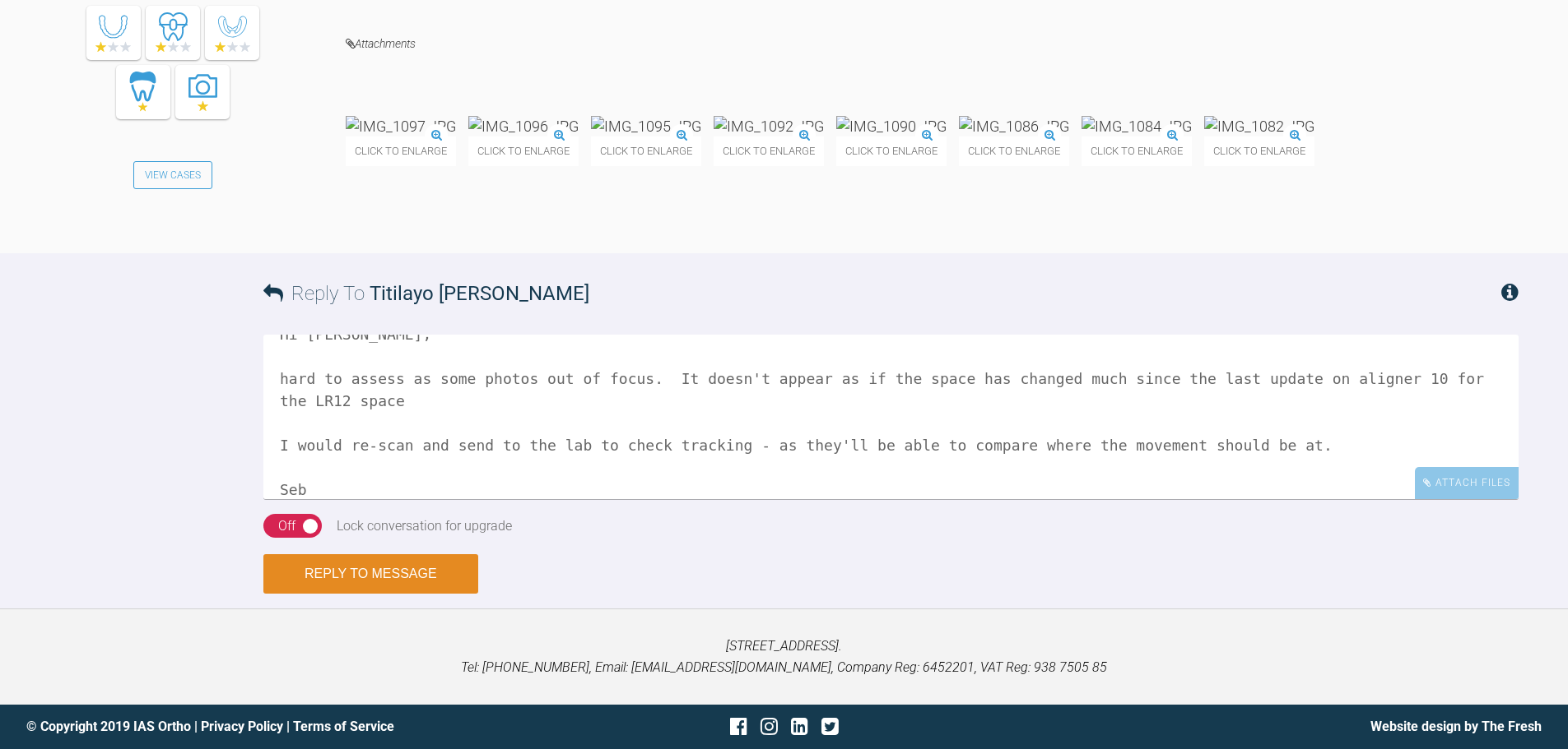
type textarea "Hi Titilayo, hard to assess as some photos out of focus. It doesn't appear as i…"
click at [424, 581] on button "Reply to Message" at bounding box center [370, 574] width 214 height 39
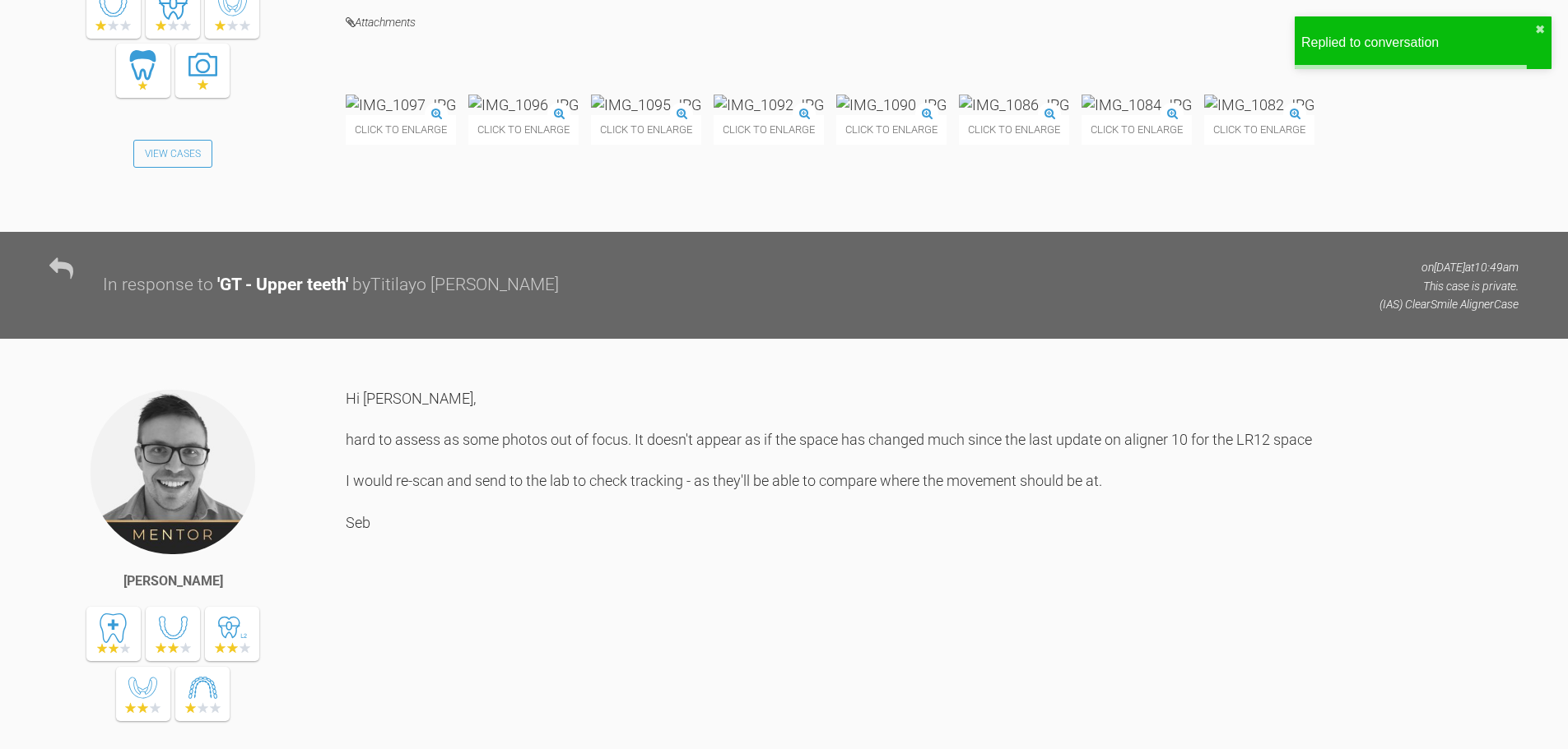
scroll to position [16109, 0]
